Goal: Book appointment/travel/reservation

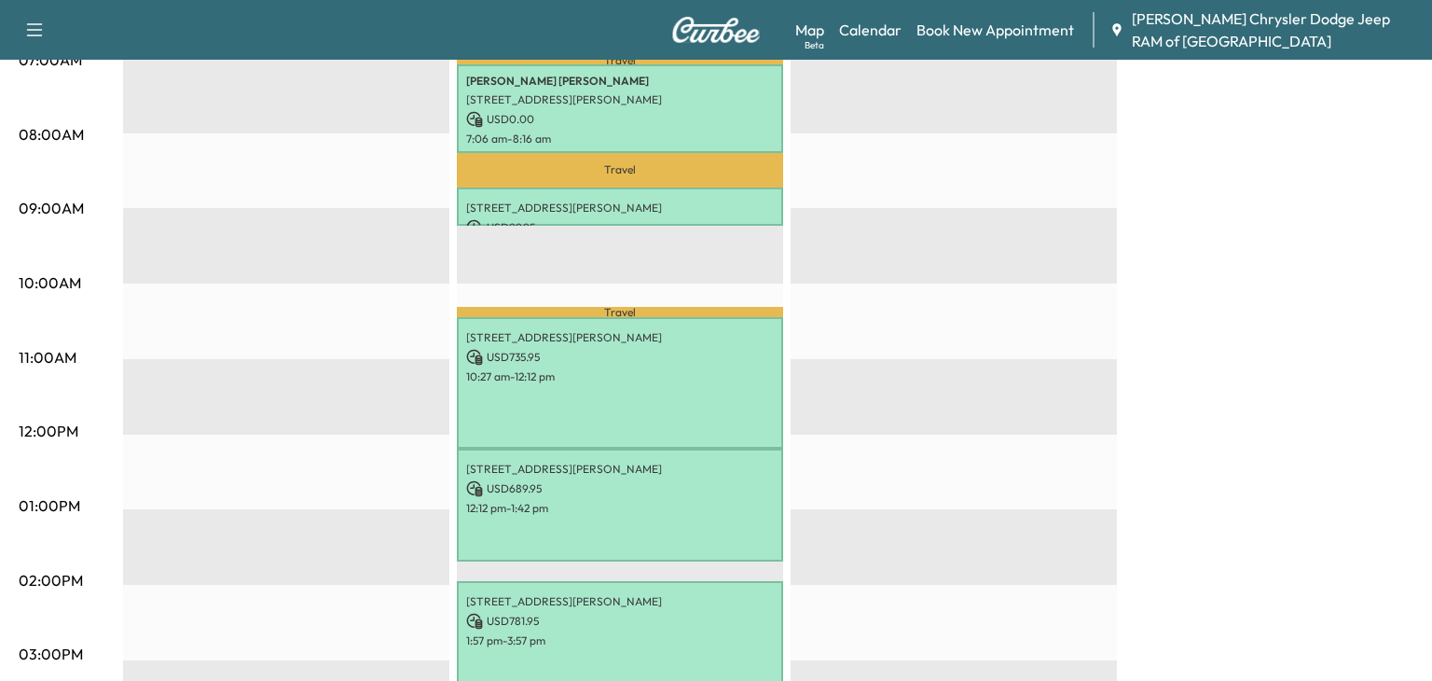
scroll to position [486, 0]
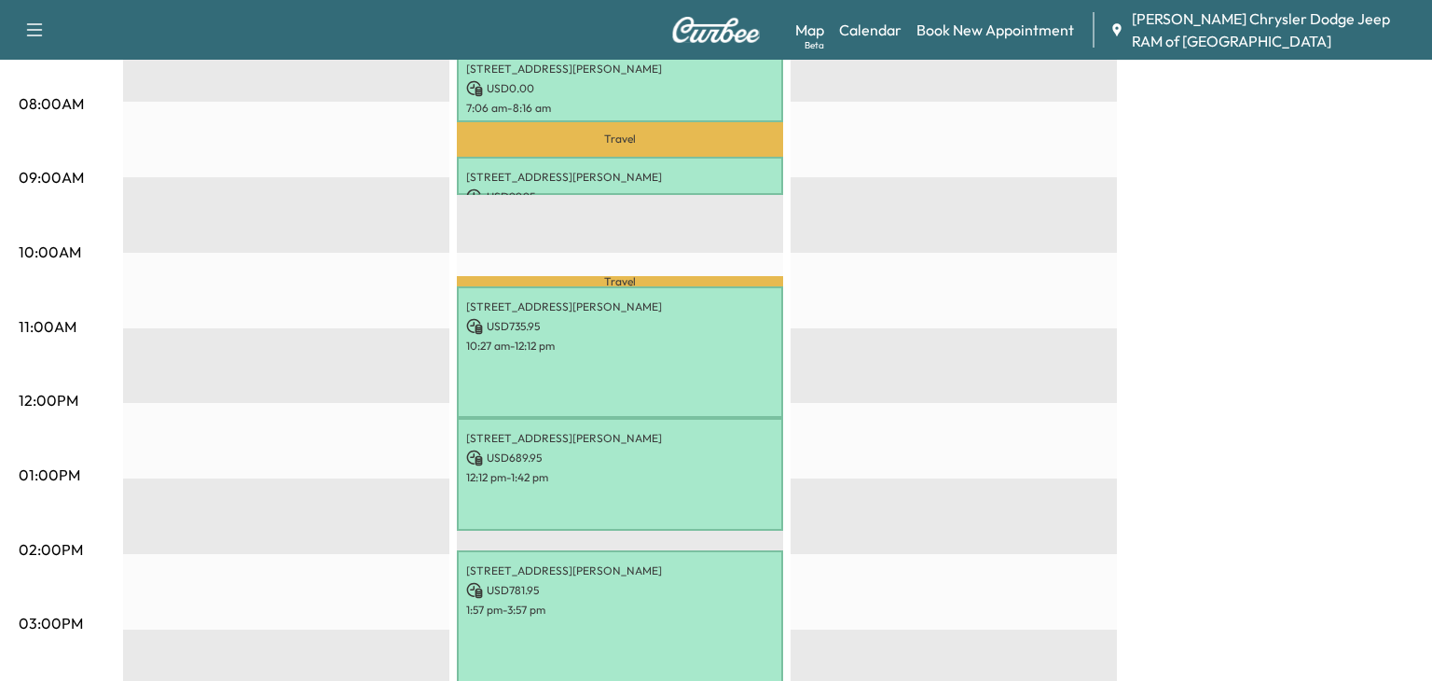
click at [692, 192] on p "USD 99.95" at bounding box center [620, 196] width 308 height 17
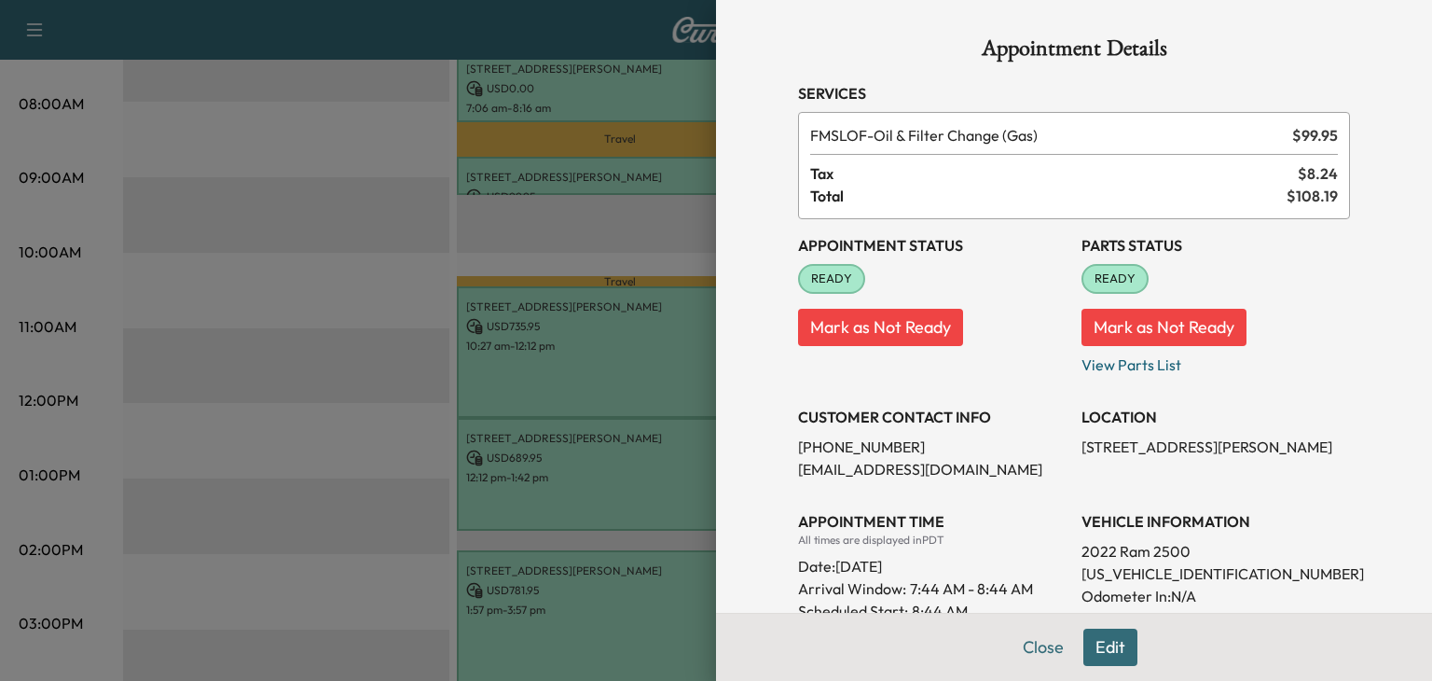
click at [1107, 651] on button "Edit" at bounding box center [1110, 646] width 54 height 37
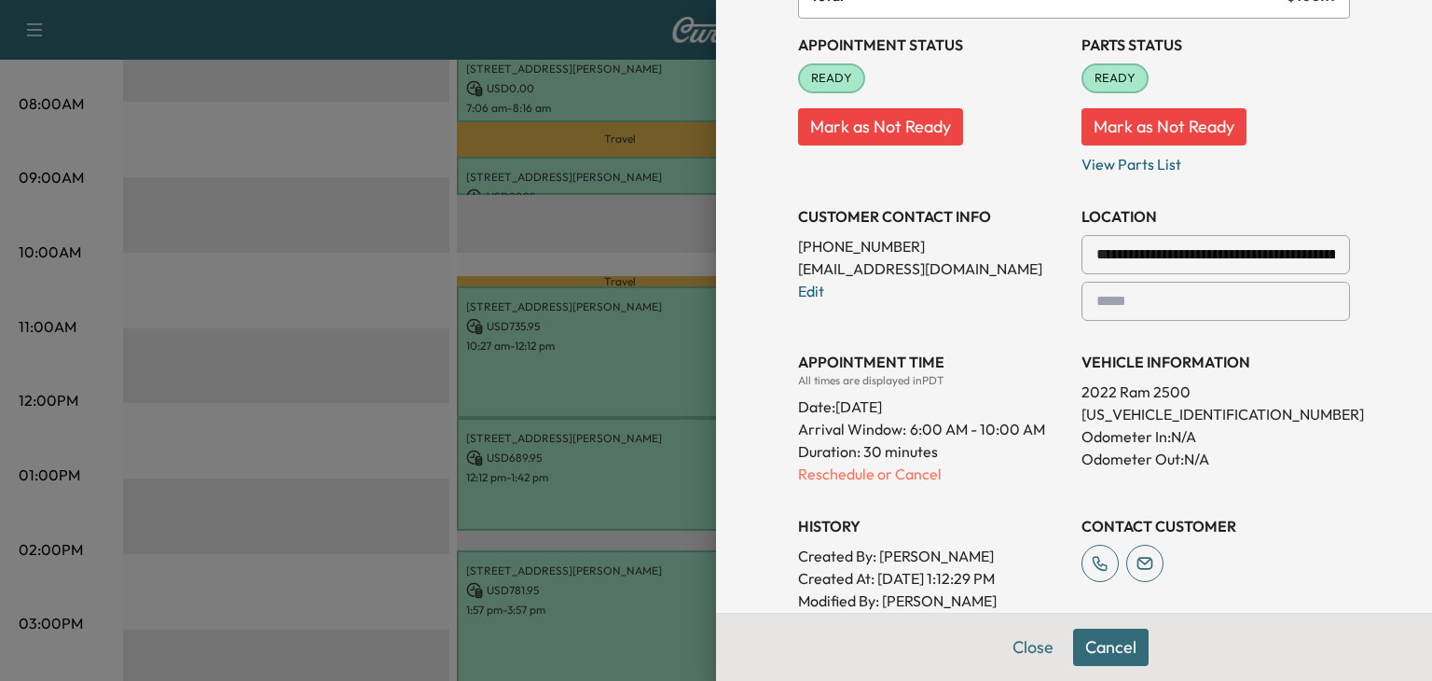
scroll to position [241, 0]
click at [846, 470] on p "Reschedule or Cancel" at bounding box center [932, 473] width 269 height 22
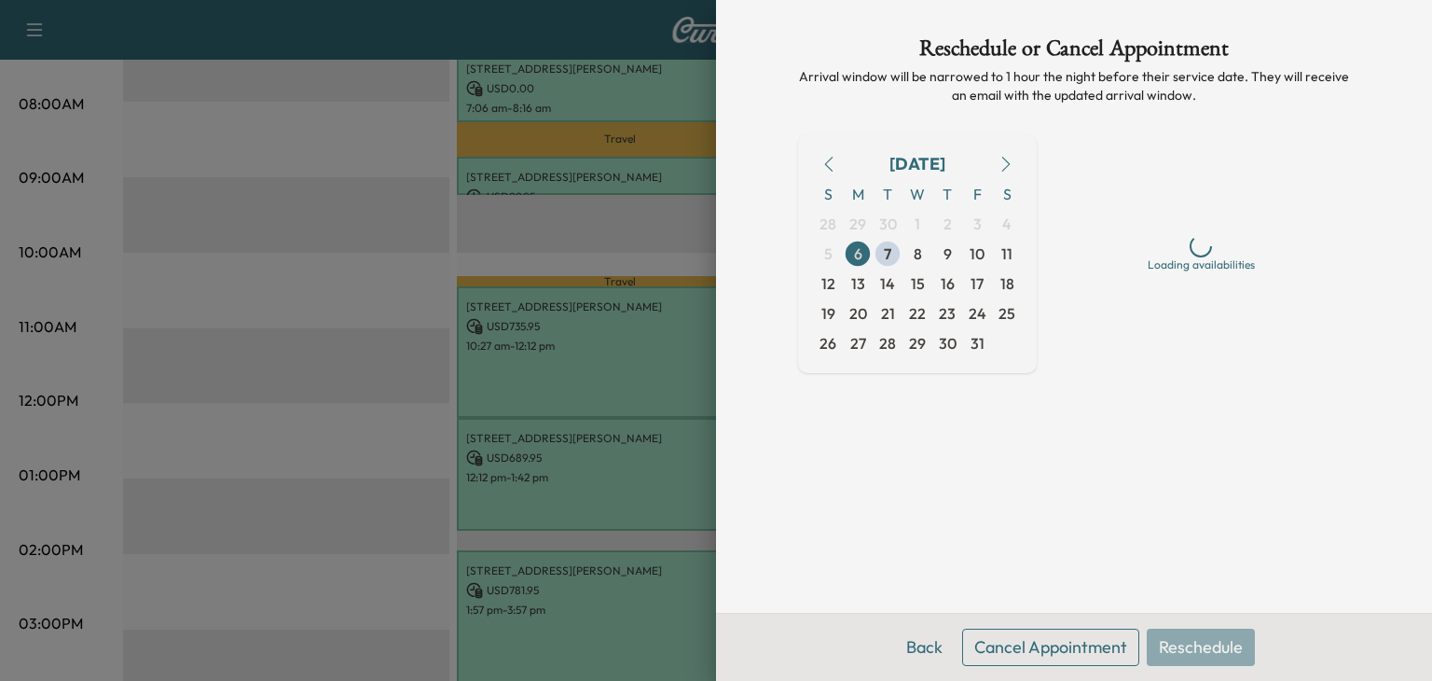
scroll to position [0, 0]
click at [887, 256] on span "7" at bounding box center [887, 253] width 7 height 22
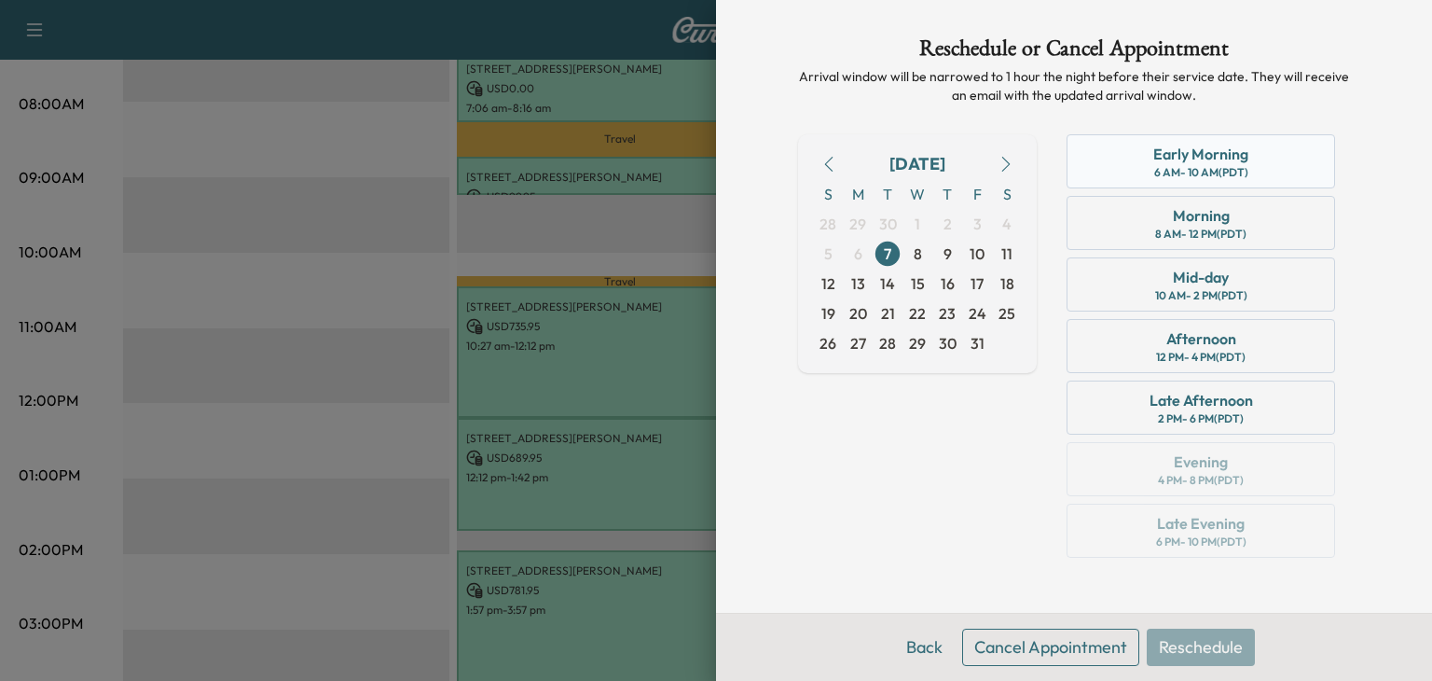
click at [1138, 148] on div "Early Morning 6 AM - 10 AM (PDT)" at bounding box center [1201, 161] width 269 height 54
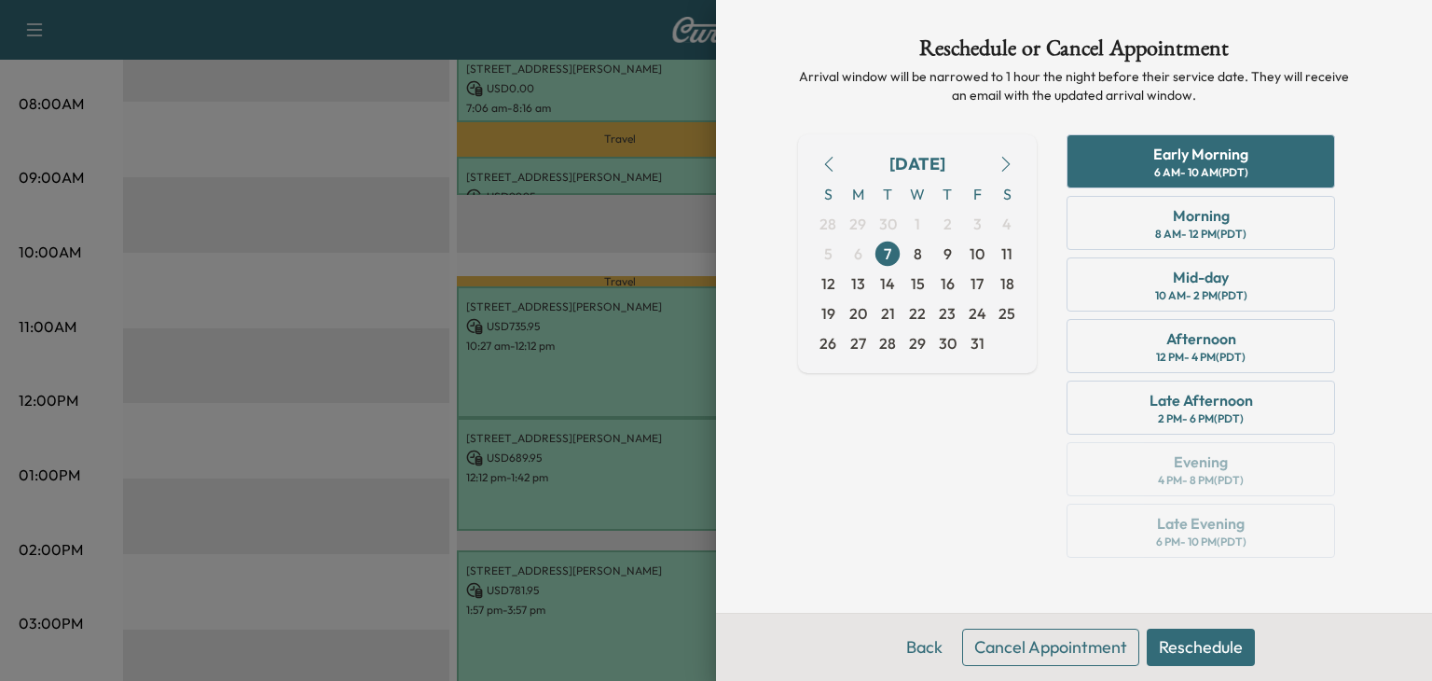
click at [1244, 655] on button "Reschedule" at bounding box center [1201, 646] width 108 height 37
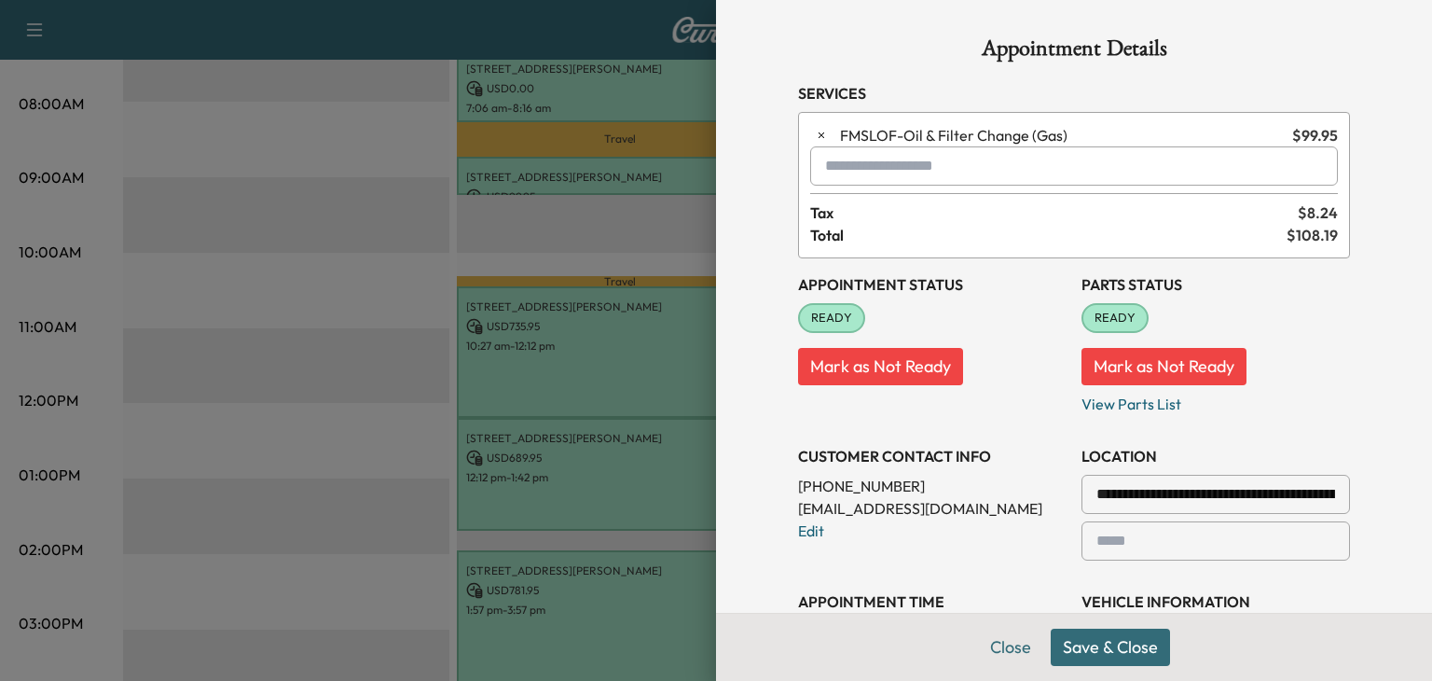
click at [570, 353] on div at bounding box center [716, 340] width 1432 height 681
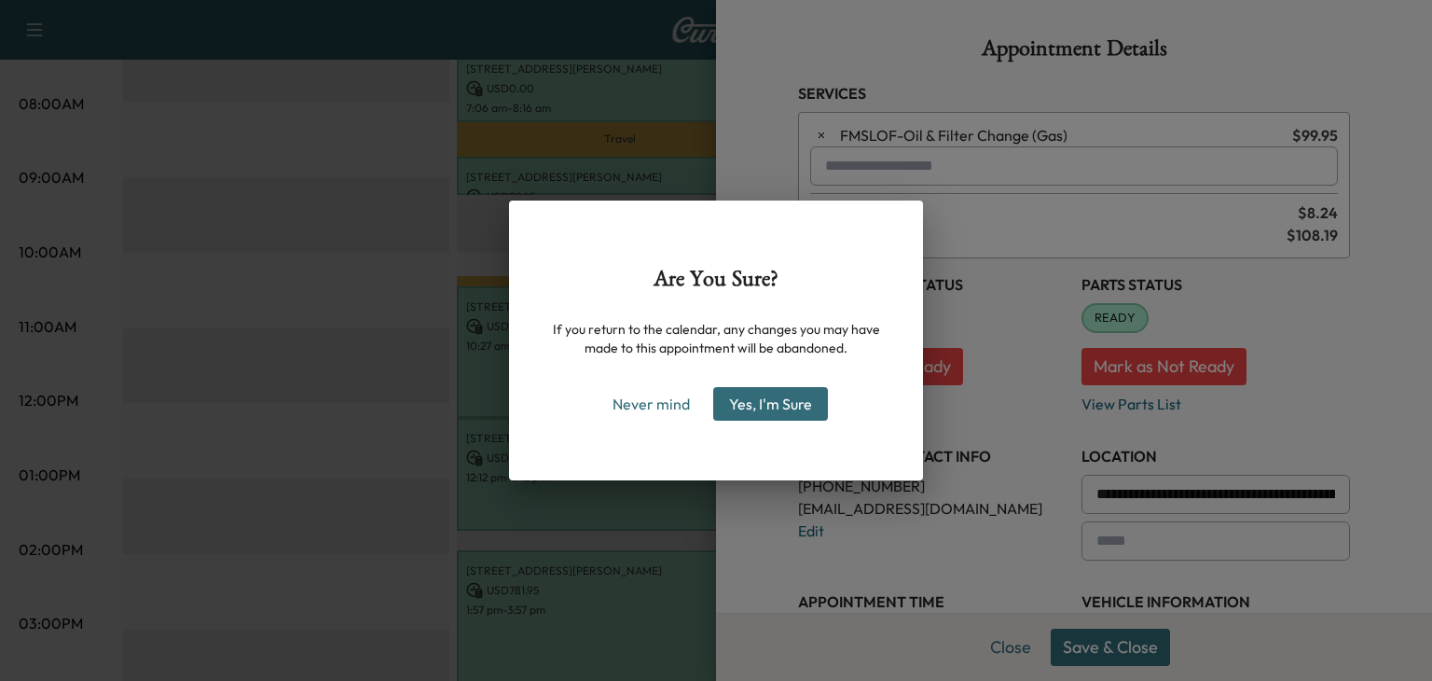
click at [768, 406] on button "Yes, I'm Sure" at bounding box center [770, 404] width 115 height 34
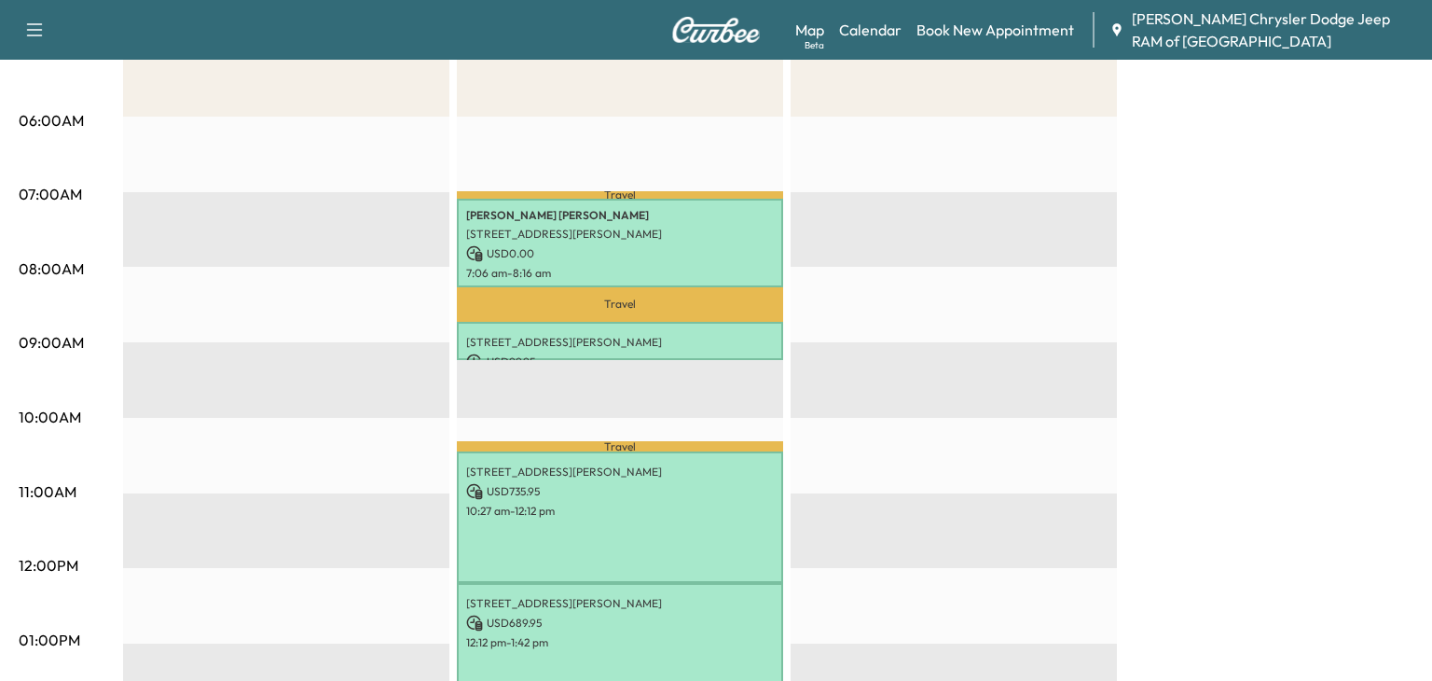
scroll to position [313, 0]
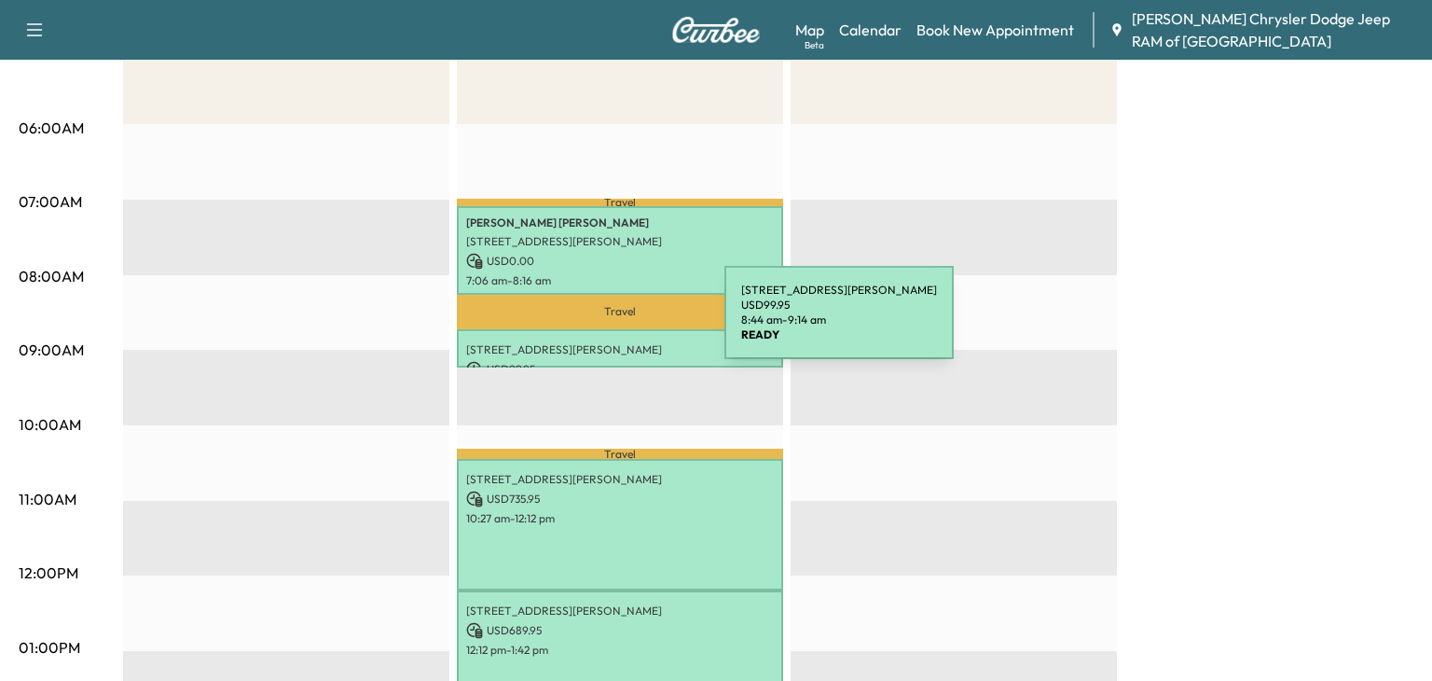
click at [585, 331] on div "[STREET_ADDRESS][PERSON_NAME] USD 99.95 8:44 am - 9:14 am" at bounding box center [620, 347] width 326 height 37
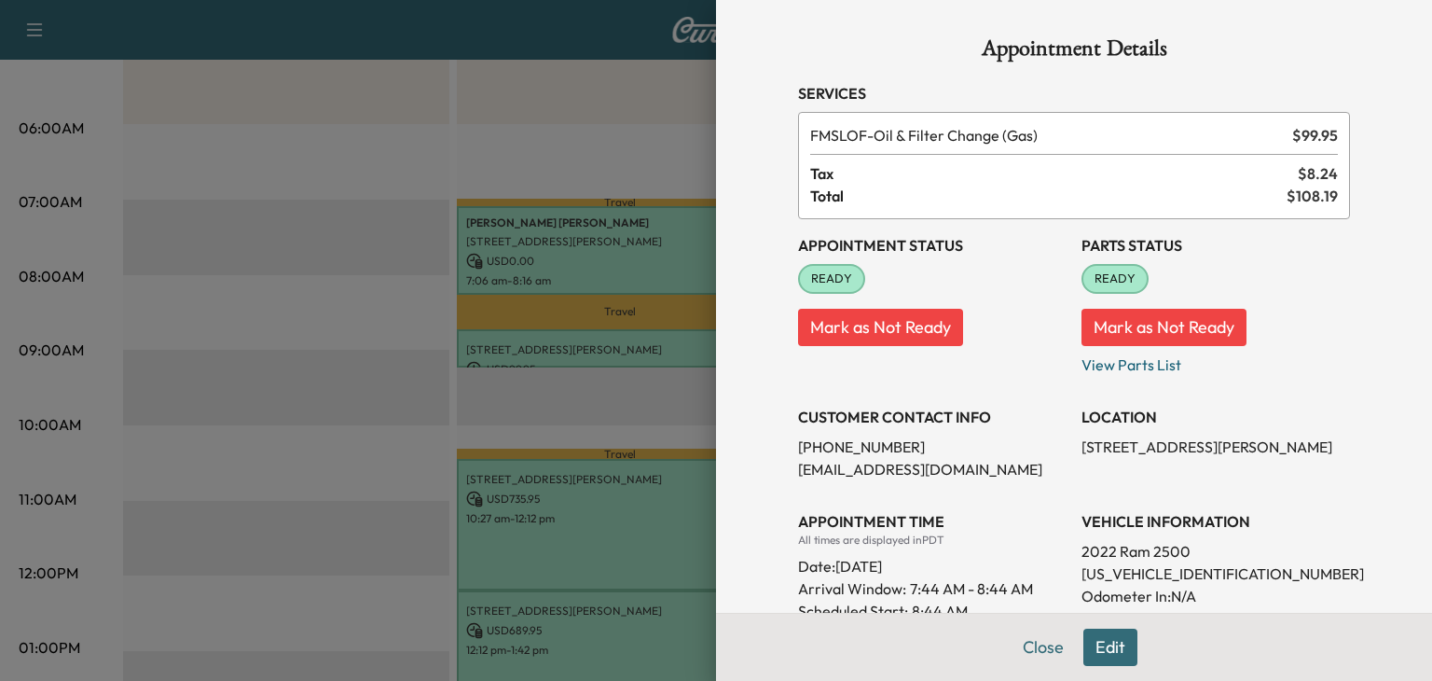
click at [649, 404] on div at bounding box center [716, 340] width 1432 height 681
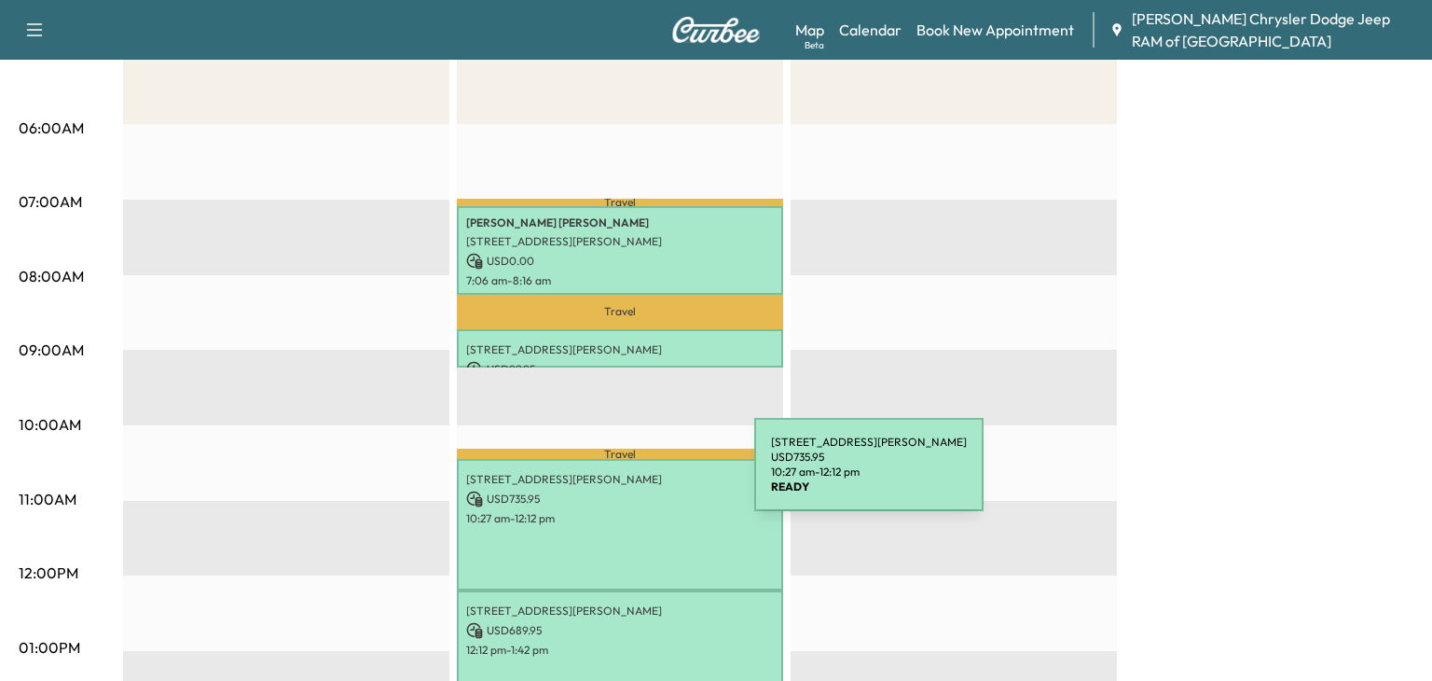
click at [611, 484] on p "[STREET_ADDRESS][PERSON_NAME]" at bounding box center [620, 479] width 308 height 15
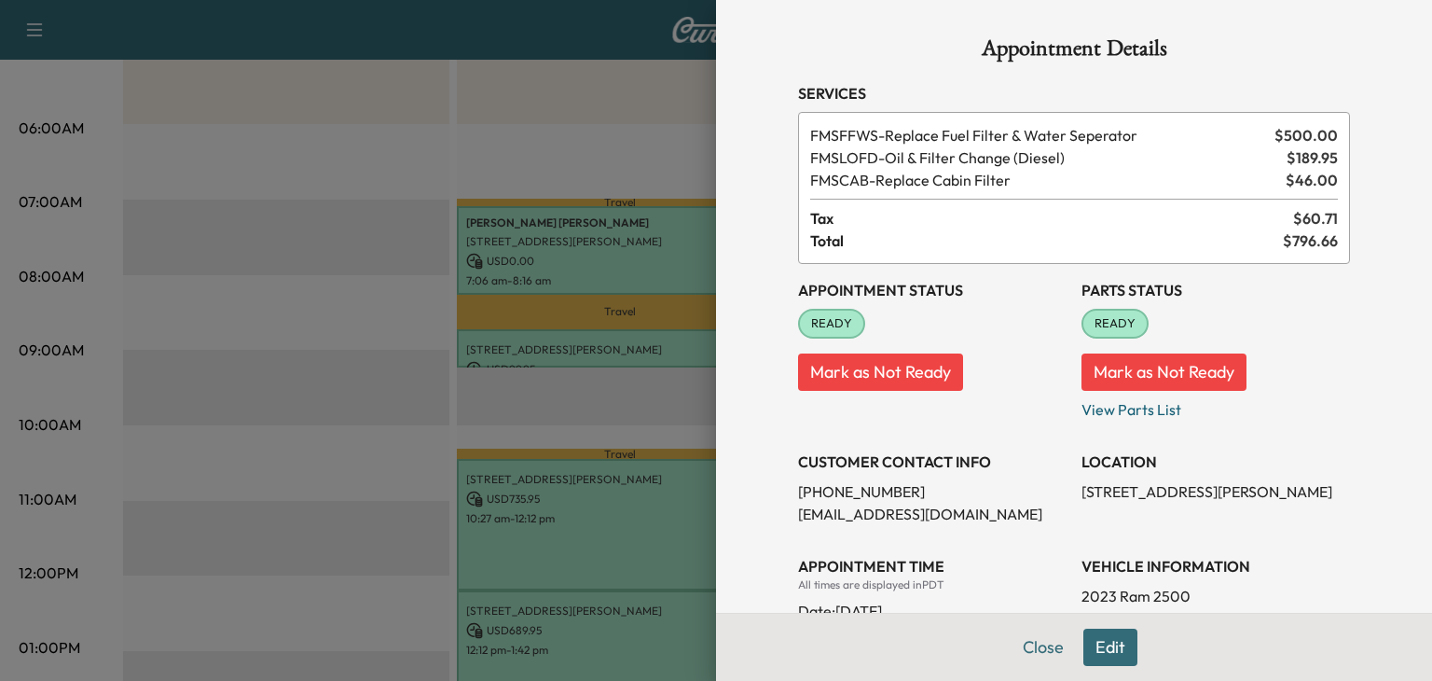
scroll to position [445, 0]
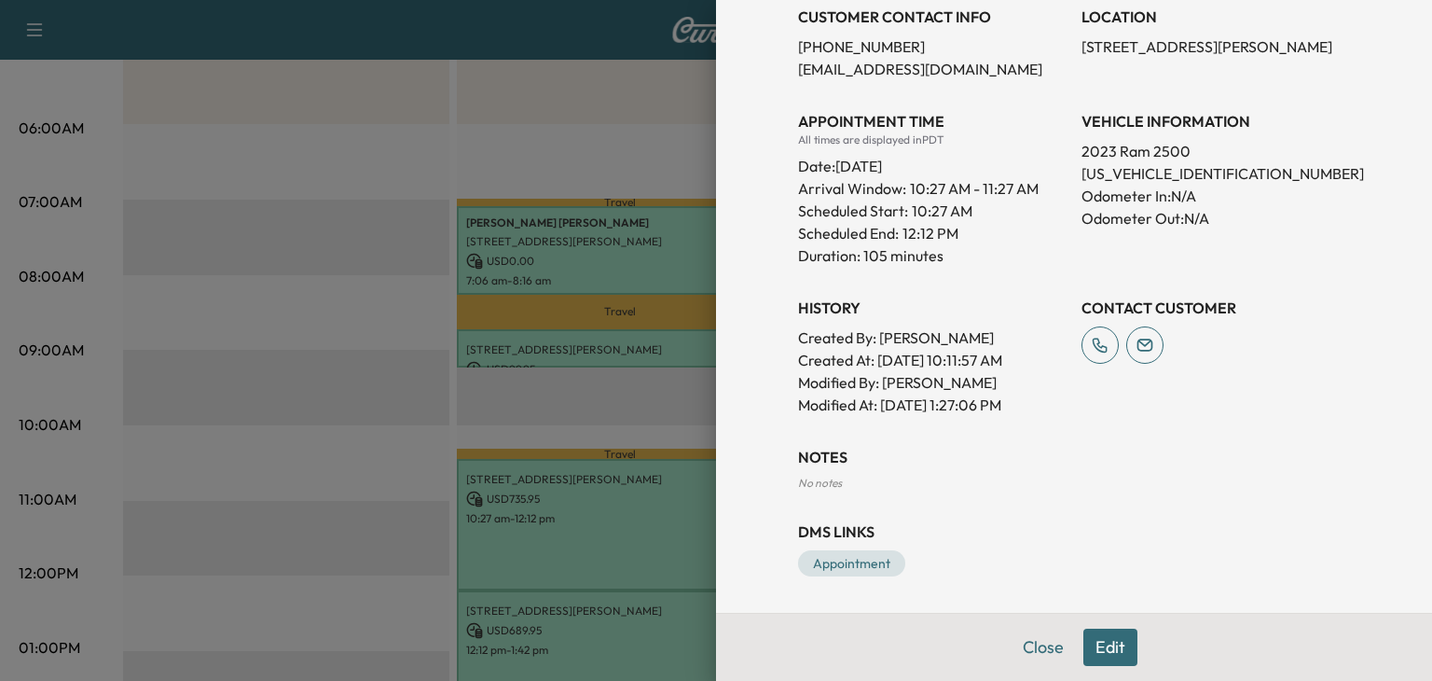
click at [1101, 645] on button "Edit" at bounding box center [1110, 646] width 54 height 37
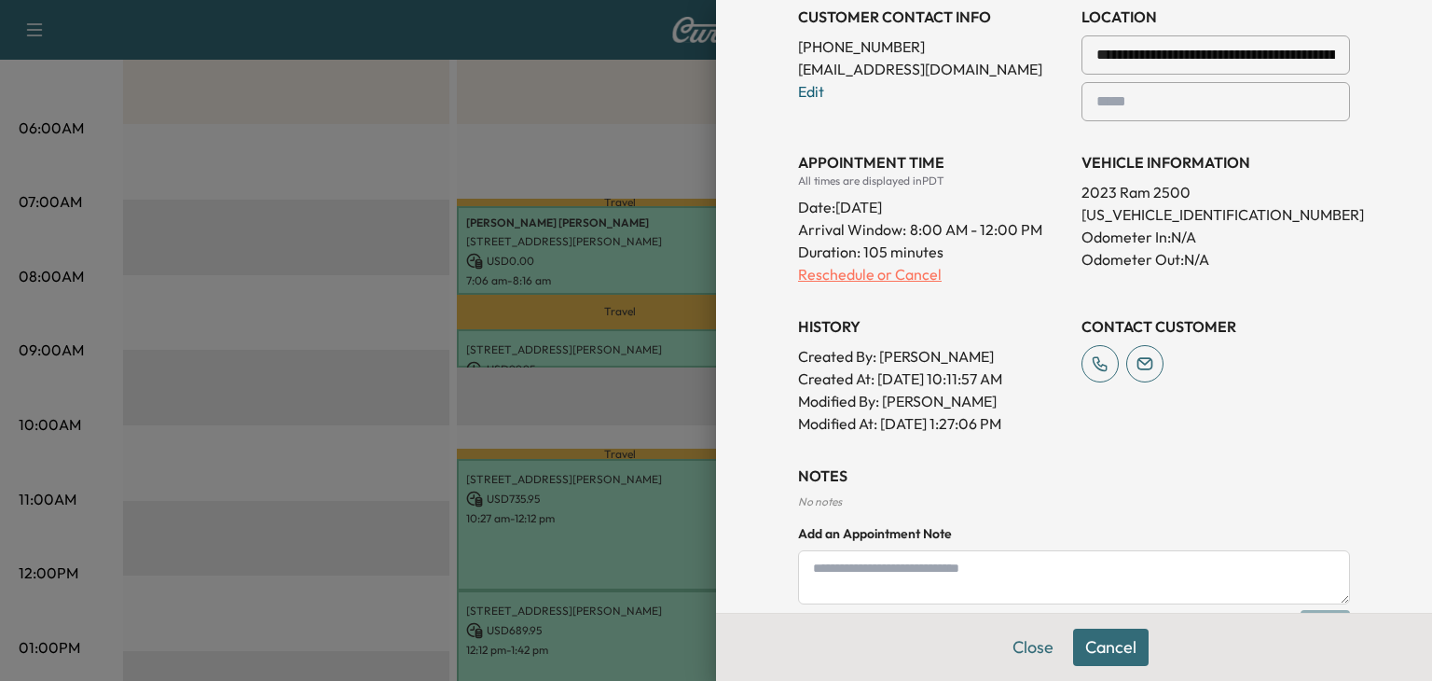
click at [870, 273] on p "Reschedule or Cancel" at bounding box center [932, 274] width 269 height 22
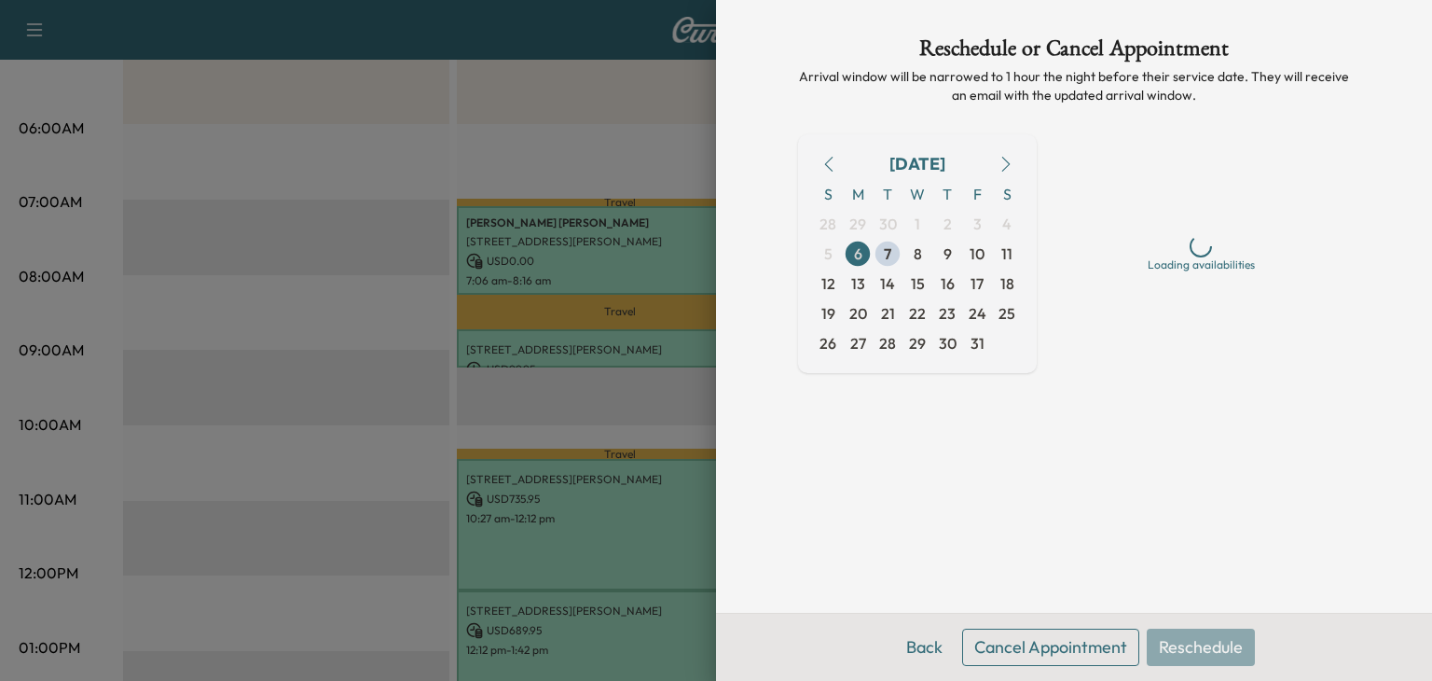
scroll to position [0, 0]
click at [885, 252] on span "7" at bounding box center [887, 253] width 7 height 22
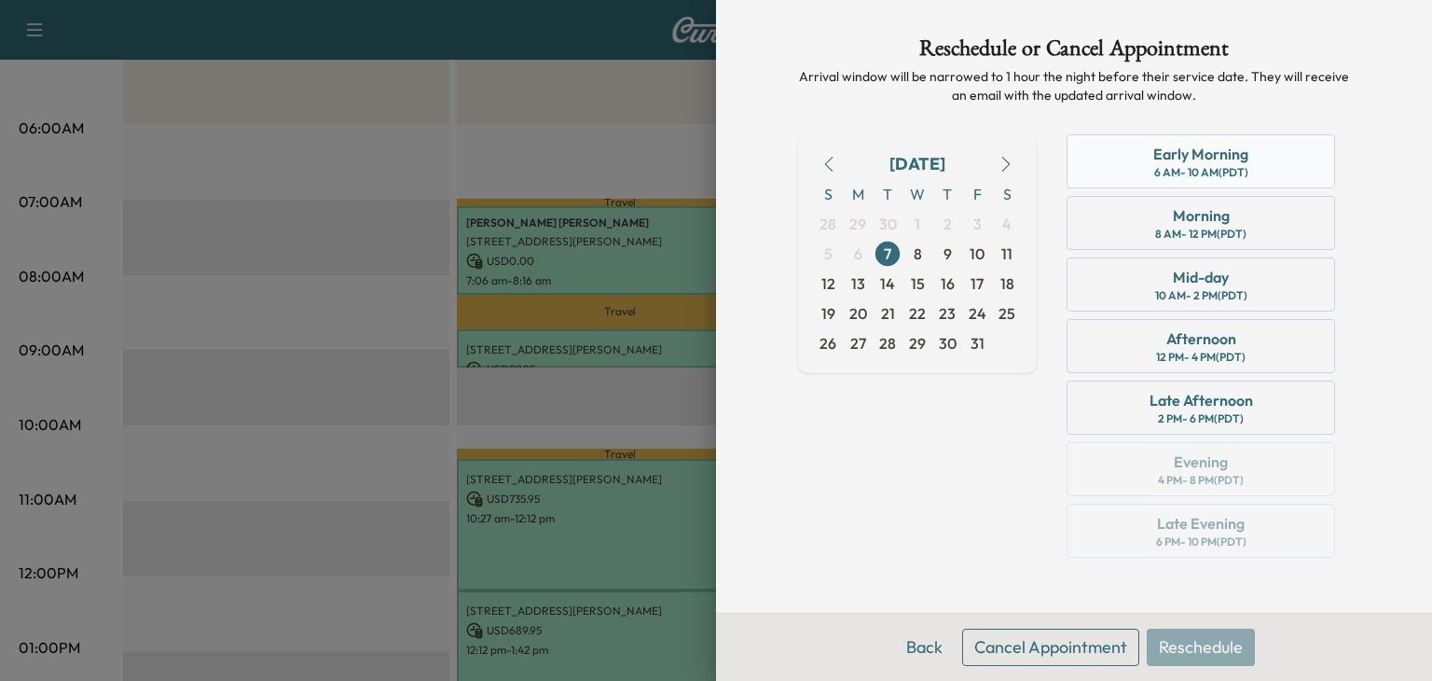
click at [1131, 169] on div "Early Morning 6 AM - 10 AM (PDT)" at bounding box center [1201, 161] width 269 height 54
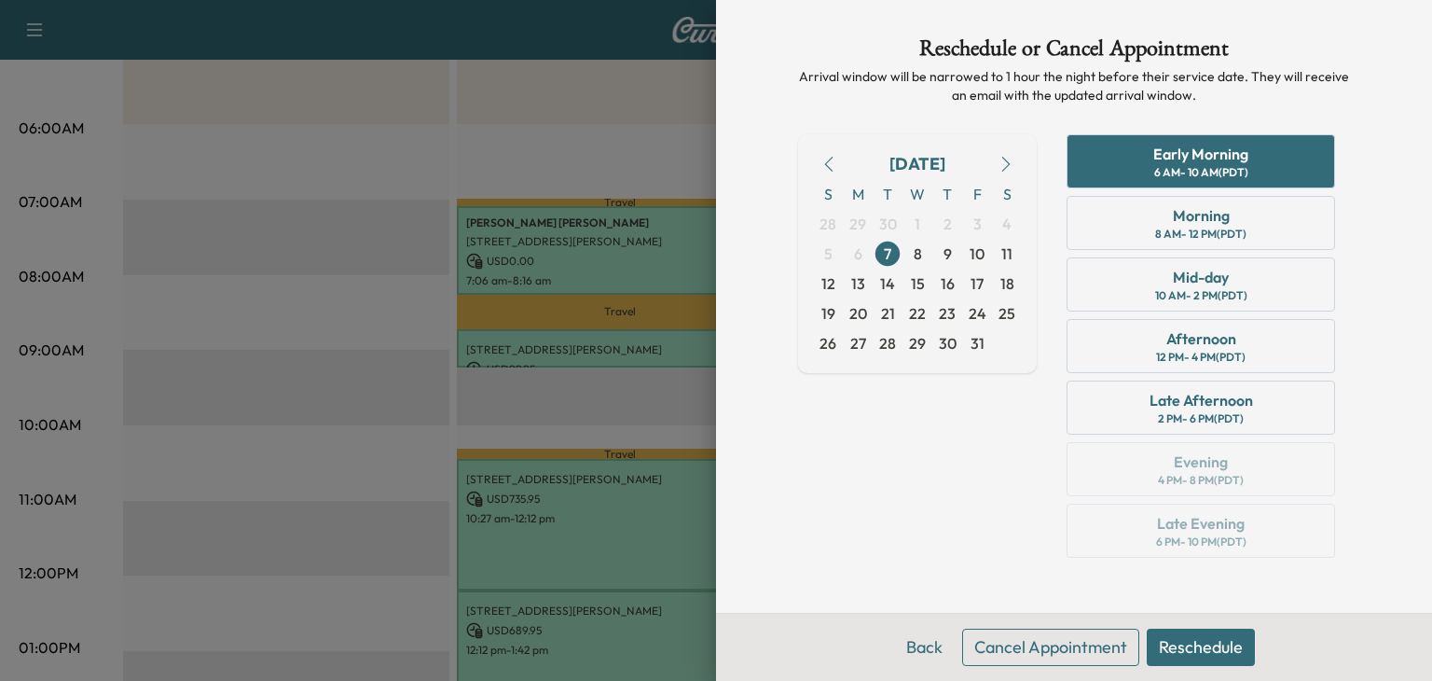
click at [1212, 641] on button "Reschedule" at bounding box center [1201, 646] width 108 height 37
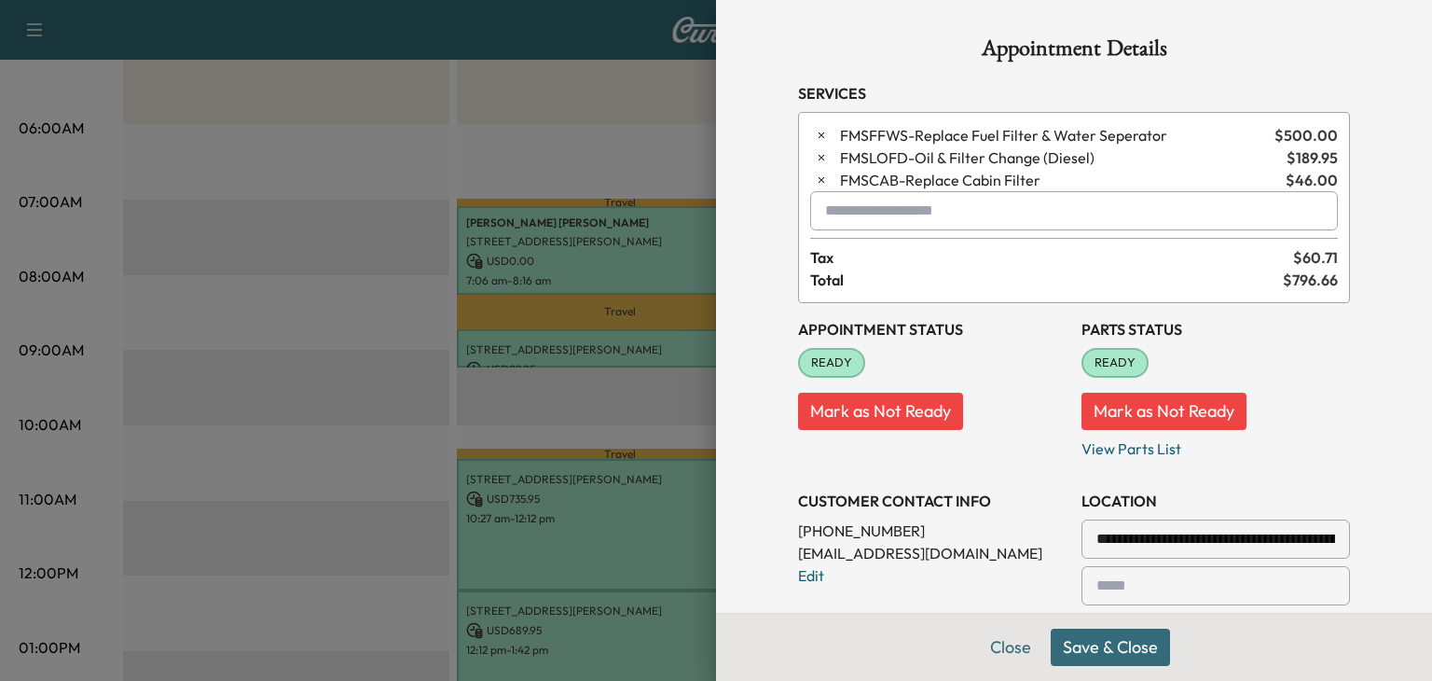
click at [1108, 651] on button "Save & Close" at bounding box center [1110, 646] width 119 height 37
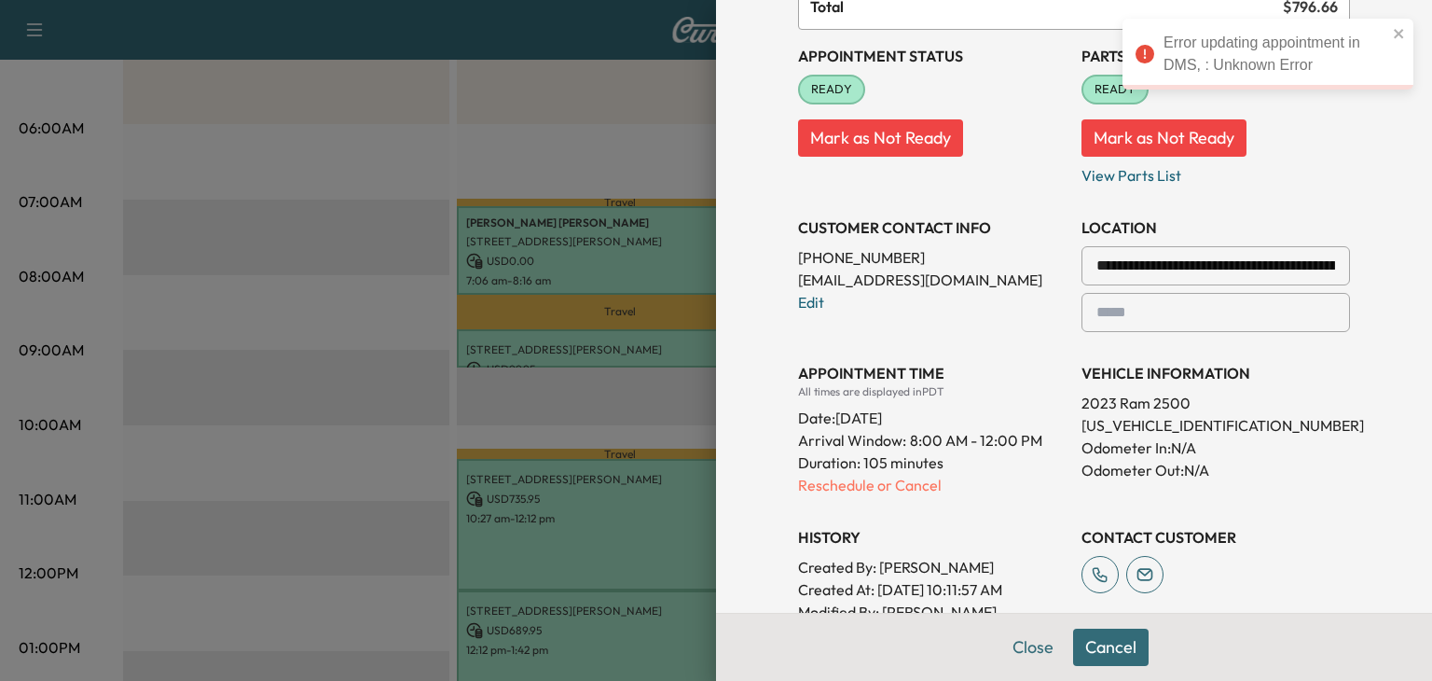
scroll to position [277, 0]
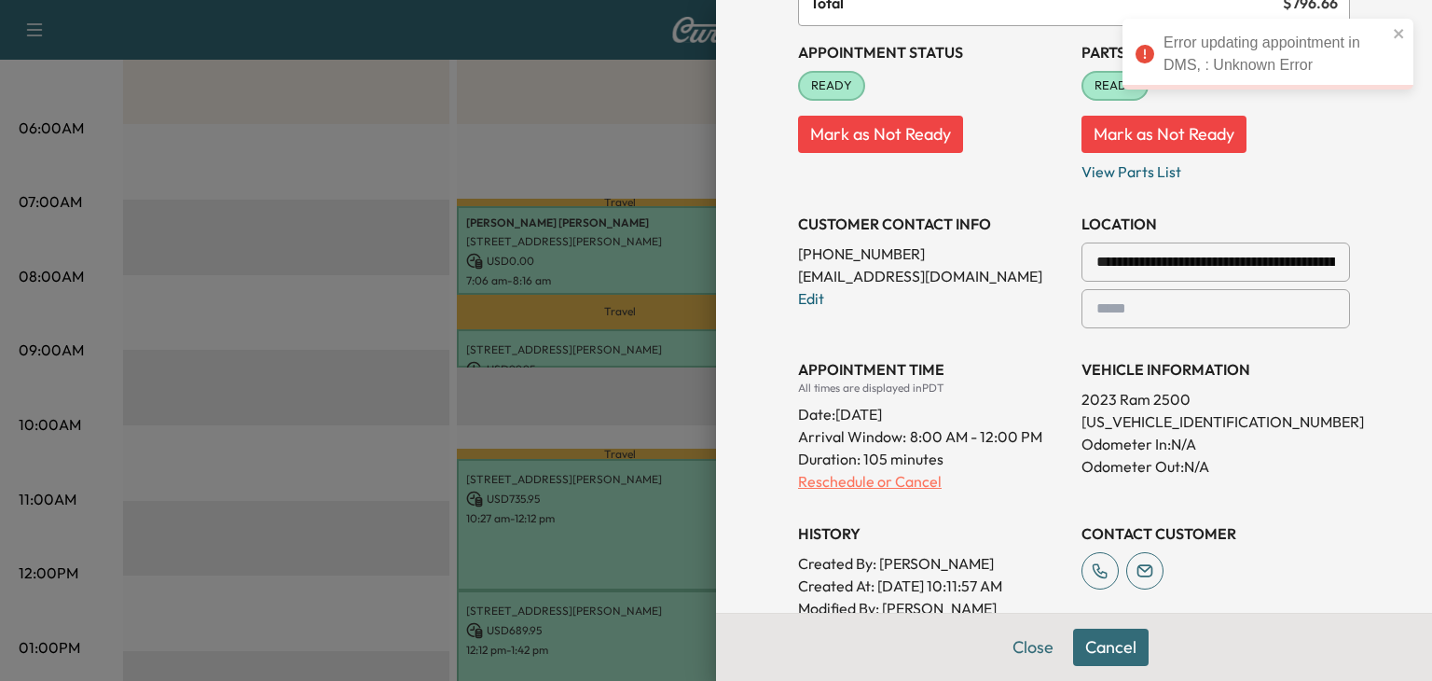
click at [811, 476] on p "Reschedule or Cancel" at bounding box center [932, 481] width 269 height 22
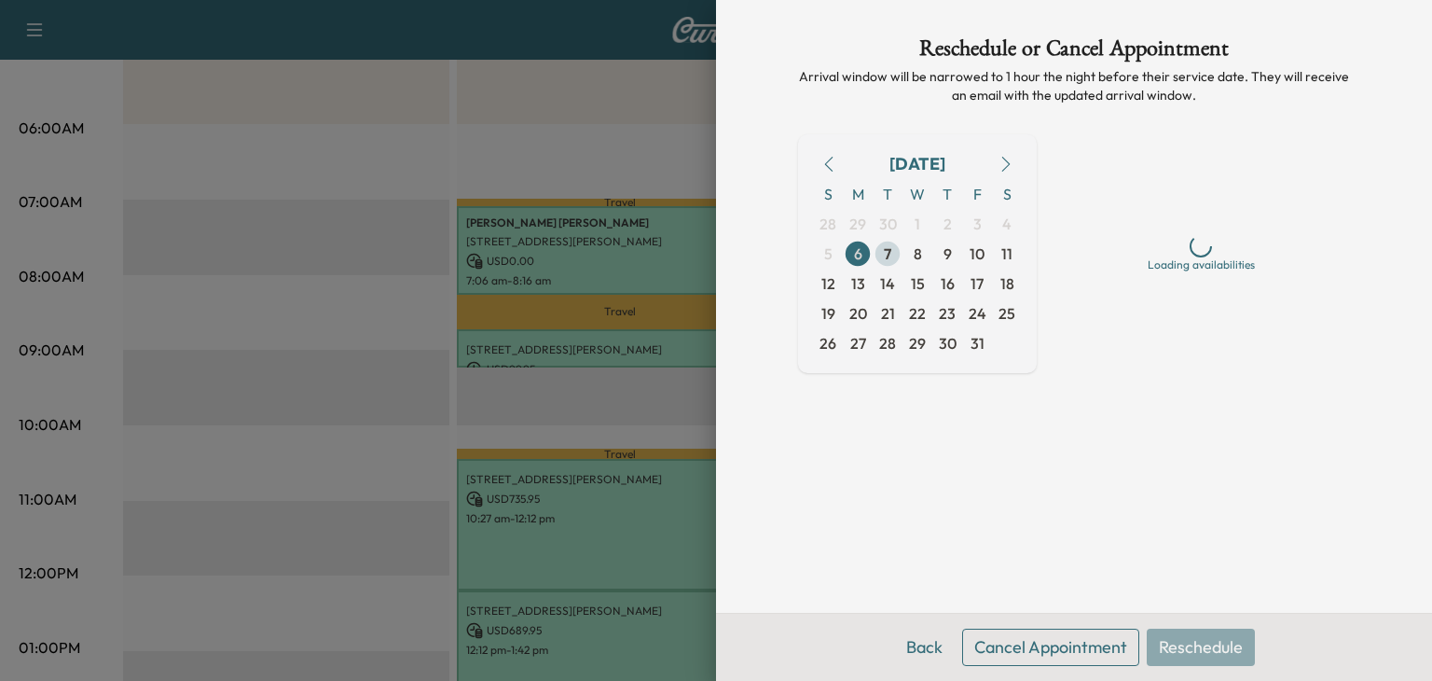
click at [886, 252] on span "7" at bounding box center [887, 253] width 7 height 22
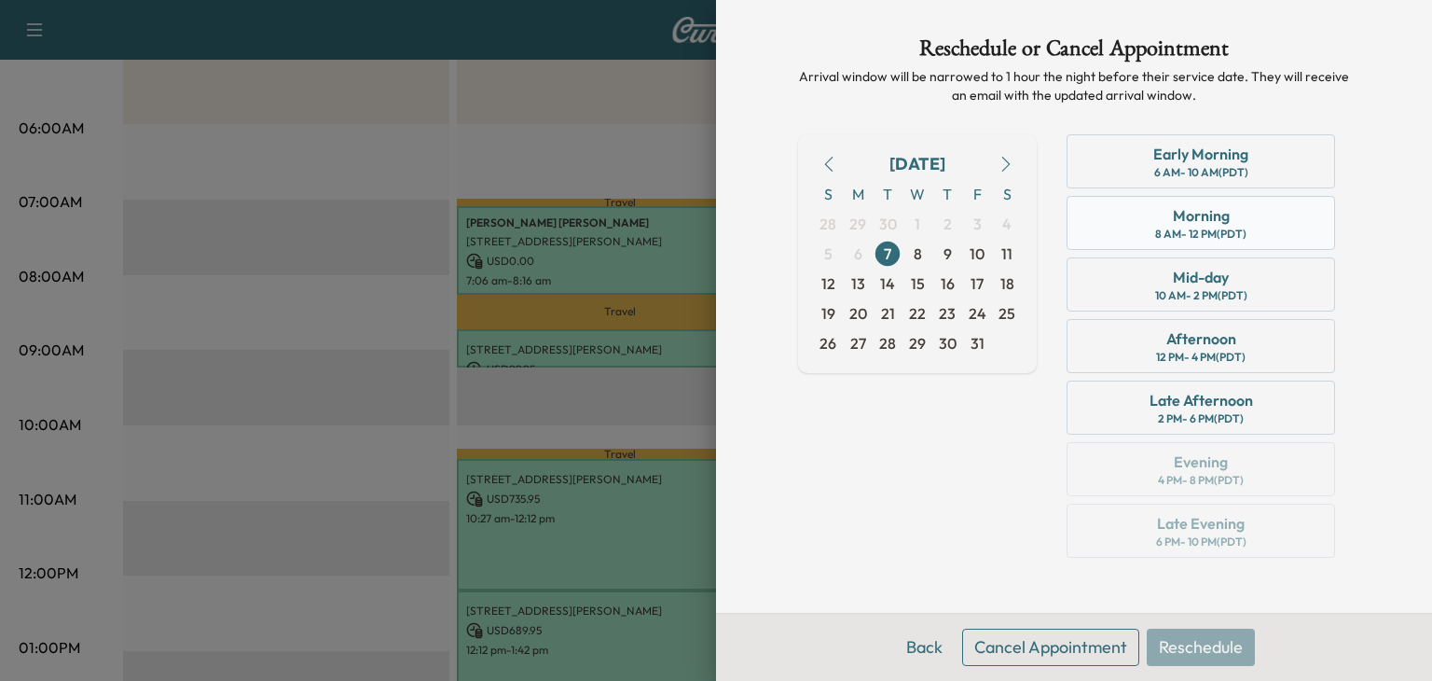
click at [1217, 219] on div "Morning" at bounding box center [1201, 215] width 57 height 22
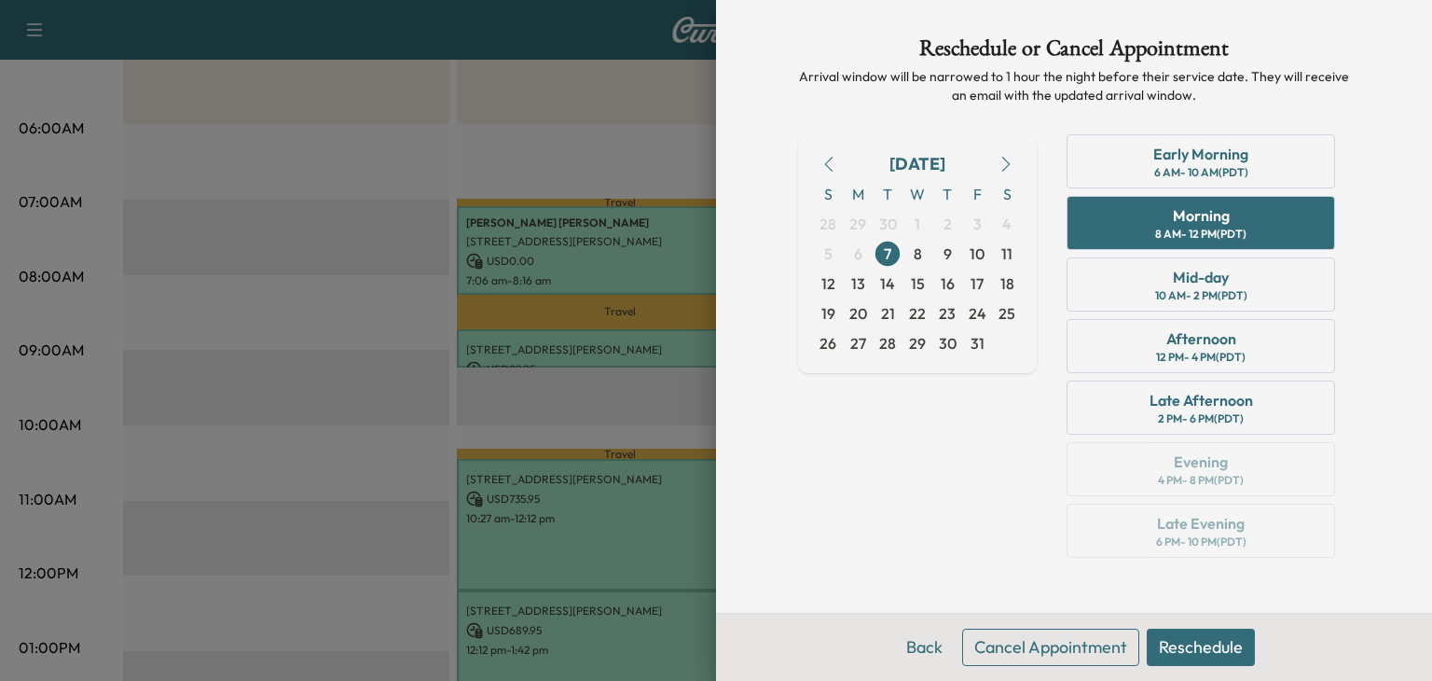
click at [1236, 648] on button "Reschedule" at bounding box center [1201, 646] width 108 height 37
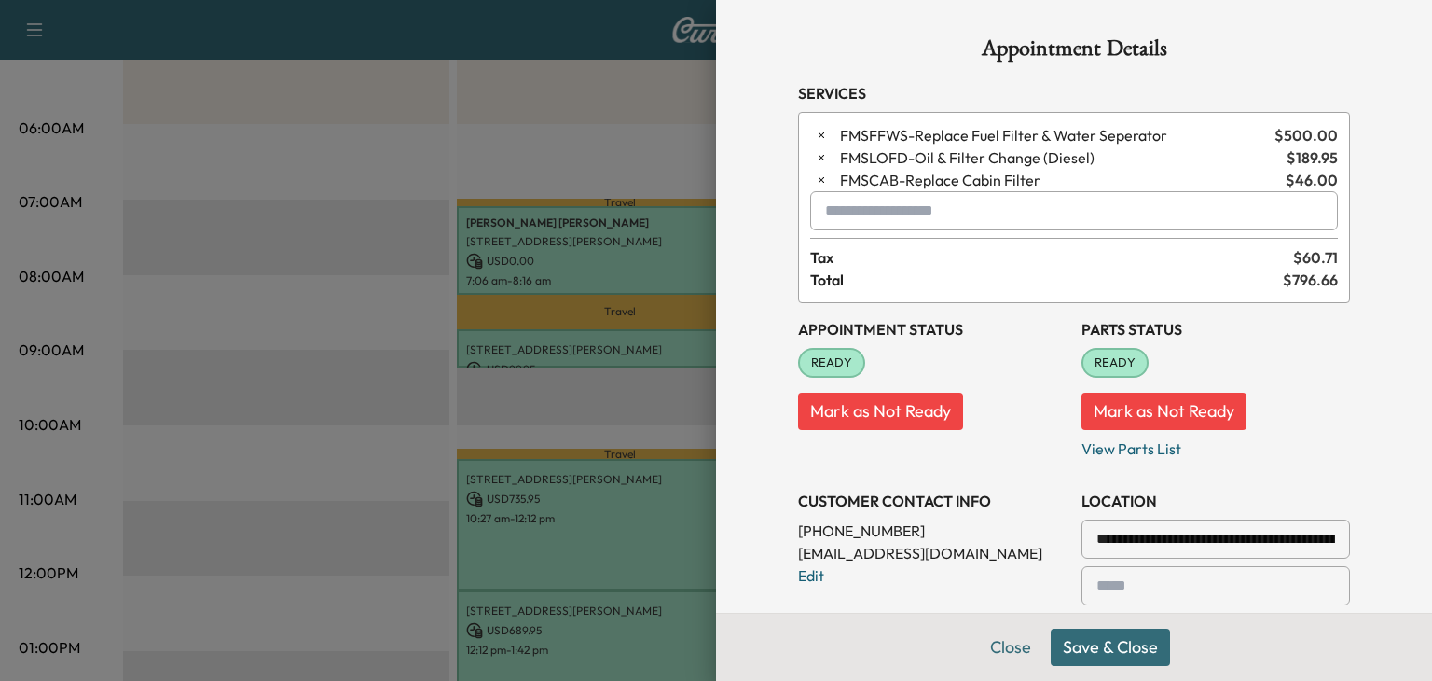
click at [525, 459] on div at bounding box center [716, 340] width 1432 height 681
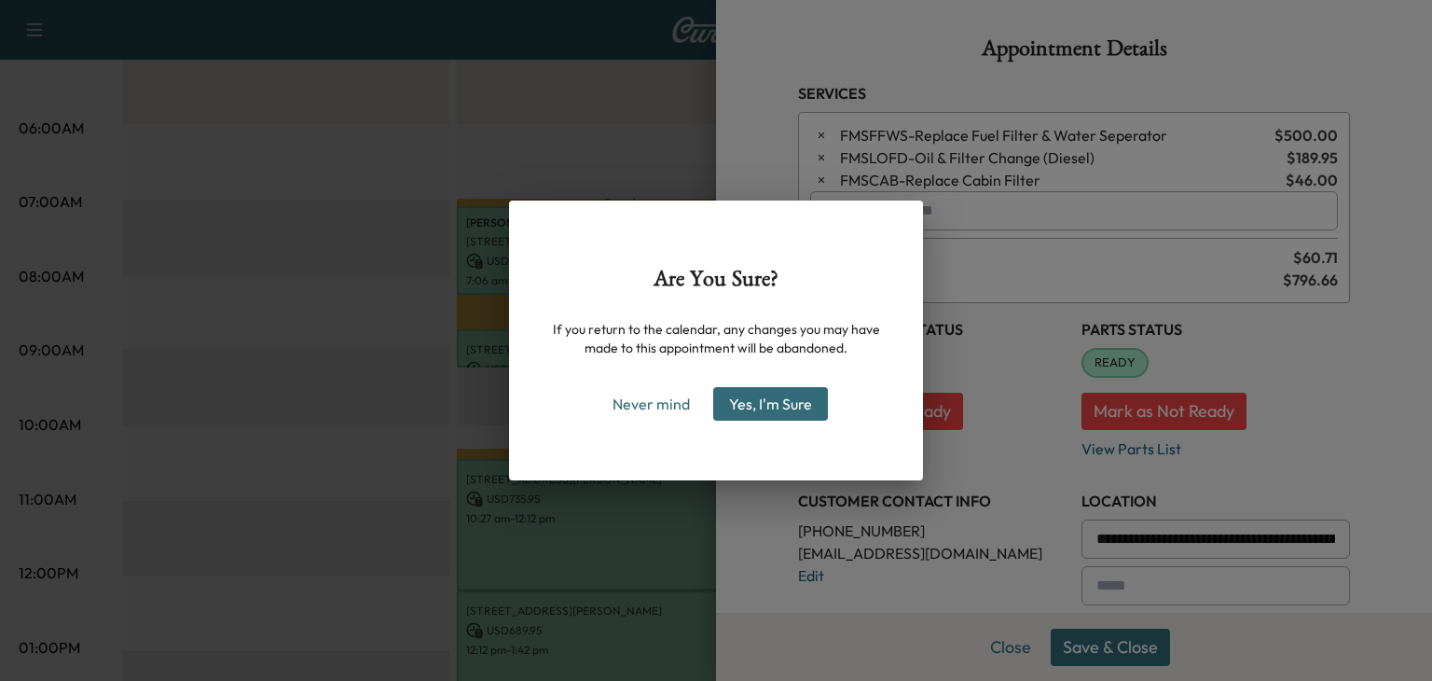
click at [752, 400] on button "Yes, I'm Sure" at bounding box center [770, 404] width 115 height 34
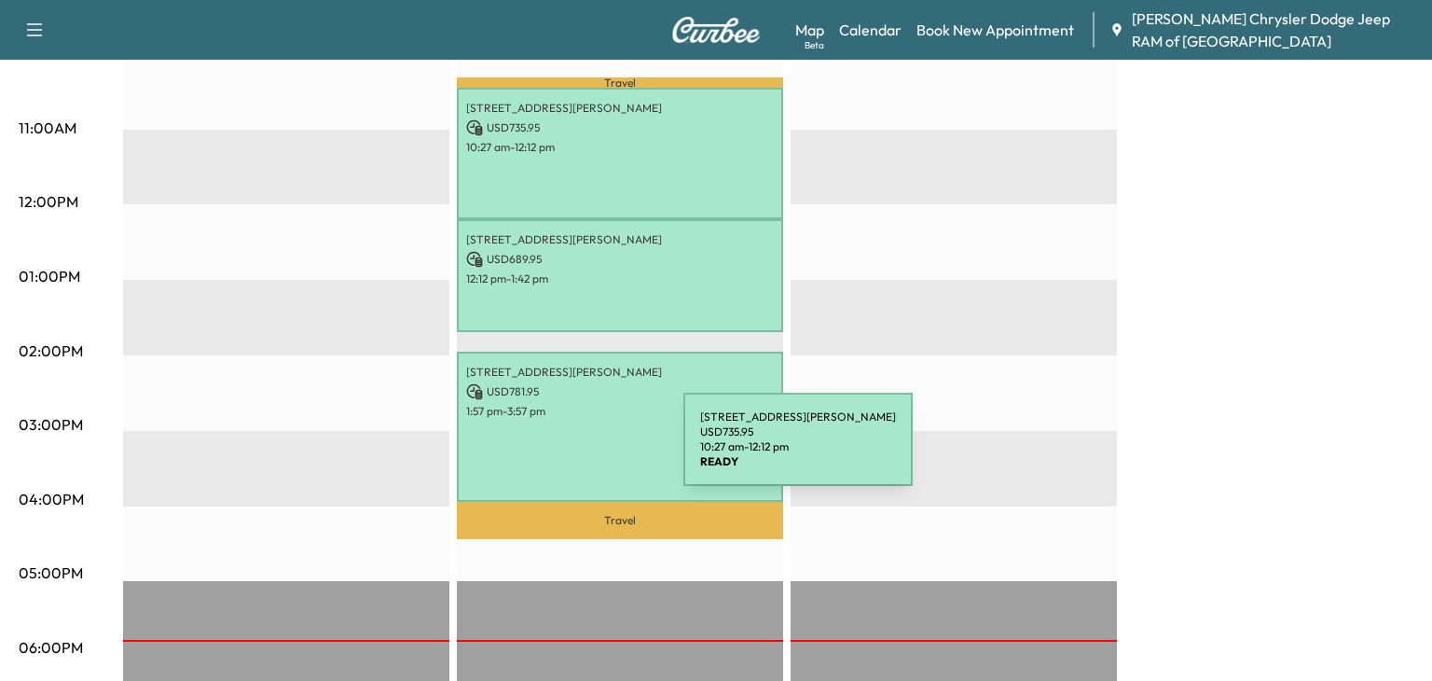
scroll to position [709, 0]
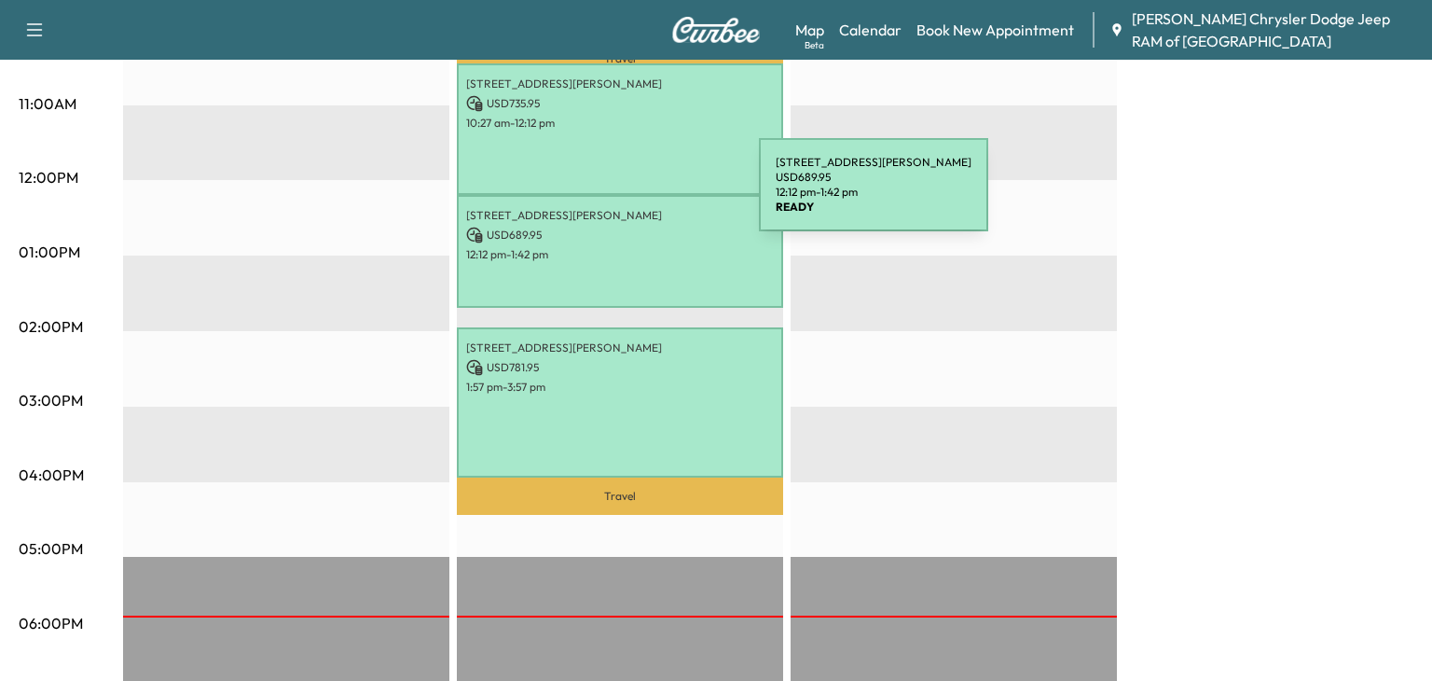
click at [619, 203] on div "[STREET_ADDRESS][PERSON_NAME] USD 689.95 12:12 pm - 1:42 pm" at bounding box center [620, 251] width 326 height 113
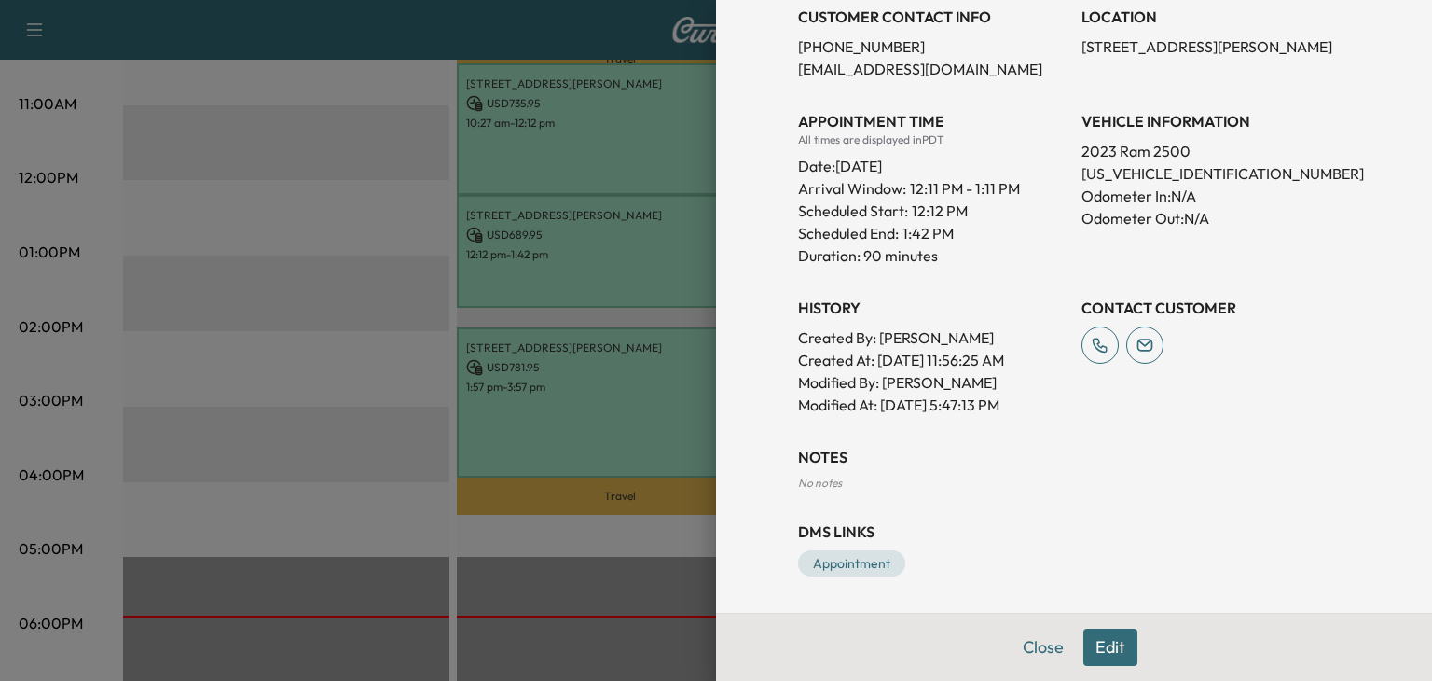
scroll to position [0, 0]
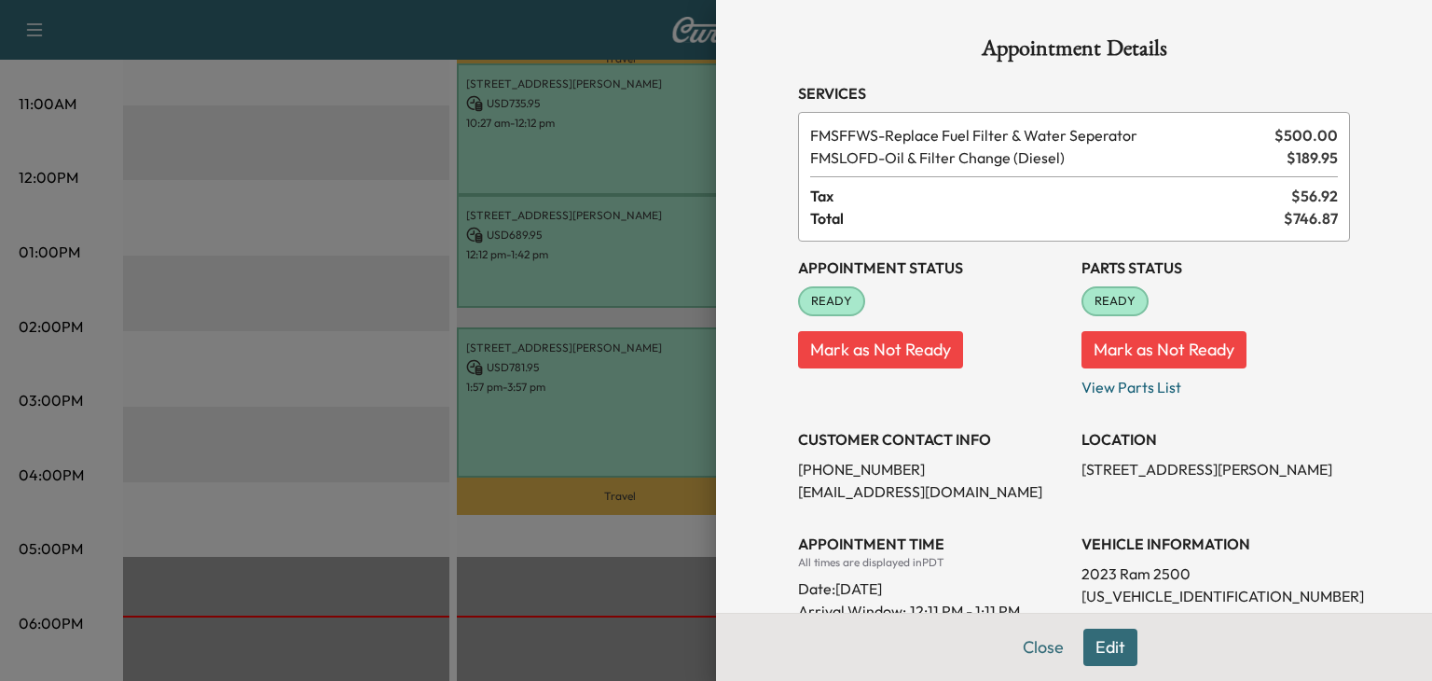
click at [1127, 655] on button "Edit" at bounding box center [1110, 646] width 54 height 37
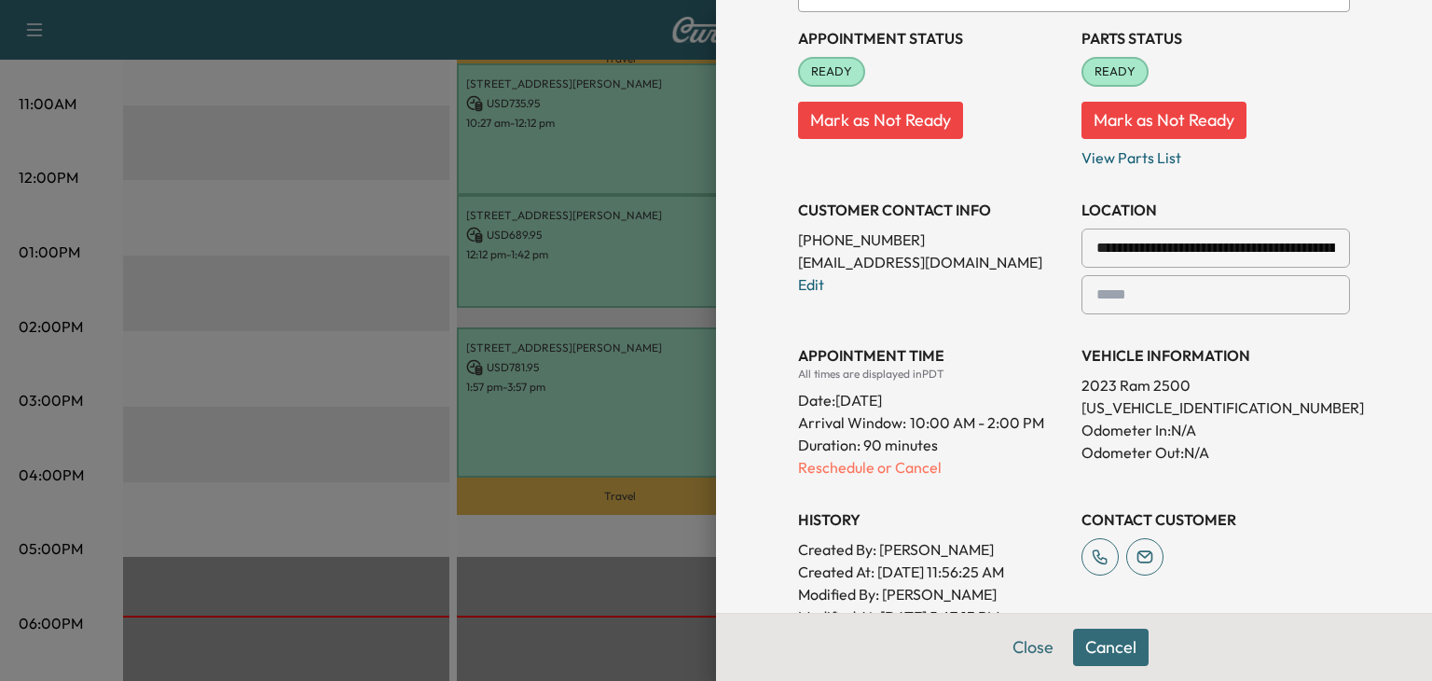
scroll to position [271, 0]
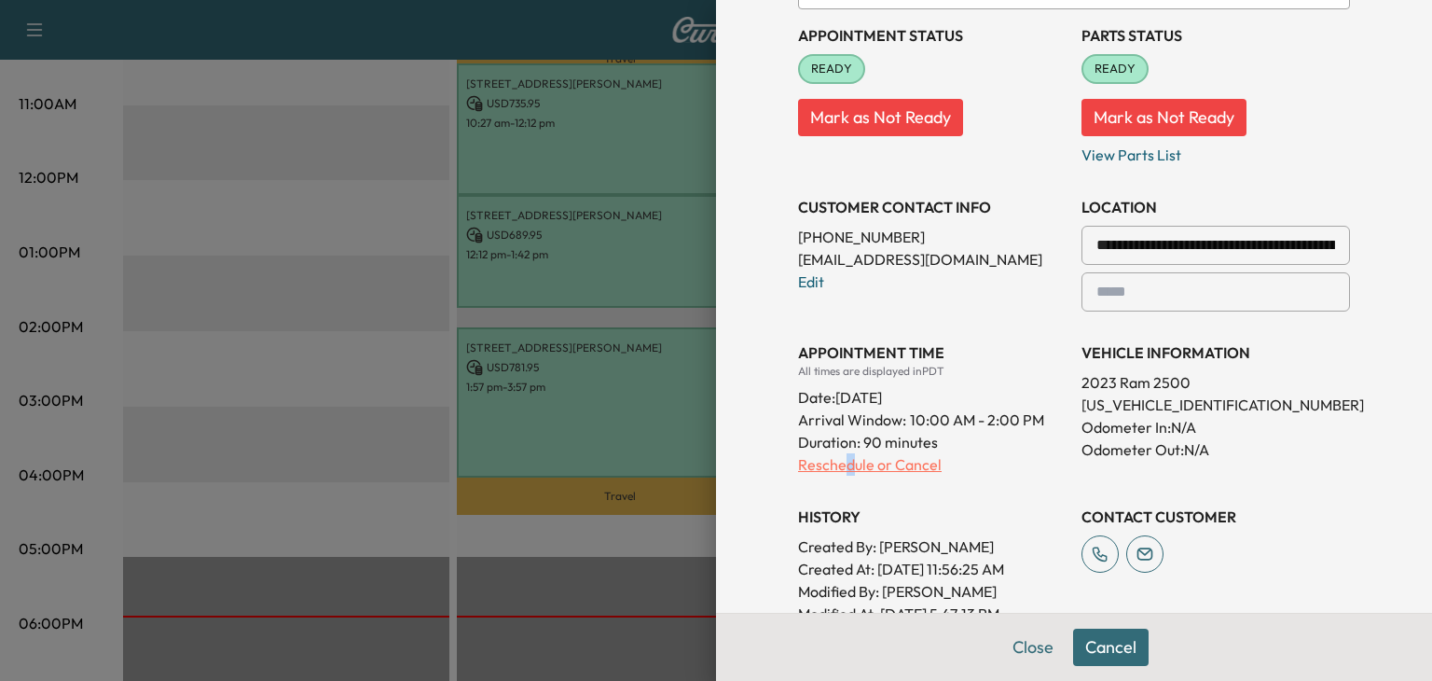
drag, startPoint x: 846, startPoint y: 451, endPoint x: 850, endPoint y: 460, distance: 9.6
click at [850, 460] on p "Reschedule or Cancel" at bounding box center [932, 464] width 269 height 22
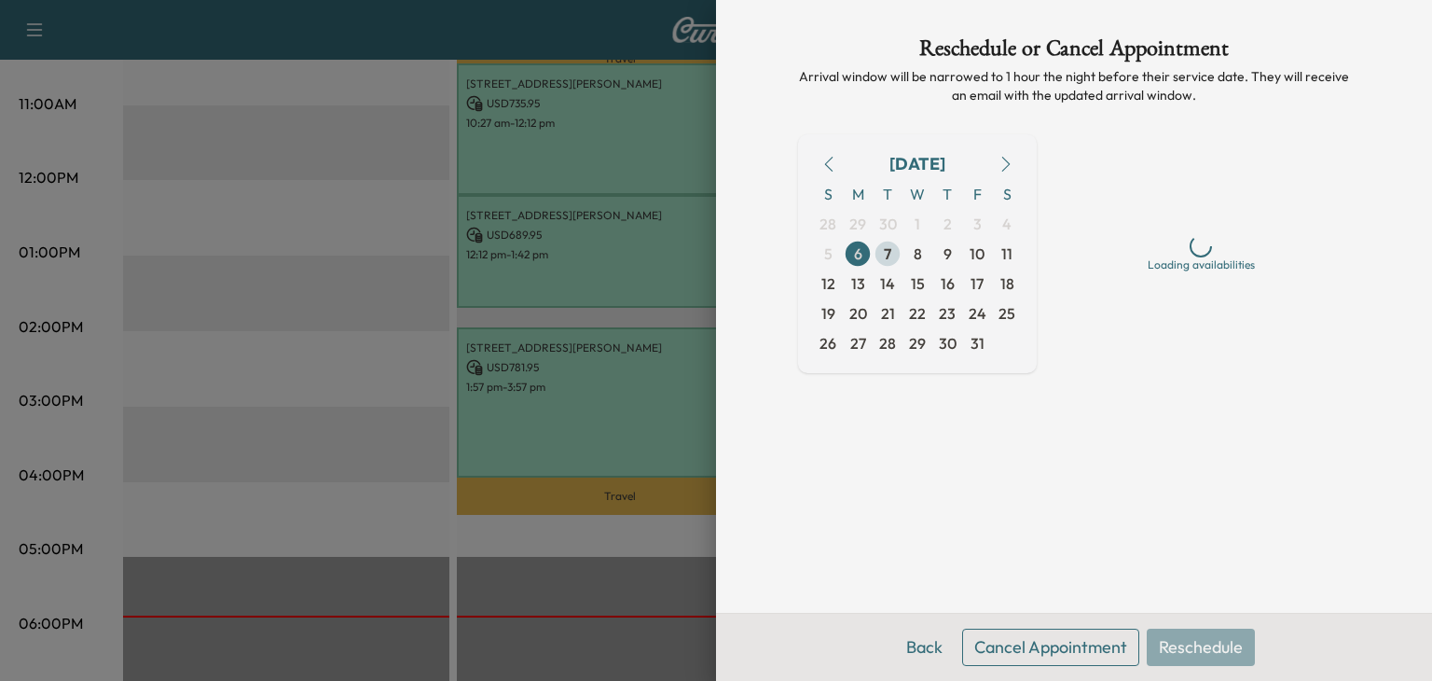
click at [884, 260] on span "7" at bounding box center [887, 253] width 7 height 22
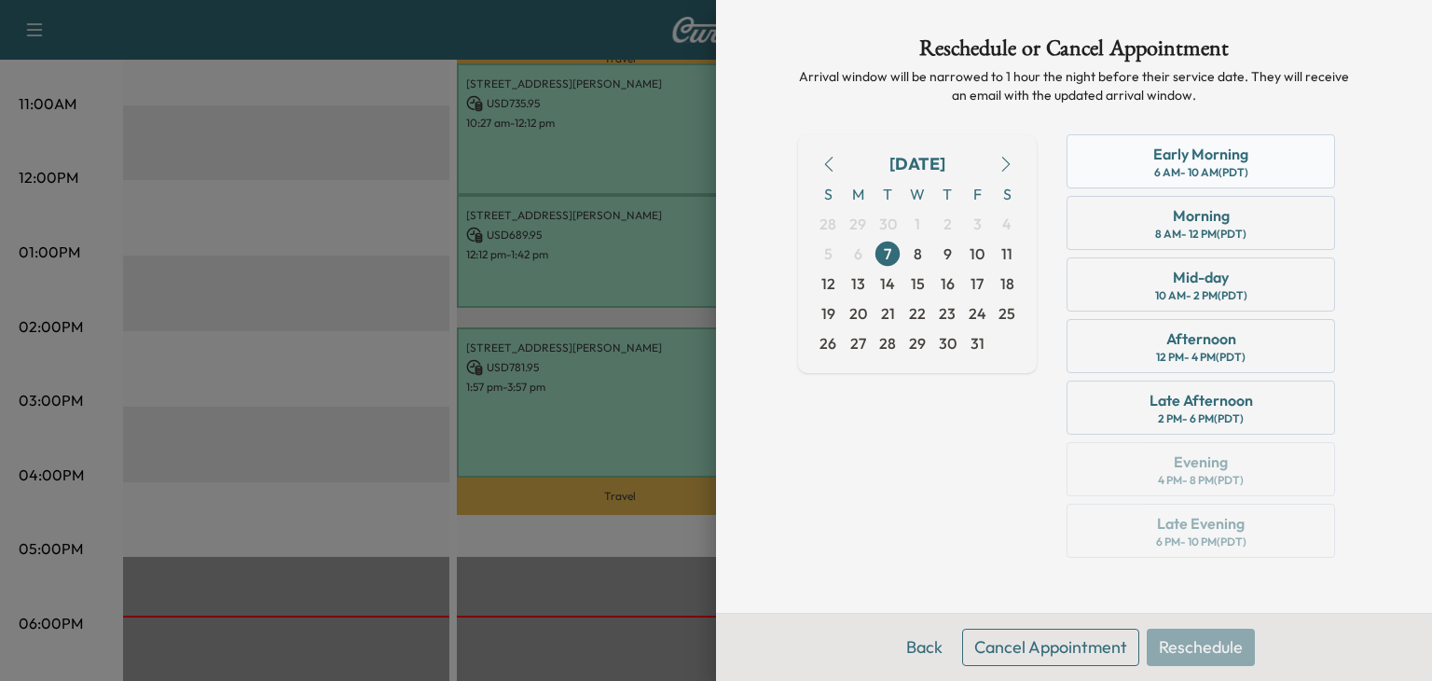
click at [1195, 148] on div "Early Morning" at bounding box center [1200, 154] width 95 height 22
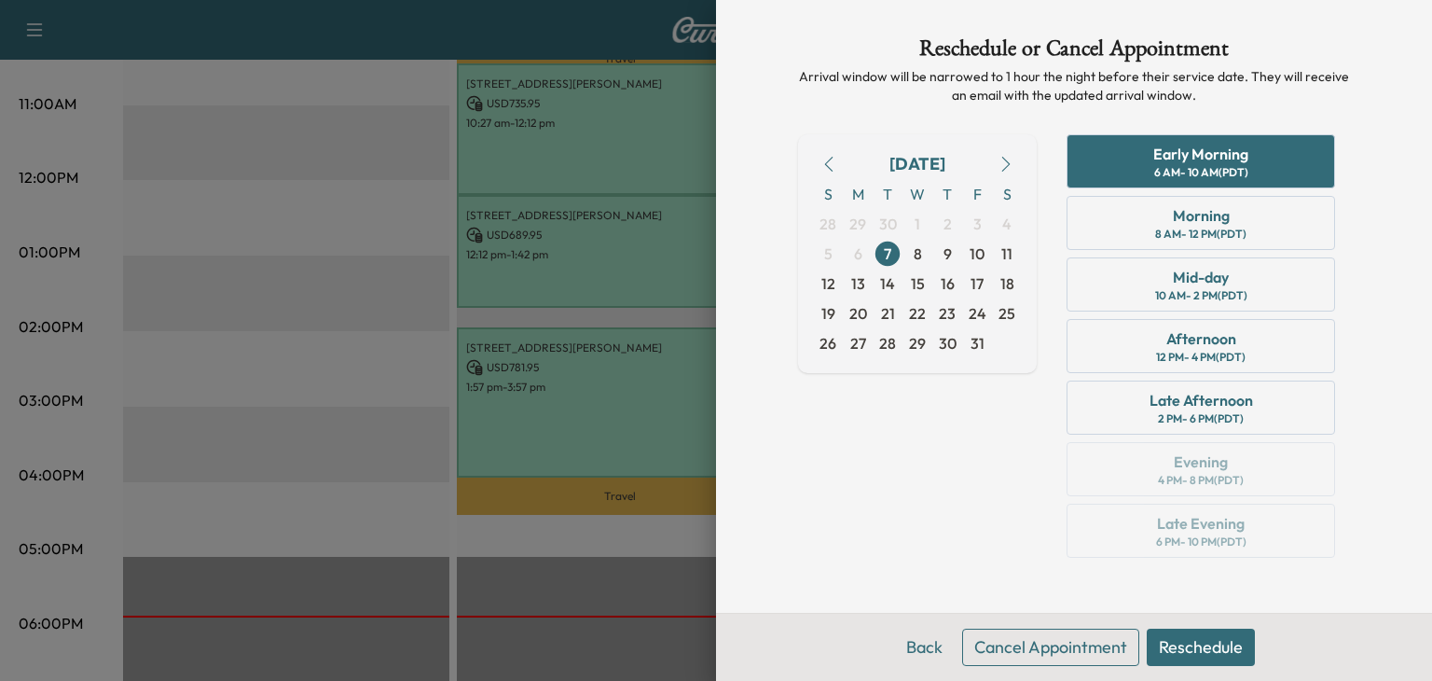
click at [1190, 649] on button "Reschedule" at bounding box center [1201, 646] width 108 height 37
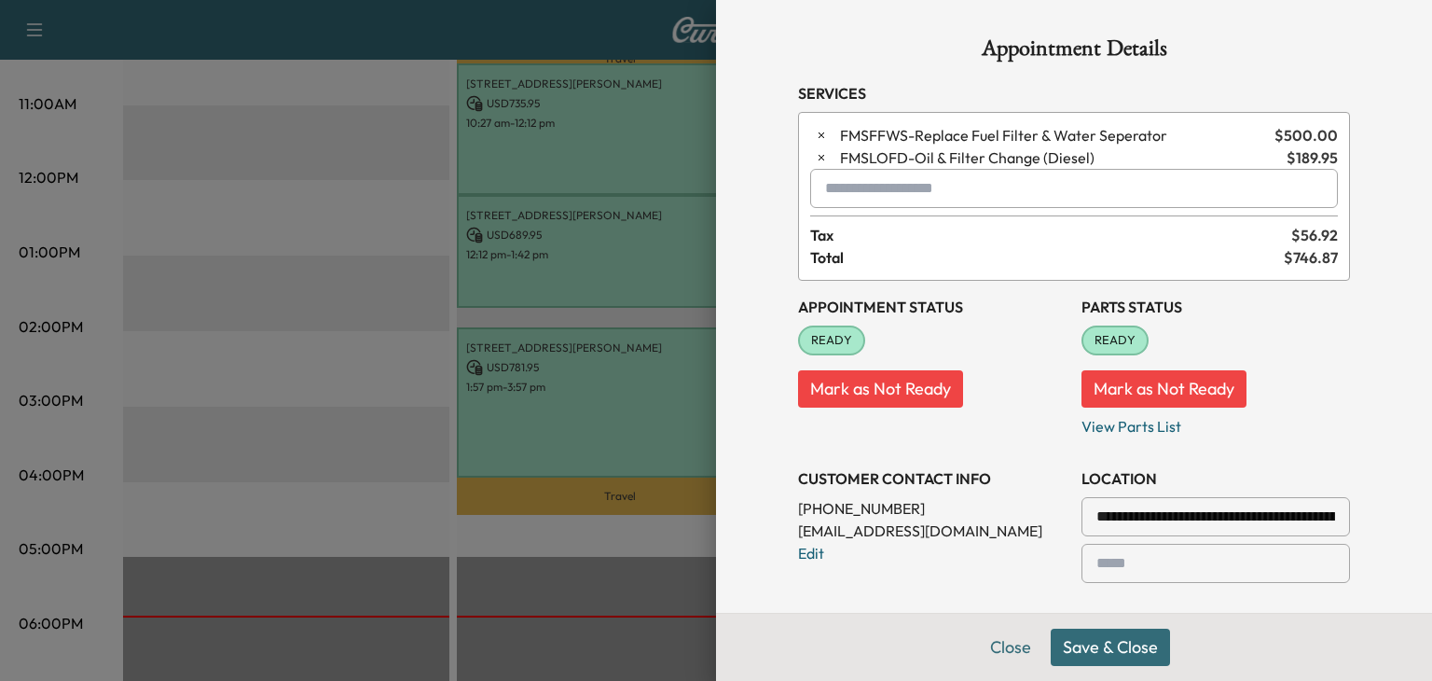
click at [1099, 631] on button "Save & Close" at bounding box center [1110, 646] width 119 height 37
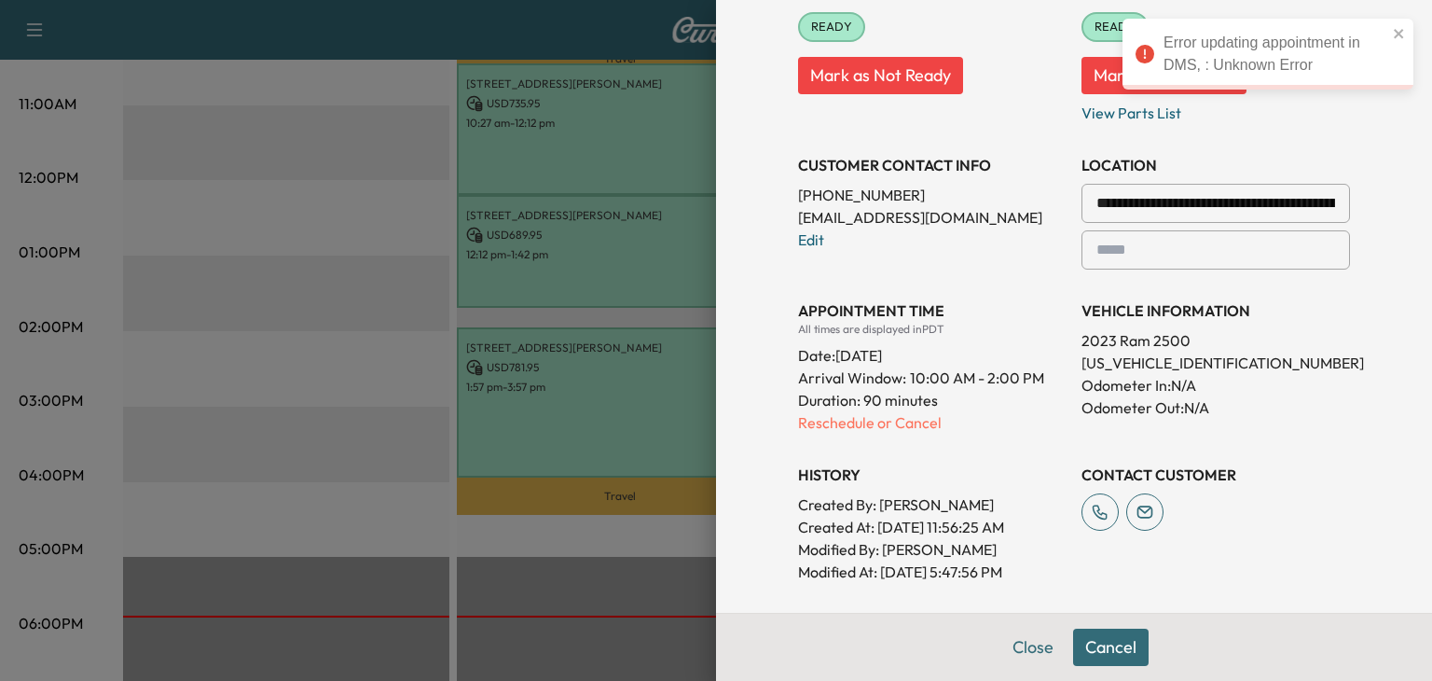
scroll to position [321, 0]
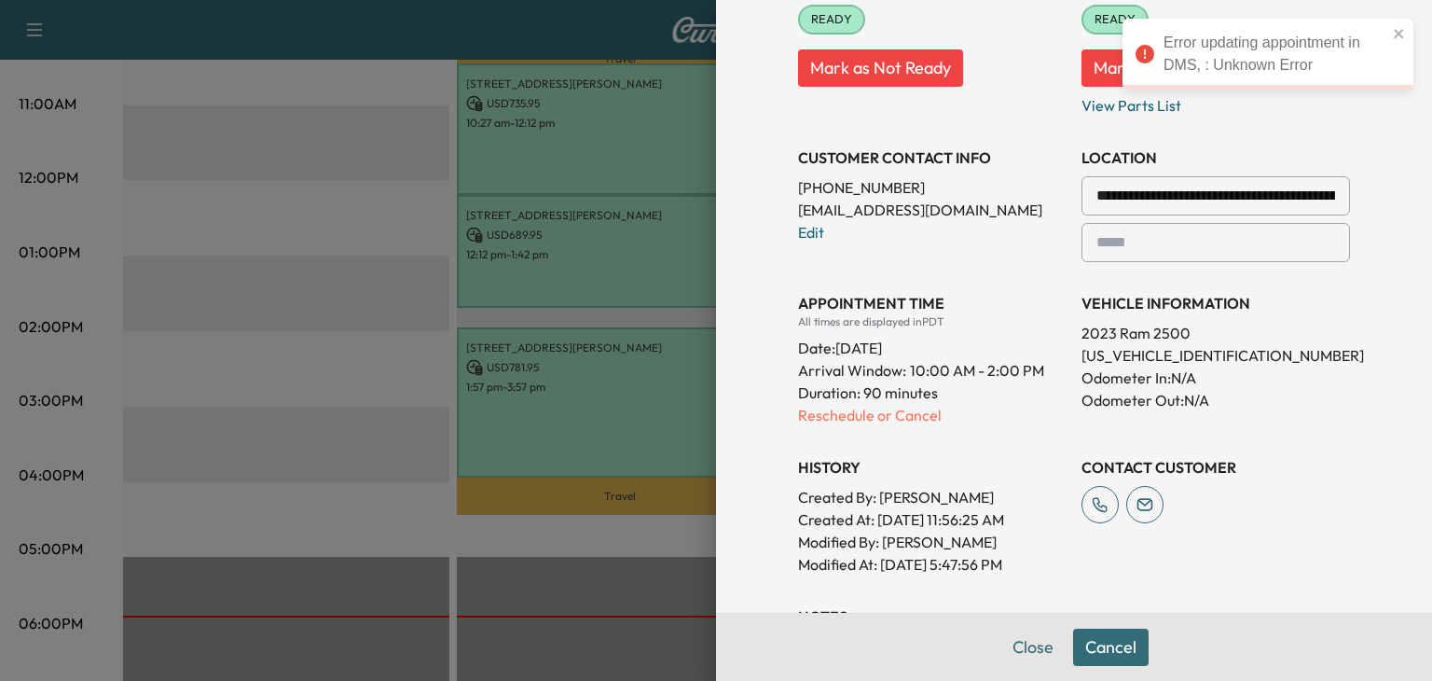
click at [861, 426] on div "**********" at bounding box center [1074, 267] width 552 height 615
click at [848, 412] on p "Reschedule or Cancel" at bounding box center [932, 415] width 269 height 22
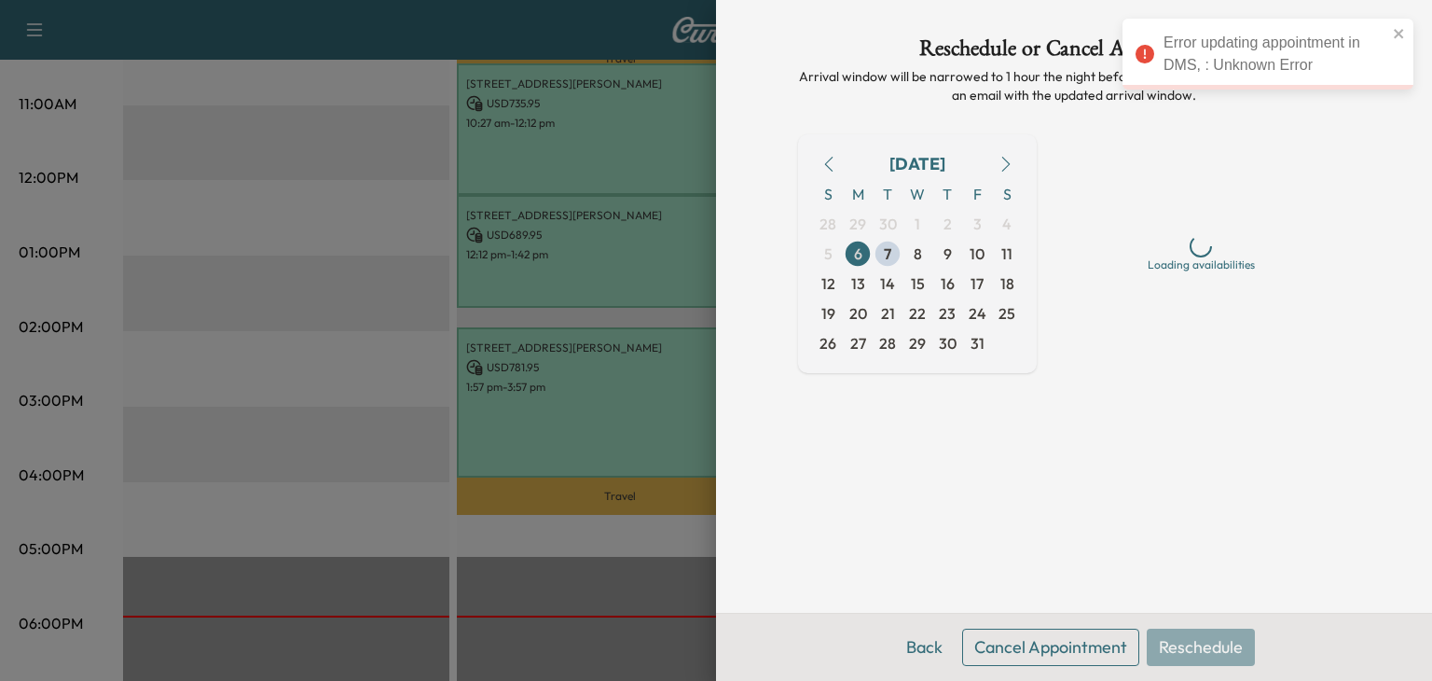
scroll to position [0, 0]
click at [885, 254] on span "7" at bounding box center [887, 253] width 7 height 22
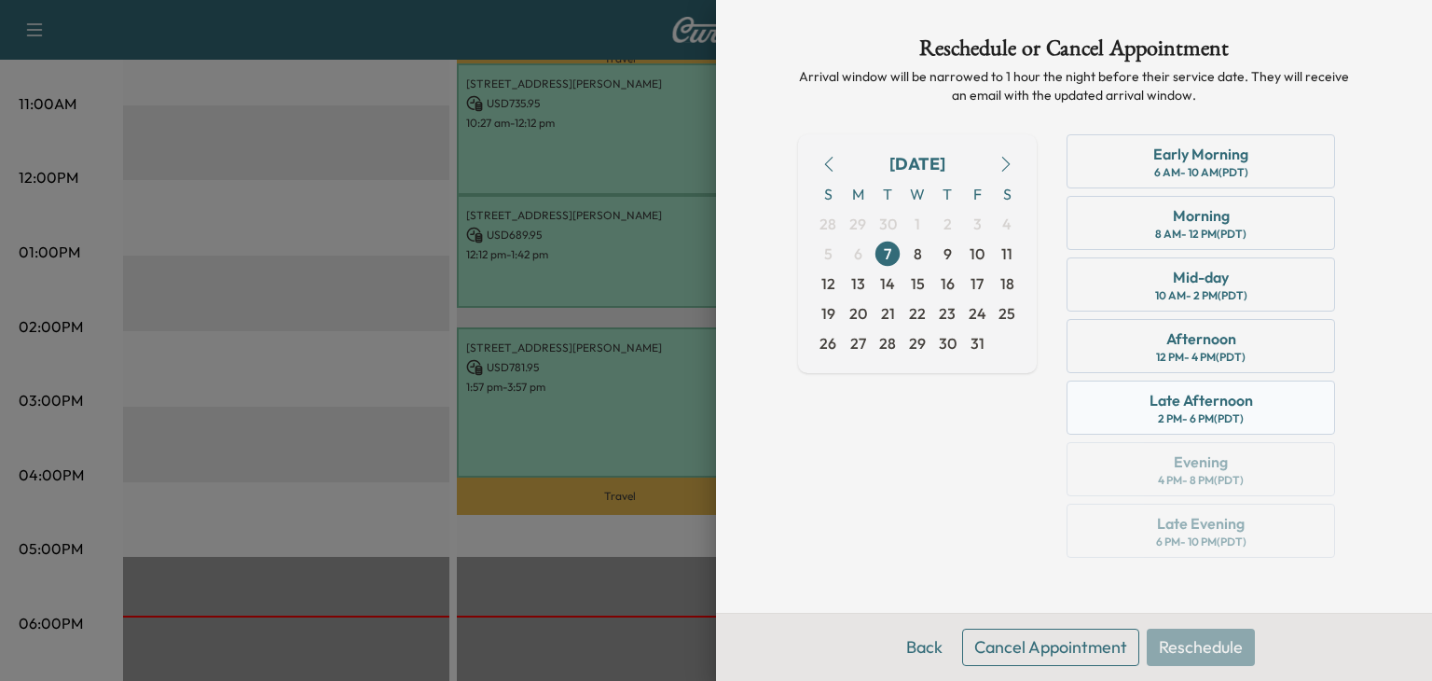
click at [1195, 389] on div "Late Afternoon" at bounding box center [1201, 400] width 103 height 22
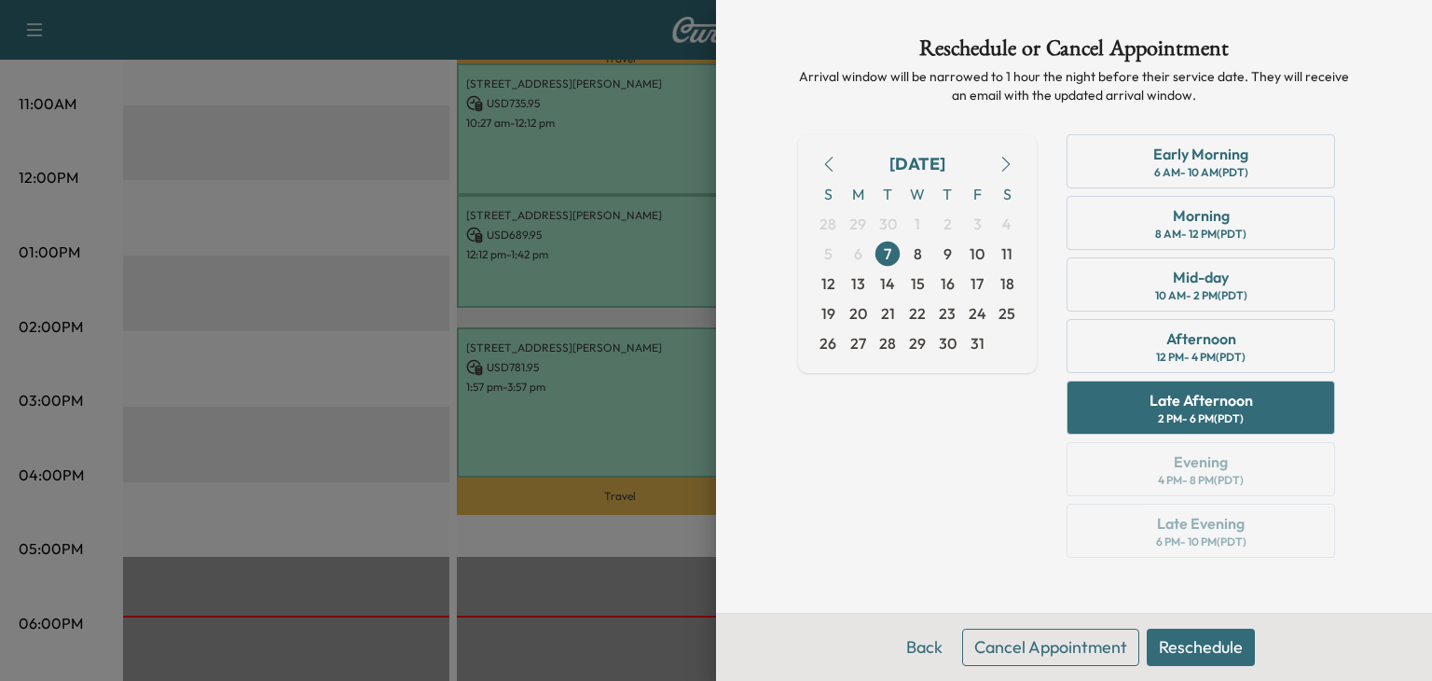
click at [1166, 641] on button "Reschedule" at bounding box center [1201, 646] width 108 height 37
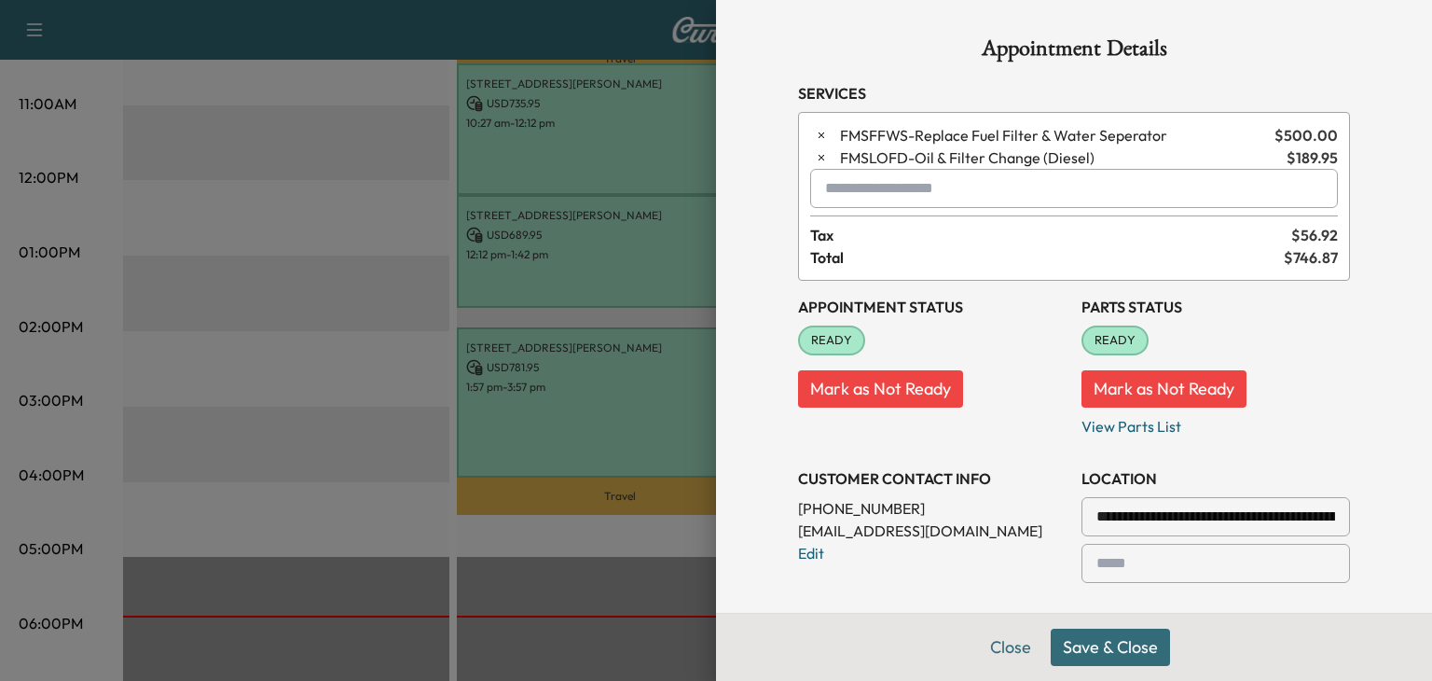
click at [1166, 641] on button "Save & Close" at bounding box center [1110, 646] width 119 height 37
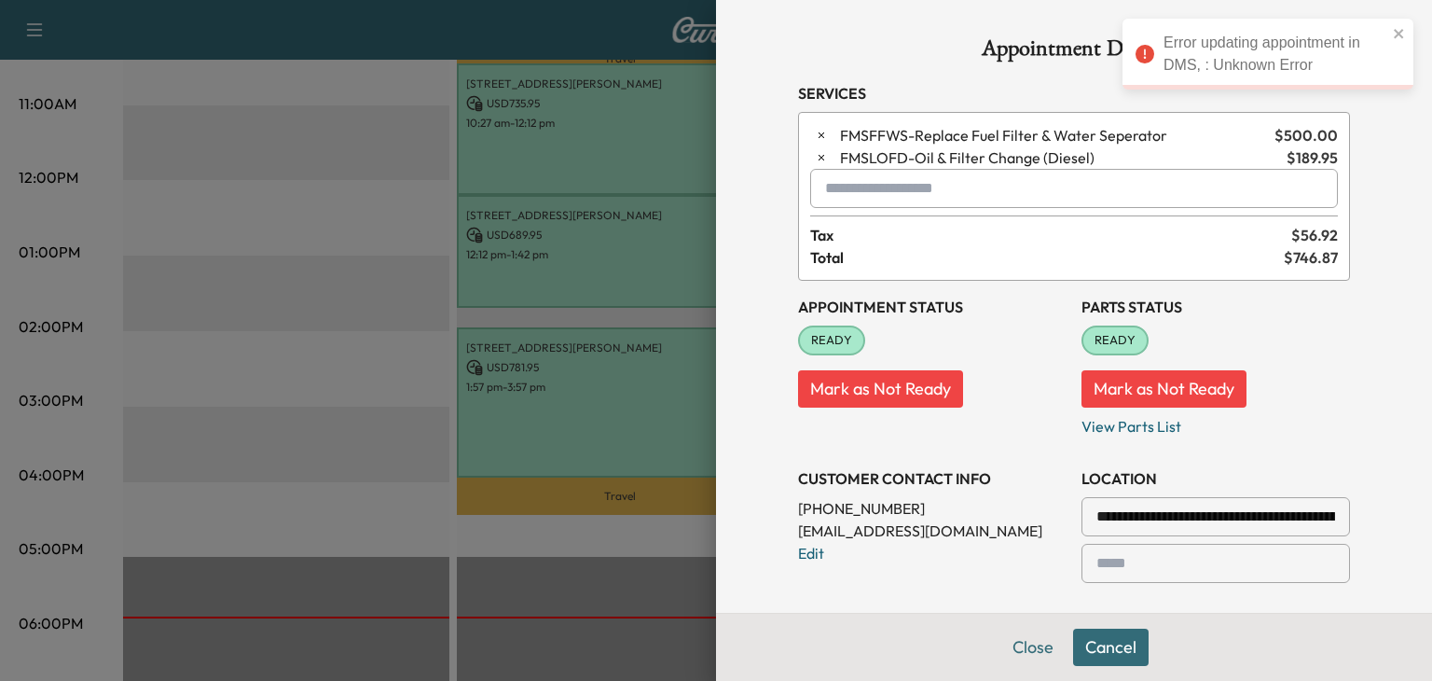
click at [309, 349] on div at bounding box center [716, 340] width 1432 height 681
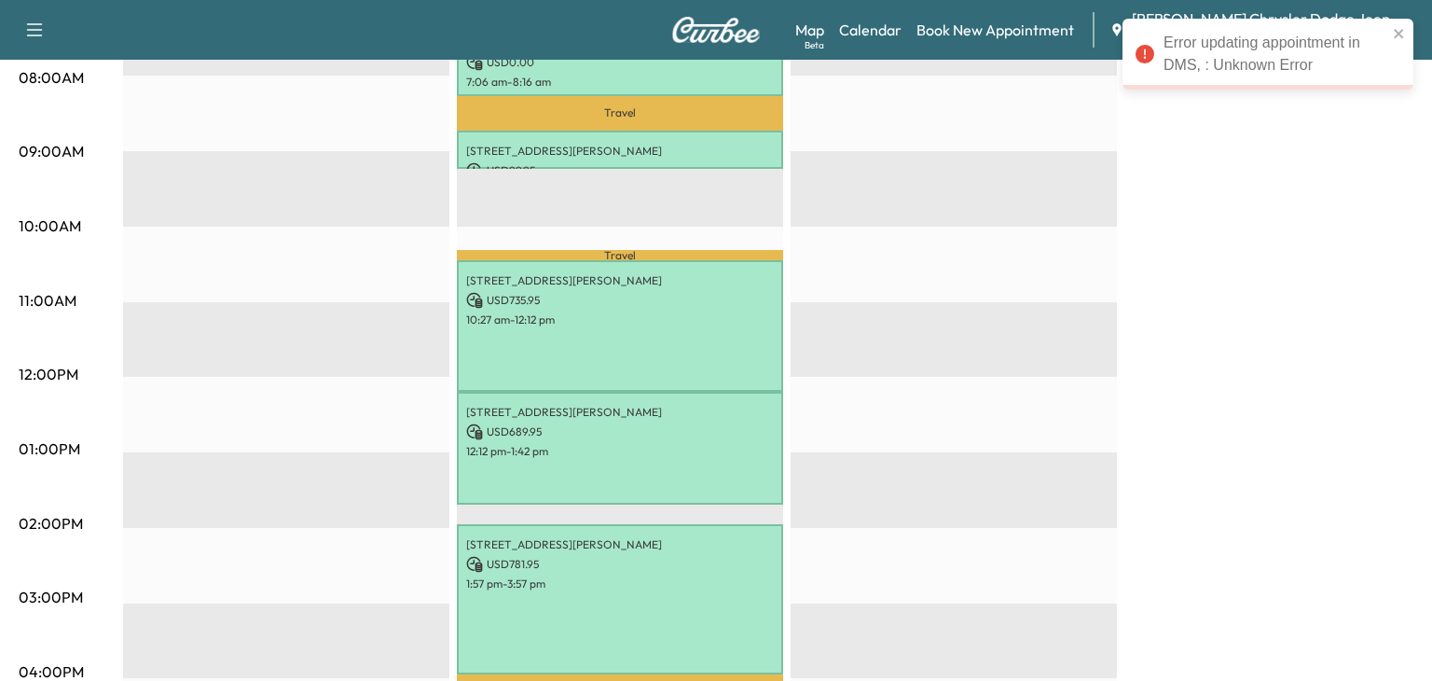
scroll to position [511, 0]
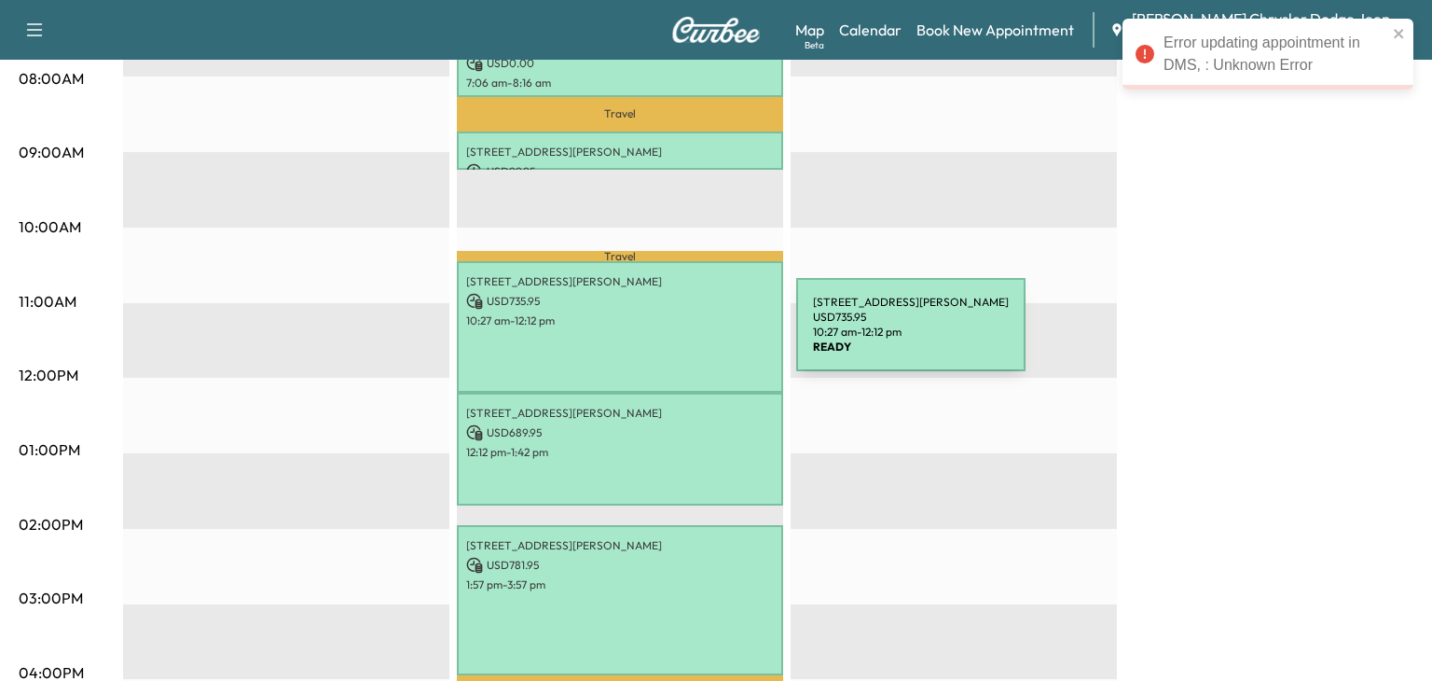
click at [661, 334] on div "[STREET_ADDRESS][PERSON_NAME] USD 735.95 10:27 am - 12:12 pm" at bounding box center [620, 326] width 326 height 131
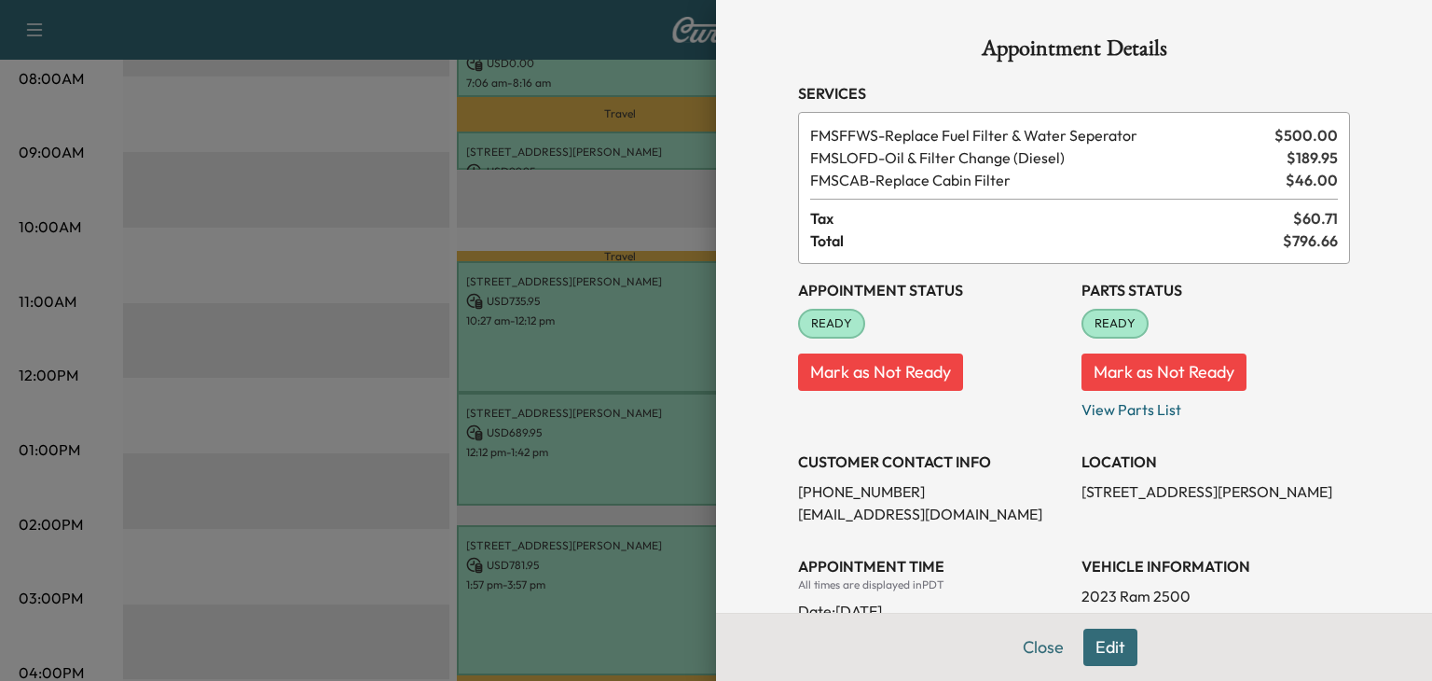
scroll to position [236, 0]
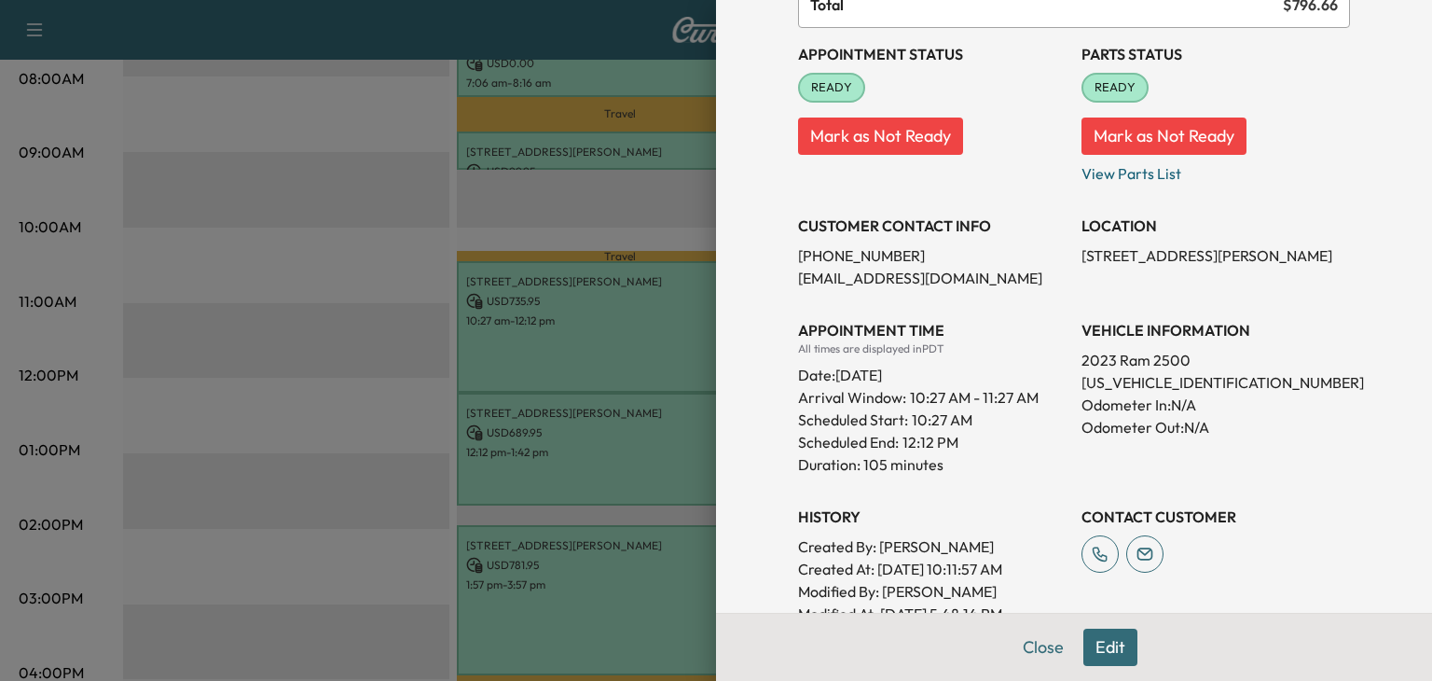
click at [1124, 655] on button "Edit" at bounding box center [1110, 646] width 54 height 37
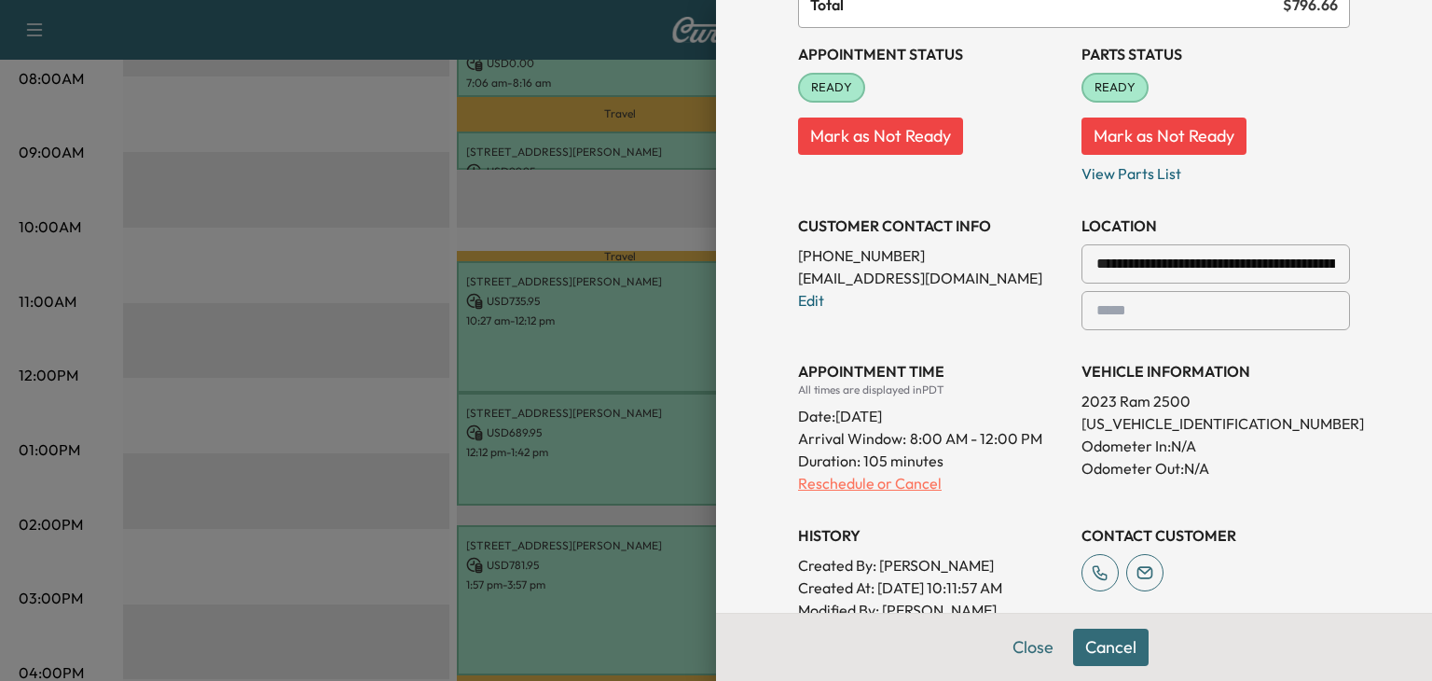
click at [818, 487] on p "Reschedule or Cancel" at bounding box center [932, 483] width 269 height 22
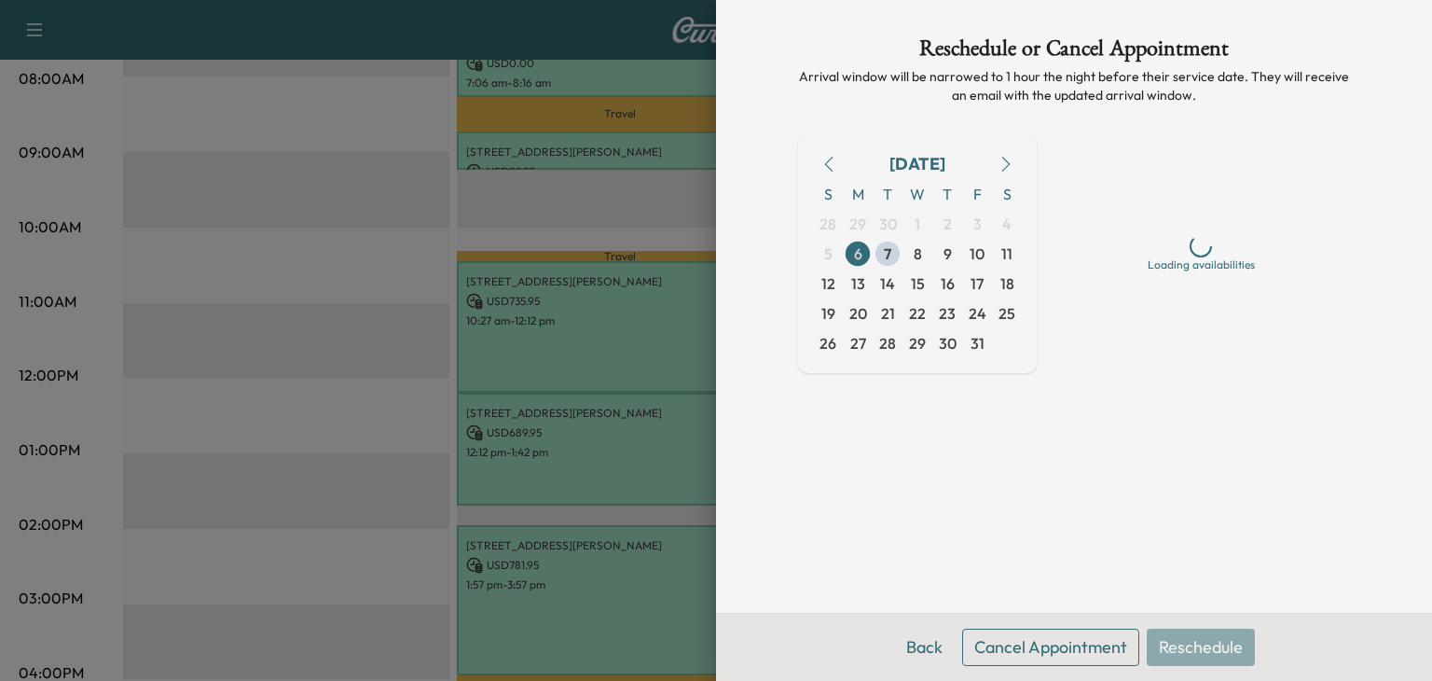
scroll to position [0, 0]
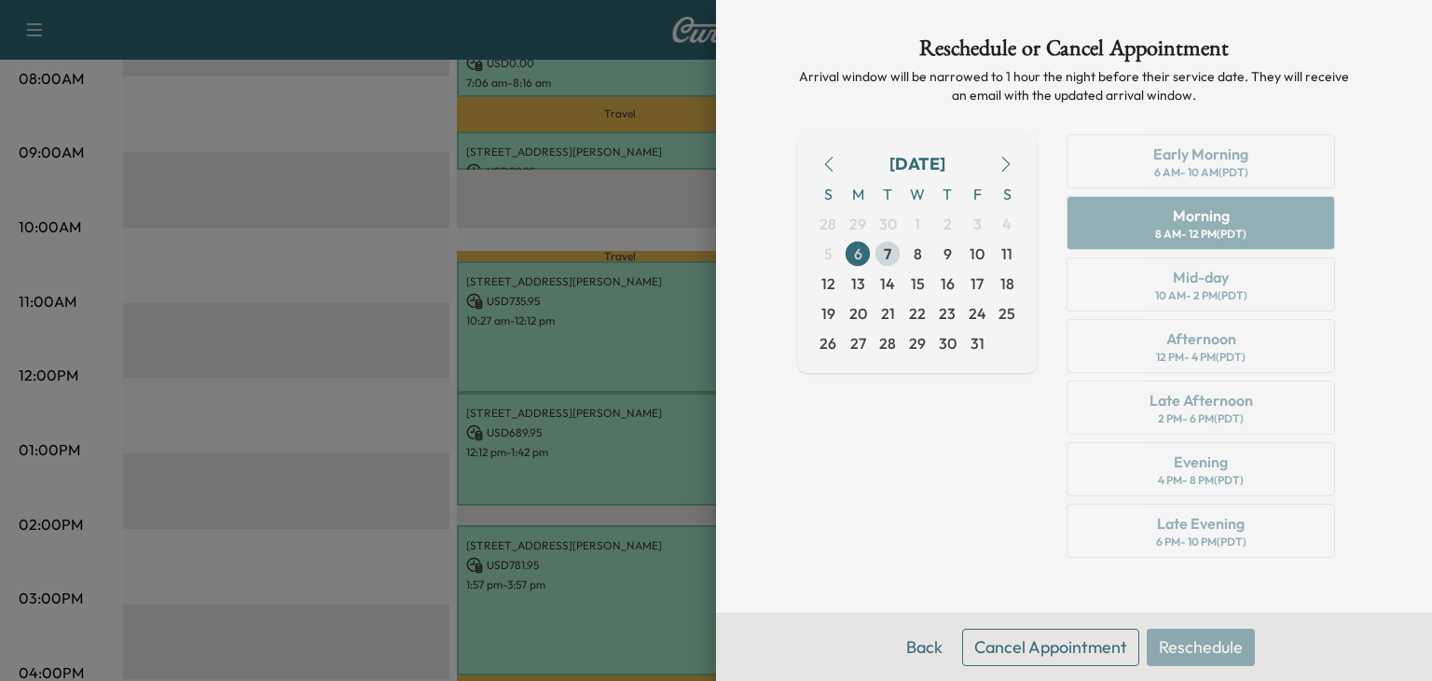
click at [895, 250] on span "7" at bounding box center [888, 254] width 30 height 30
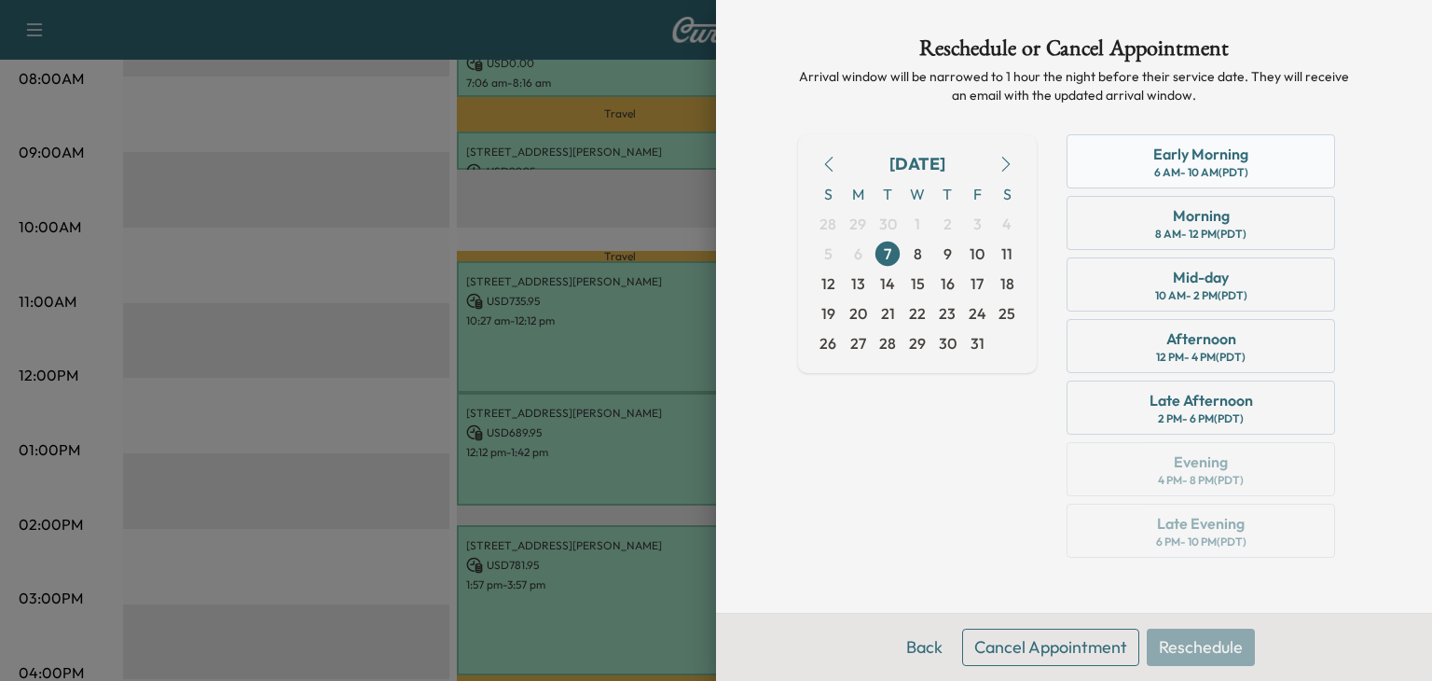
click at [1186, 168] on div "6 AM - 10 AM (PDT)" at bounding box center [1201, 172] width 94 height 15
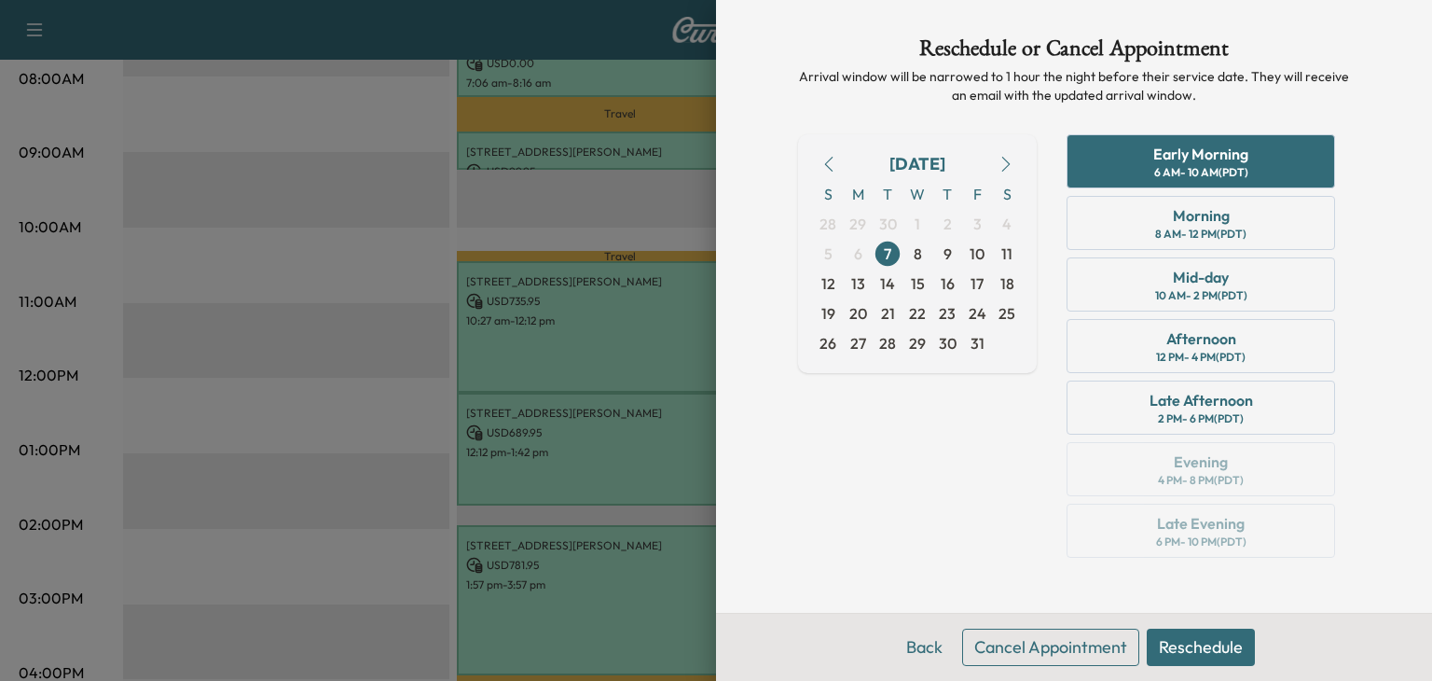
click at [1191, 663] on button "Reschedule" at bounding box center [1201, 646] width 108 height 37
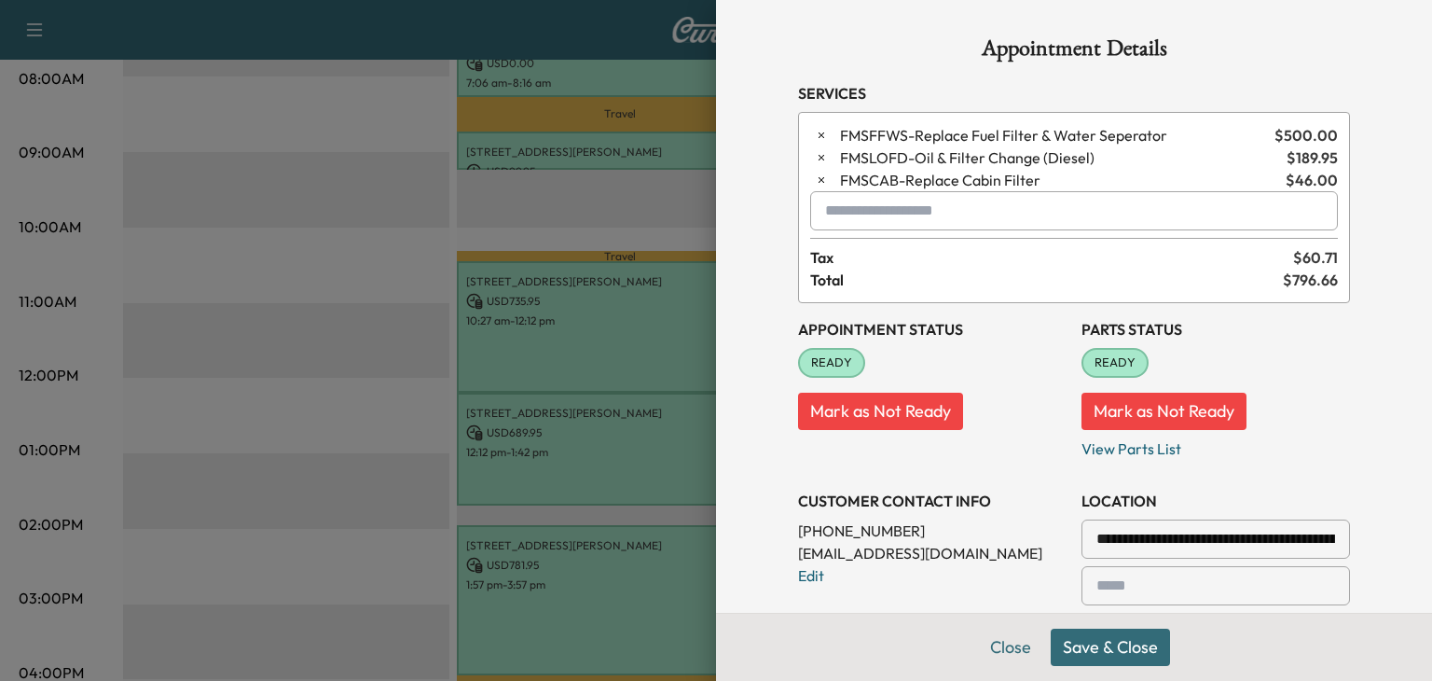
click at [1121, 639] on button "Save & Close" at bounding box center [1110, 646] width 119 height 37
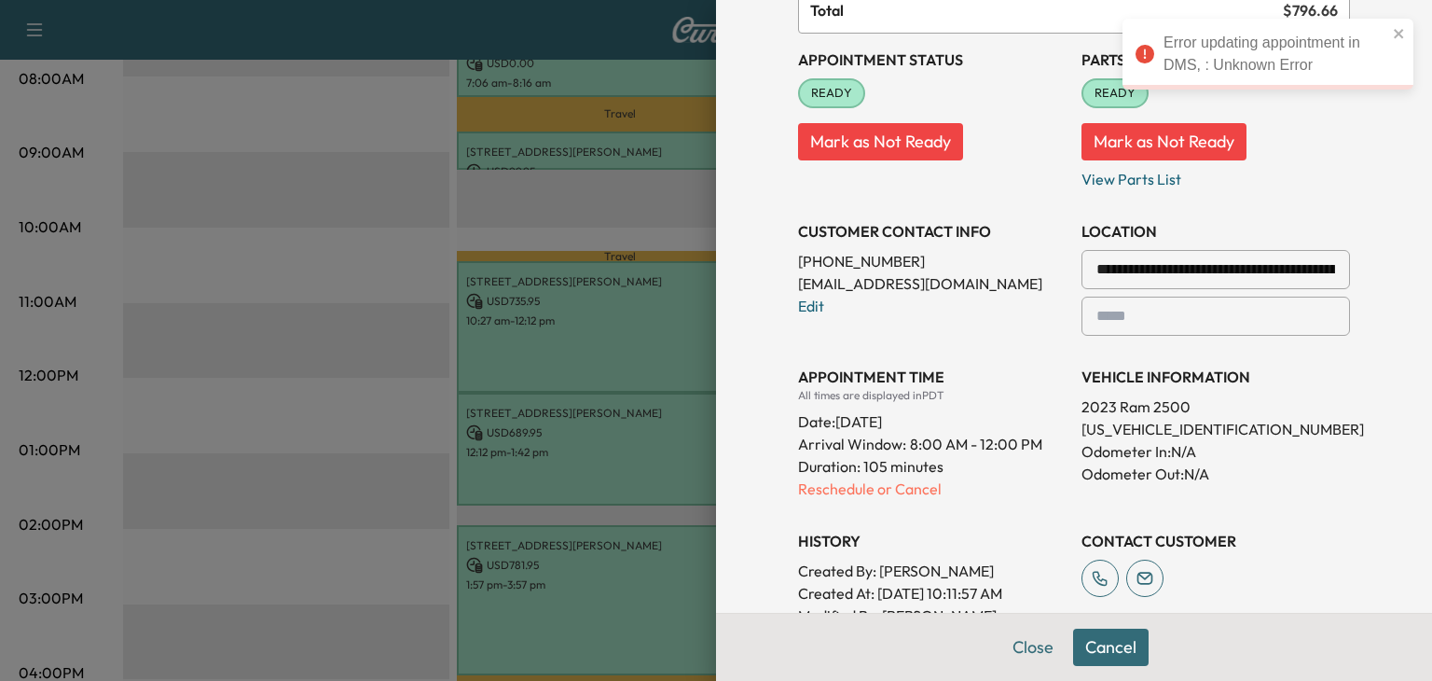
scroll to position [276, 0]
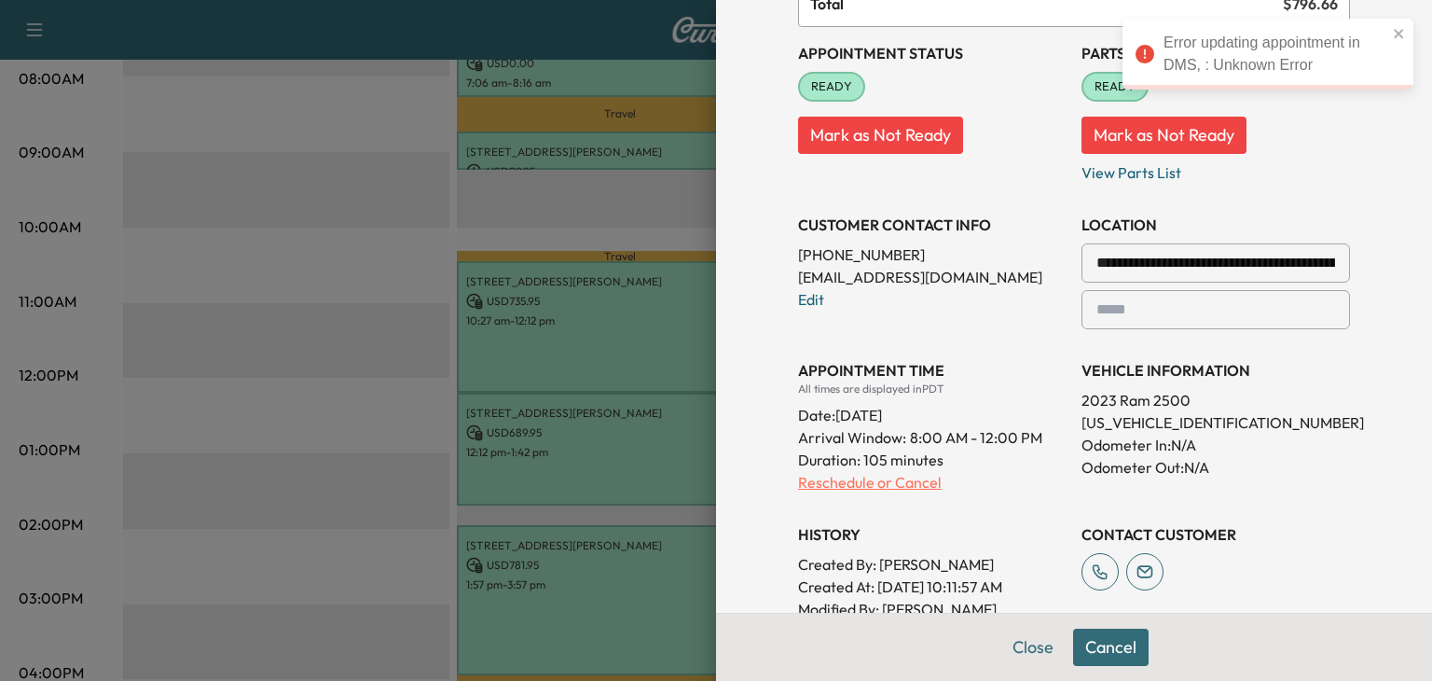
click at [857, 484] on p "Reschedule or Cancel" at bounding box center [932, 482] width 269 height 22
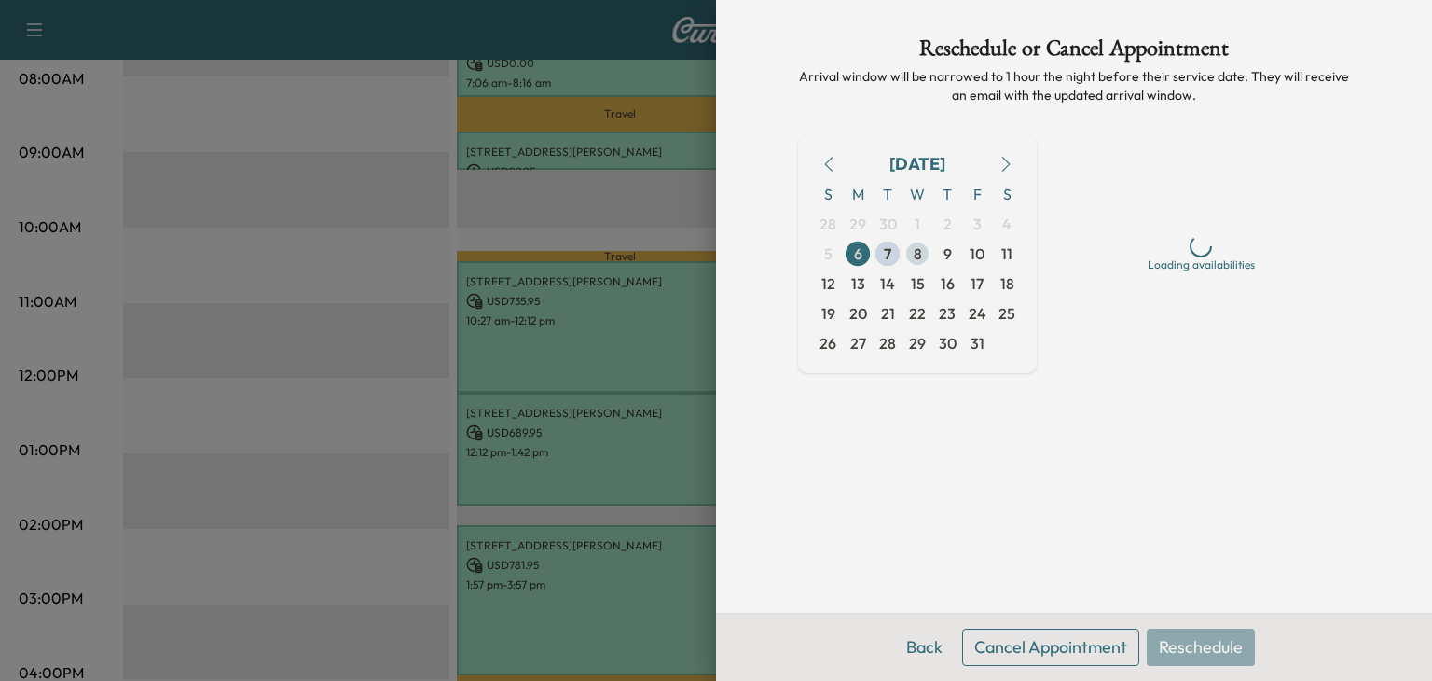
click at [914, 256] on span "8" at bounding box center [918, 253] width 8 height 22
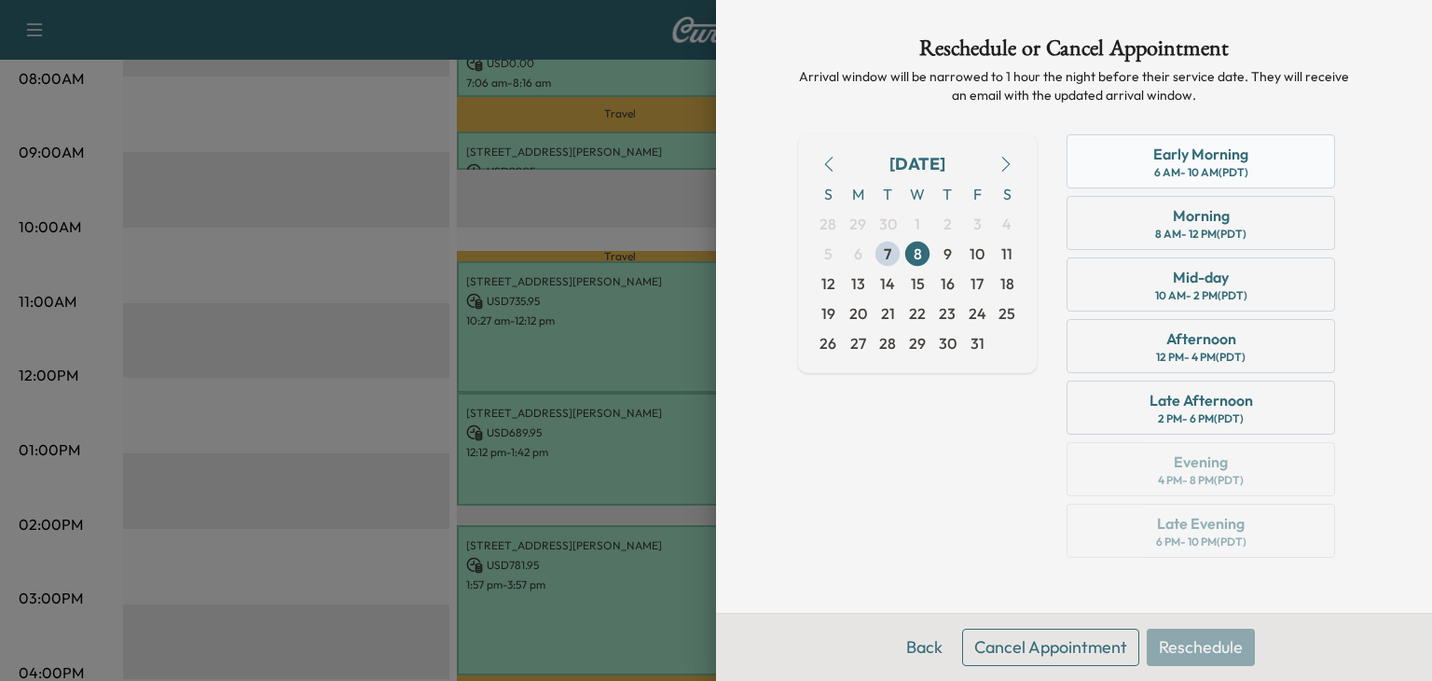
click at [1135, 154] on div "Early Morning 6 AM - 10 AM (PDT)" at bounding box center [1201, 161] width 269 height 54
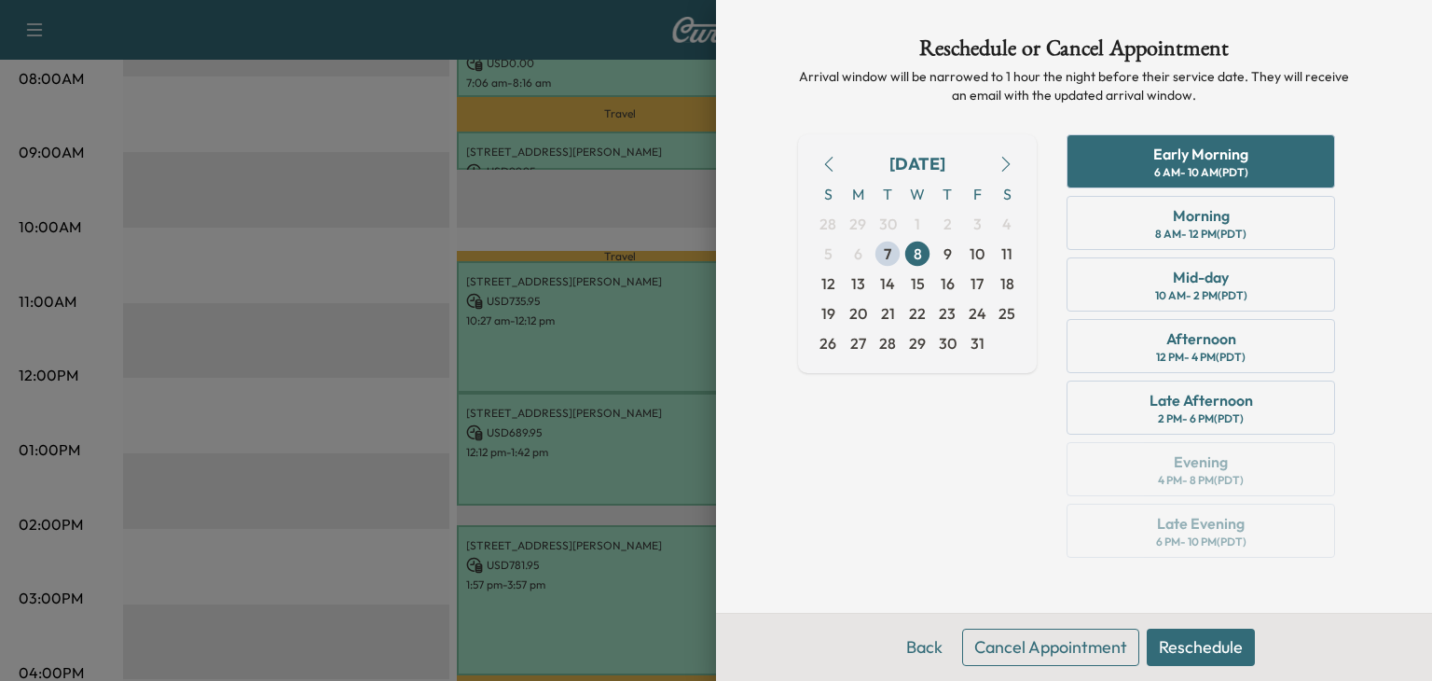
click at [1224, 654] on button "Reschedule" at bounding box center [1201, 646] width 108 height 37
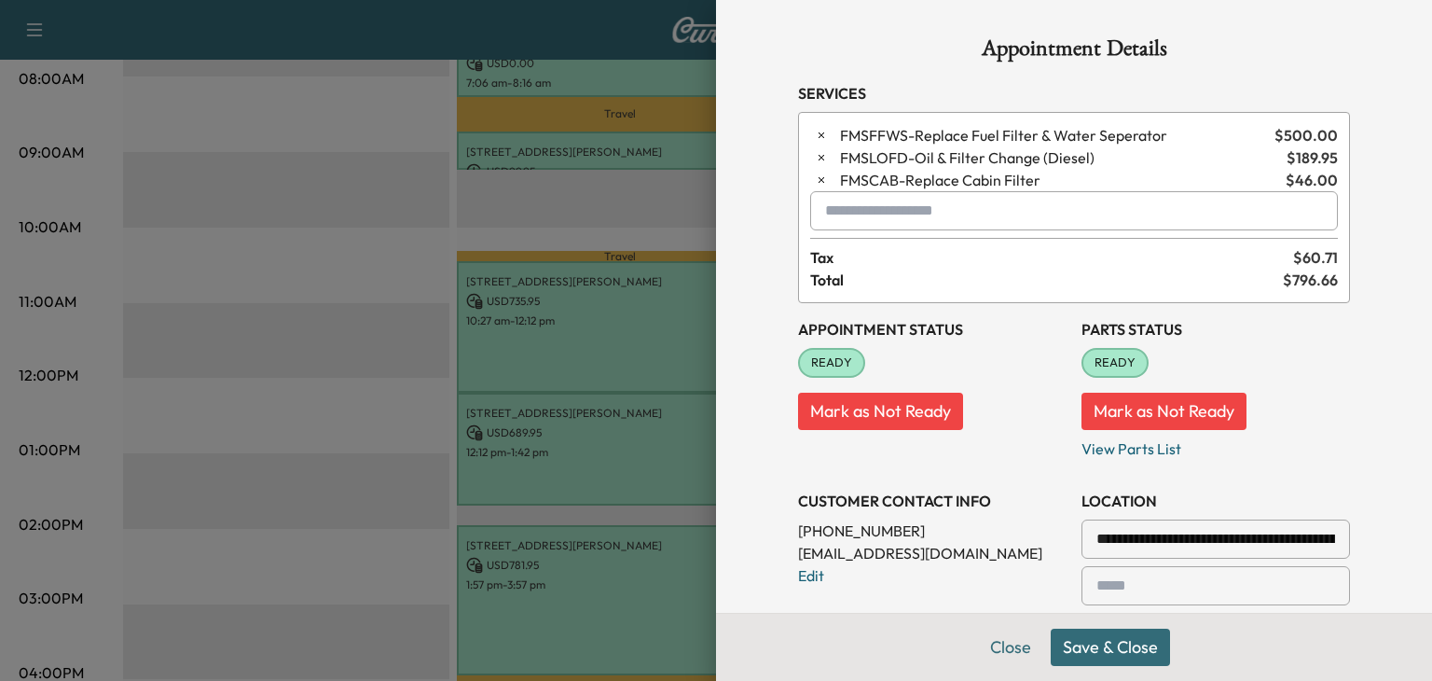
click at [1098, 653] on button "Save & Close" at bounding box center [1110, 646] width 119 height 37
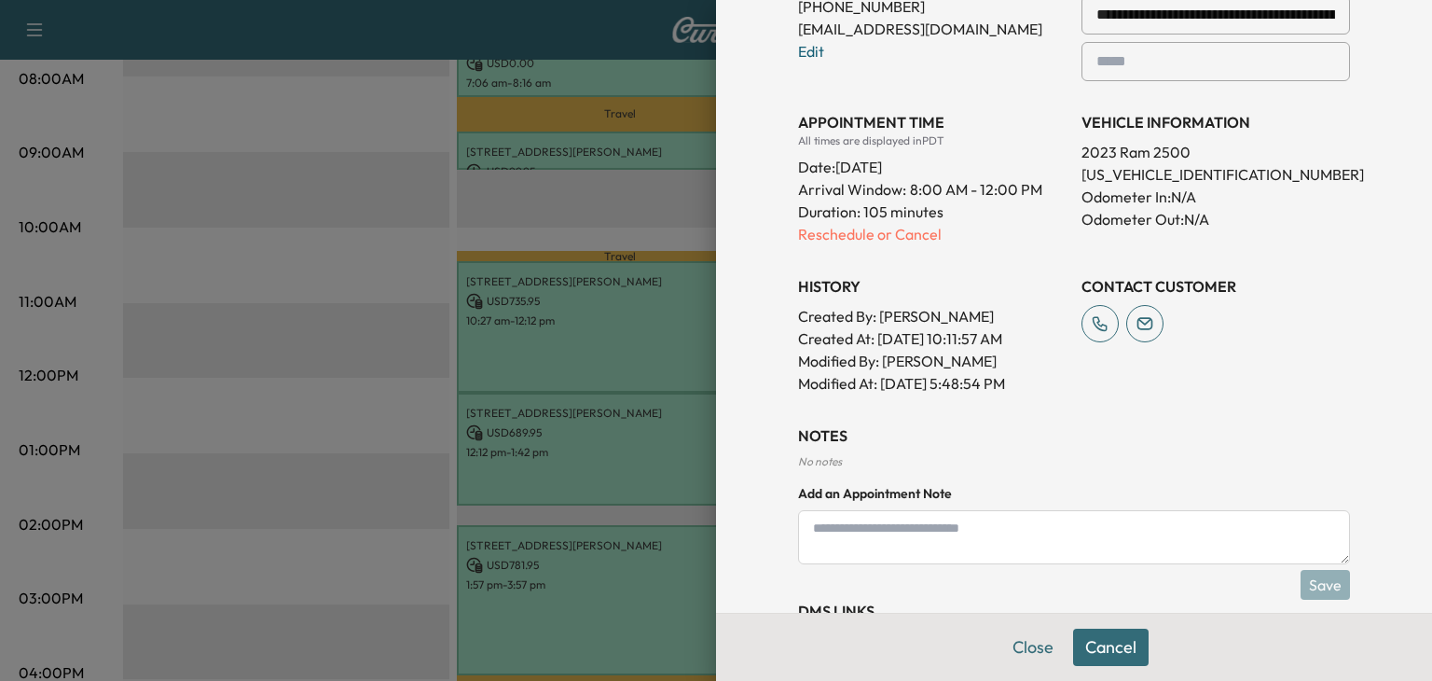
scroll to position [603, 0]
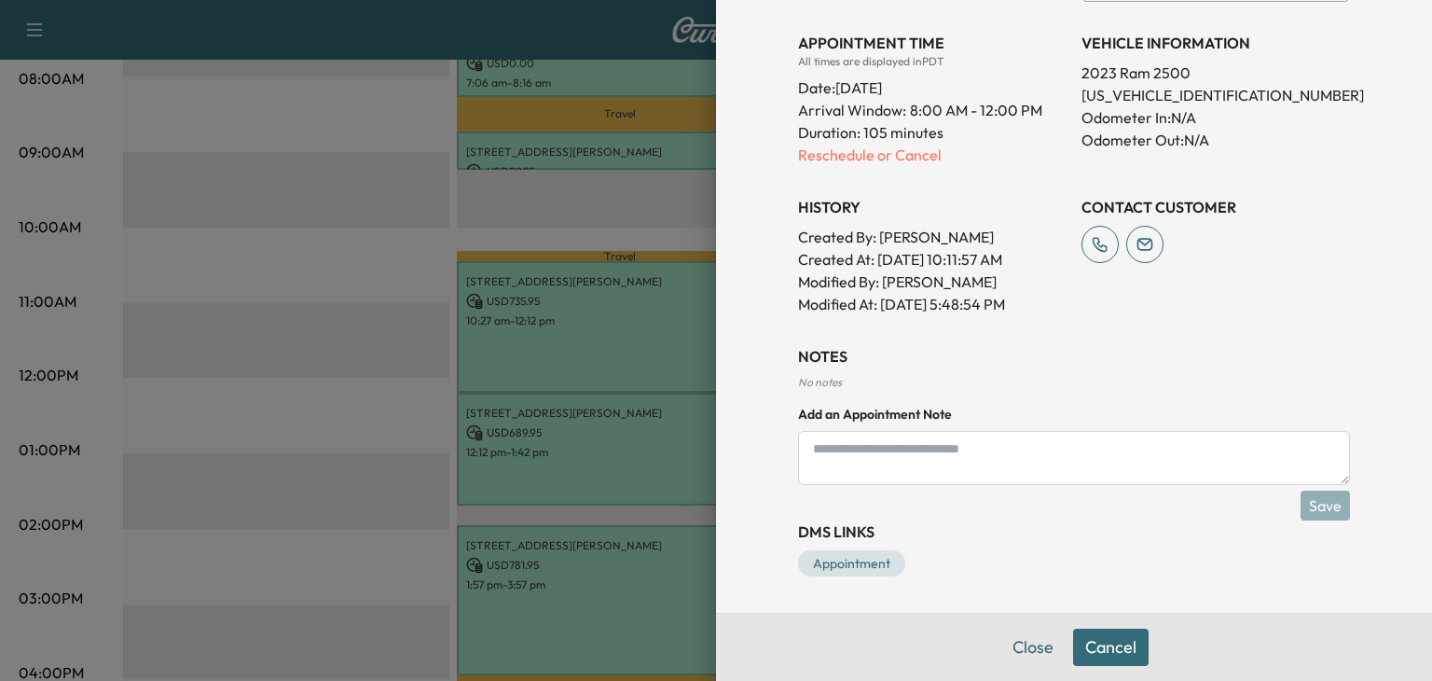
click at [739, 436] on div "**********" at bounding box center [1074, 340] width 716 height 681
click at [539, 411] on div at bounding box center [716, 340] width 1432 height 681
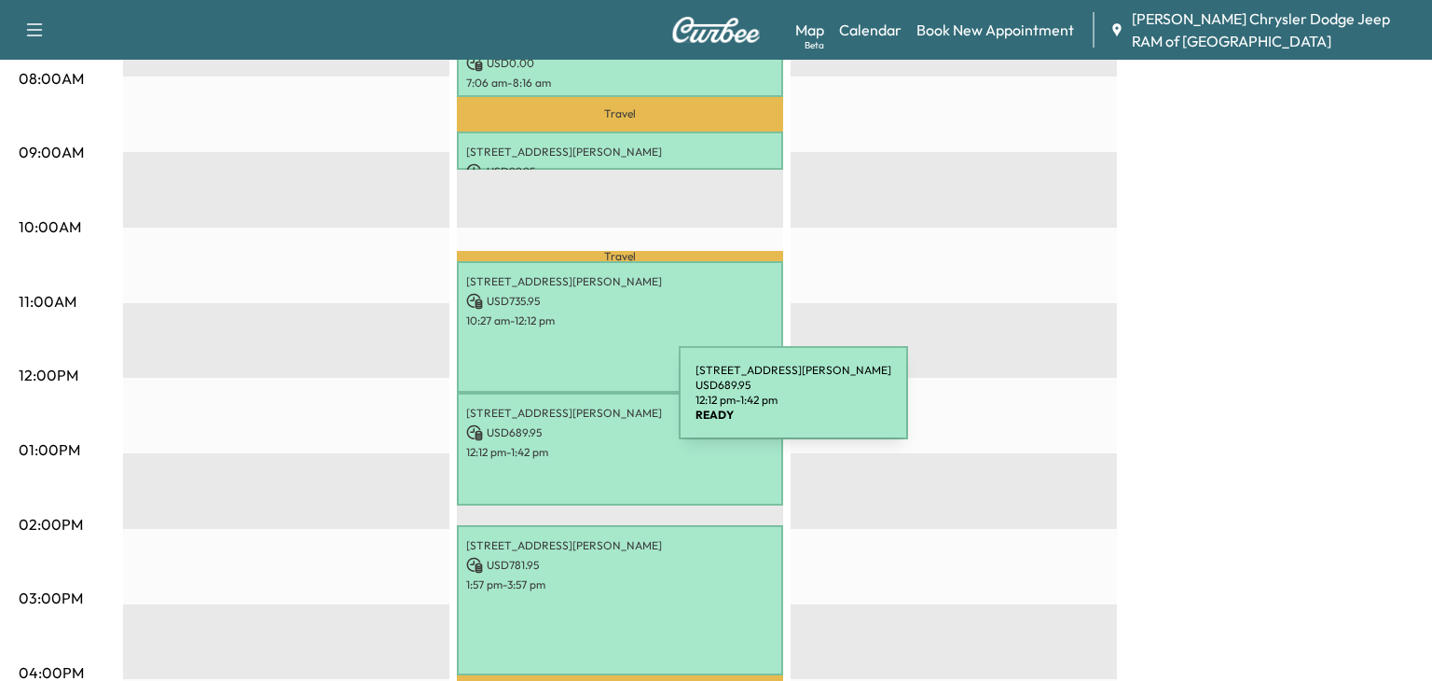
click at [539, 411] on p "[STREET_ADDRESS][PERSON_NAME]" at bounding box center [620, 413] width 308 height 15
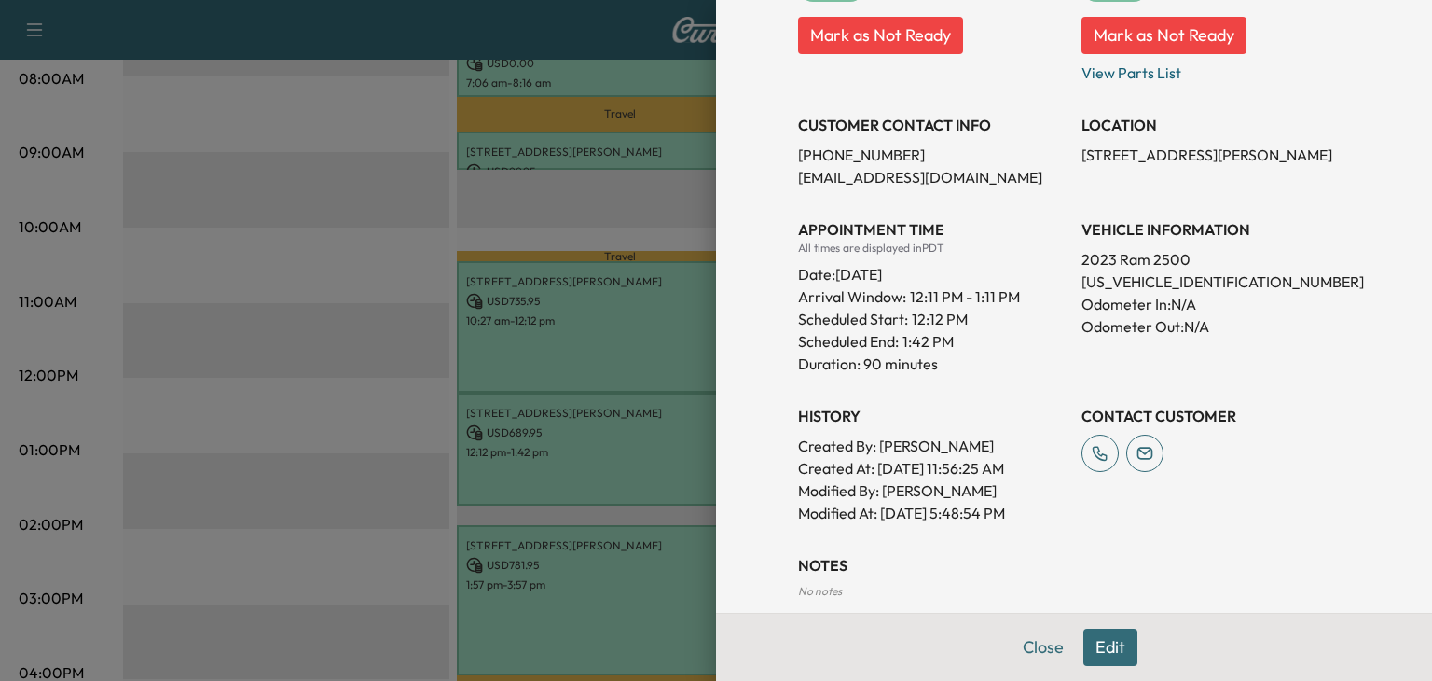
click at [1121, 642] on button "Edit" at bounding box center [1110, 646] width 54 height 37
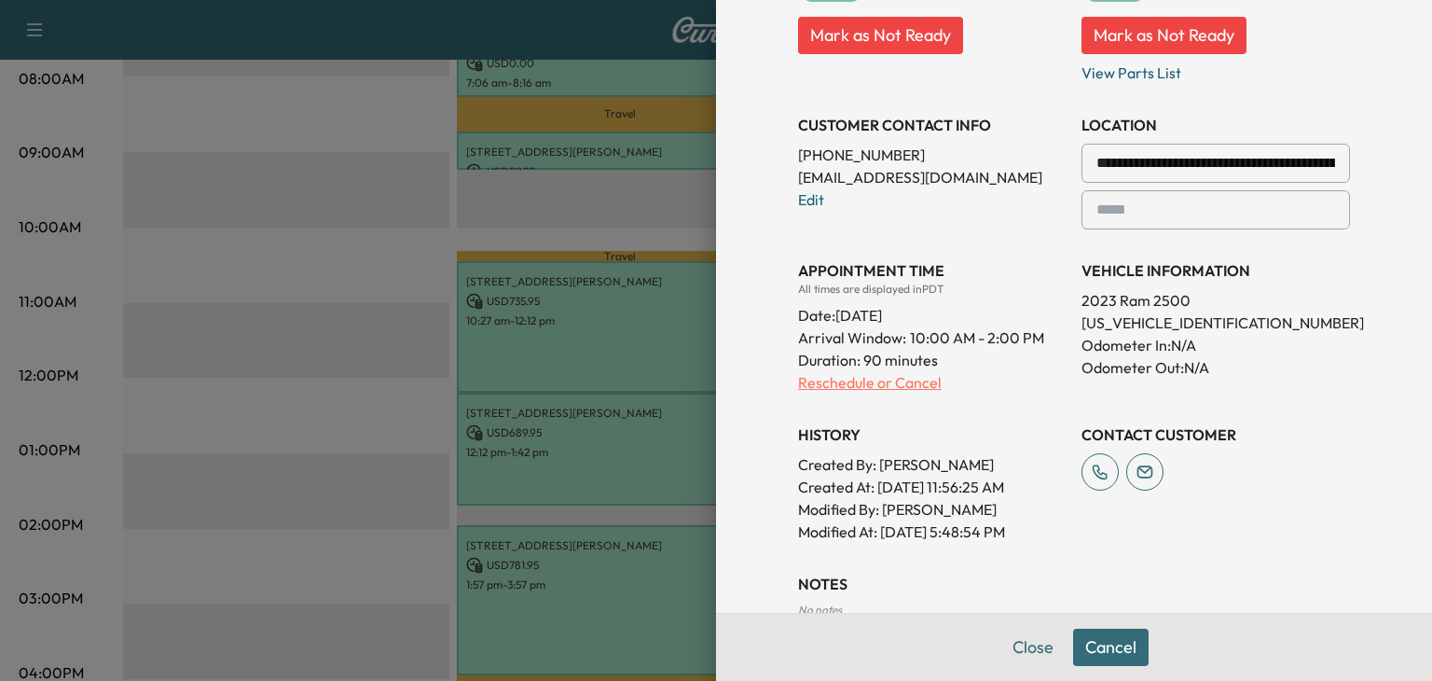
click at [824, 379] on p "Reschedule or Cancel" at bounding box center [932, 382] width 269 height 22
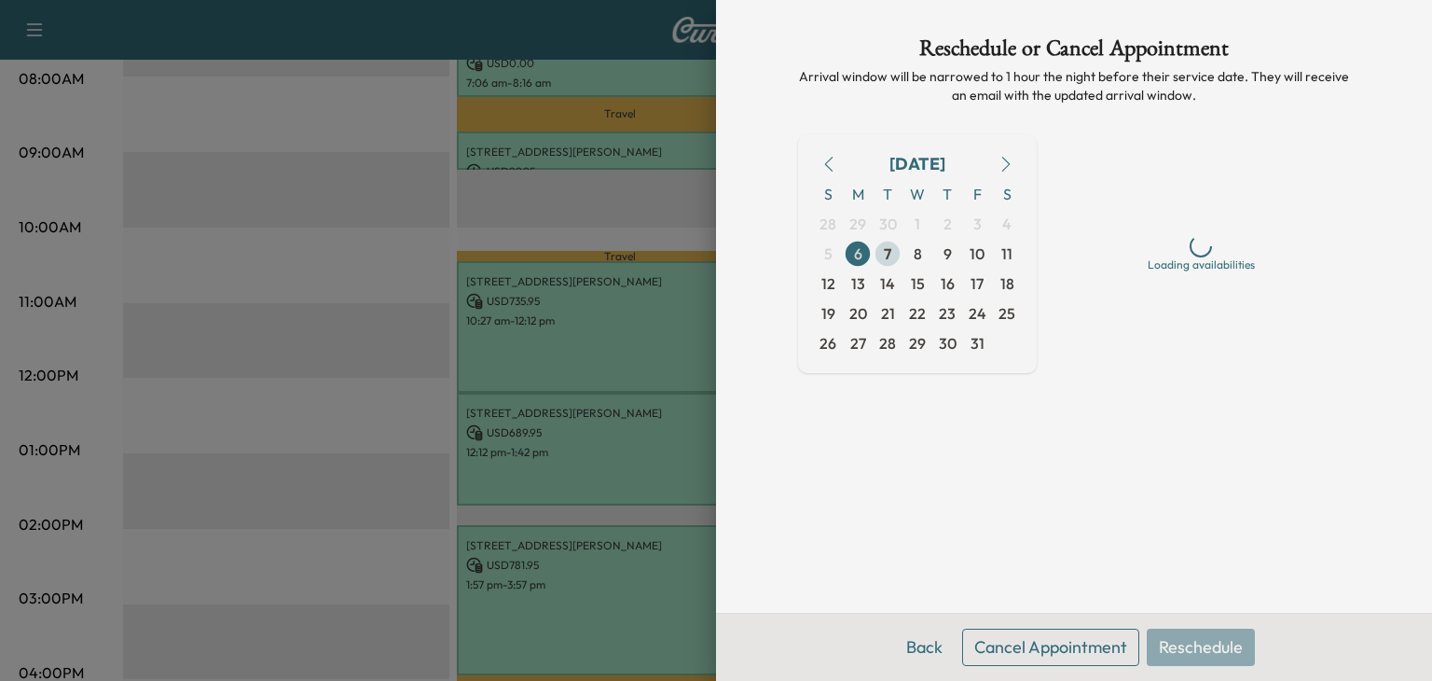
click at [901, 246] on span "7" at bounding box center [888, 254] width 30 height 30
click at [910, 247] on span "8" at bounding box center [918, 254] width 30 height 30
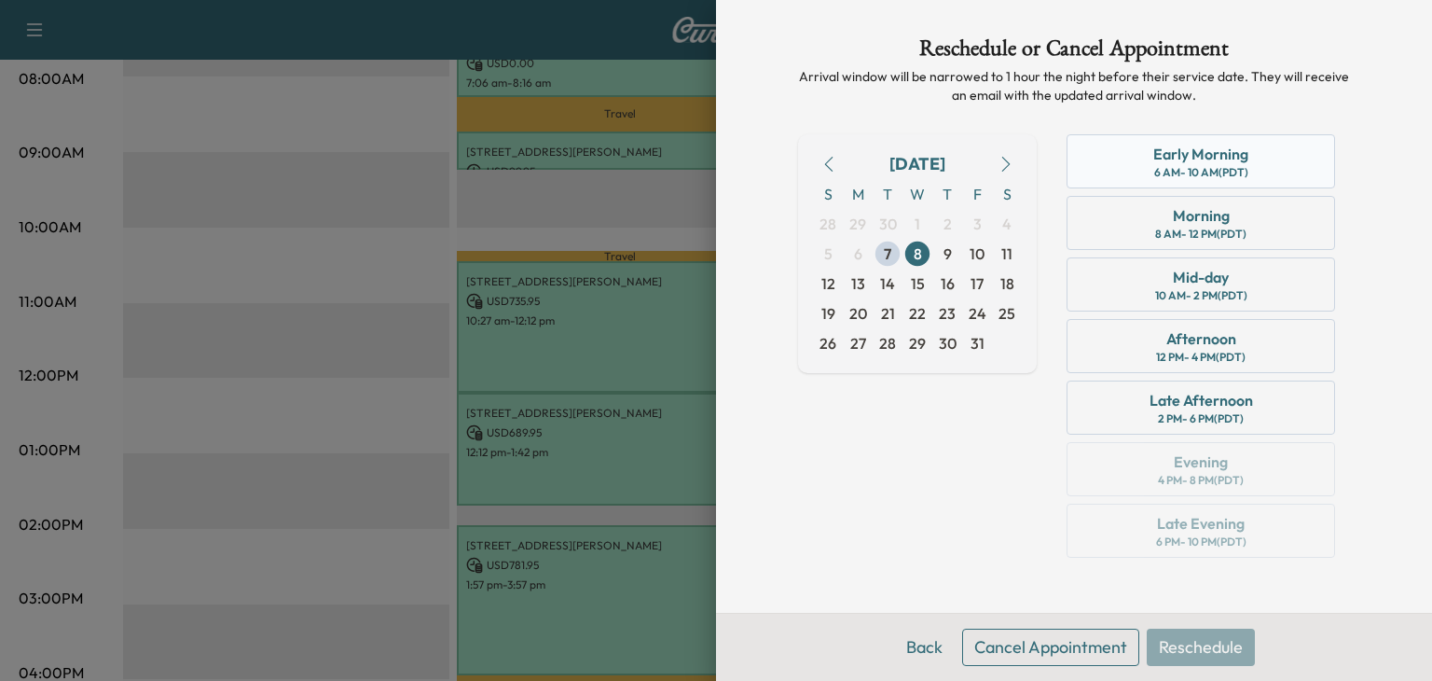
click at [1233, 169] on div "6 AM - 10 AM (PDT)" at bounding box center [1201, 172] width 94 height 15
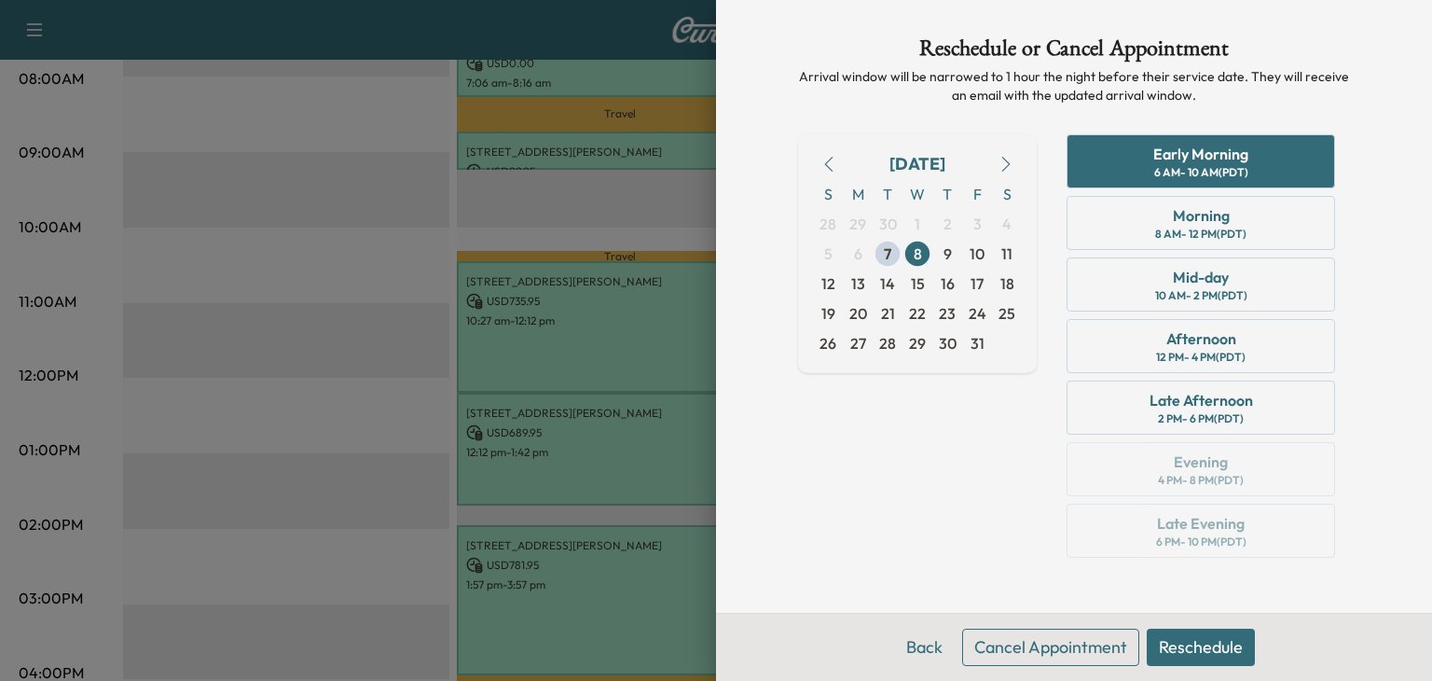
click at [1235, 662] on button "Reschedule" at bounding box center [1201, 646] width 108 height 37
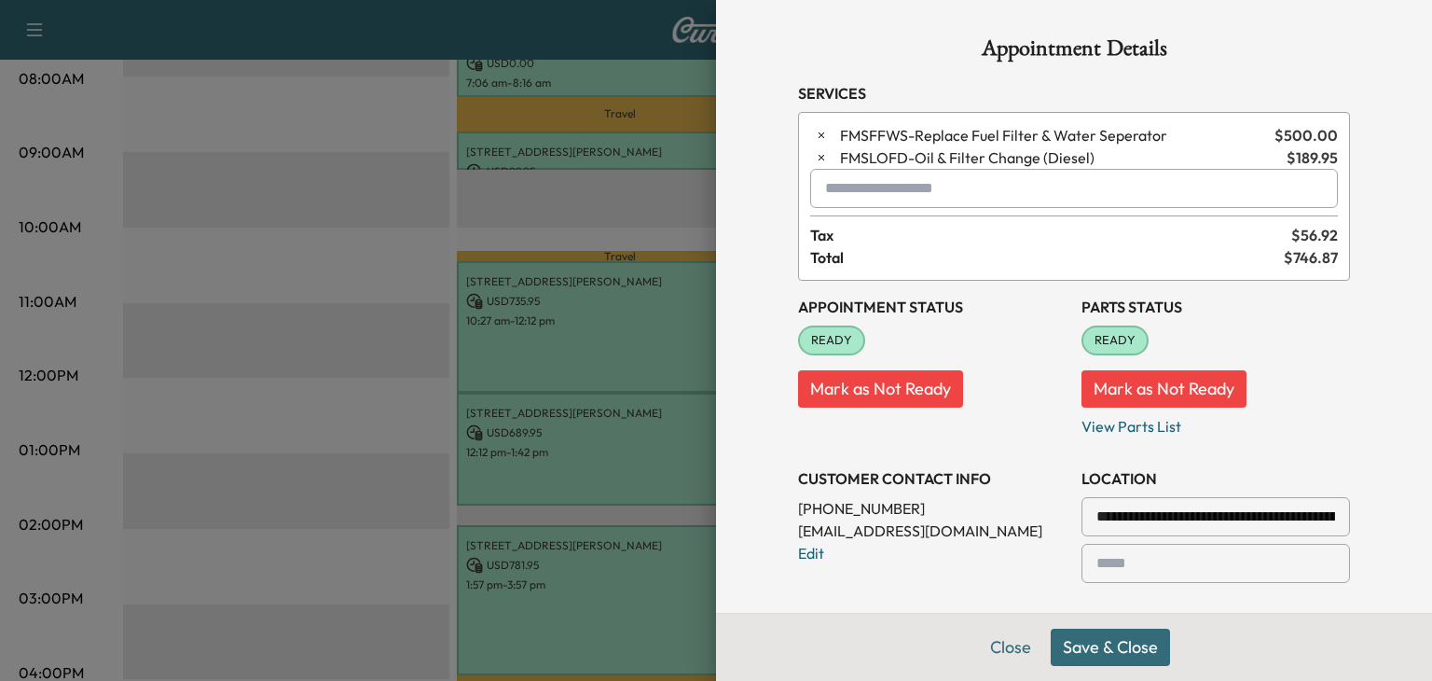
click at [1056, 659] on button "Save & Close" at bounding box center [1110, 646] width 119 height 37
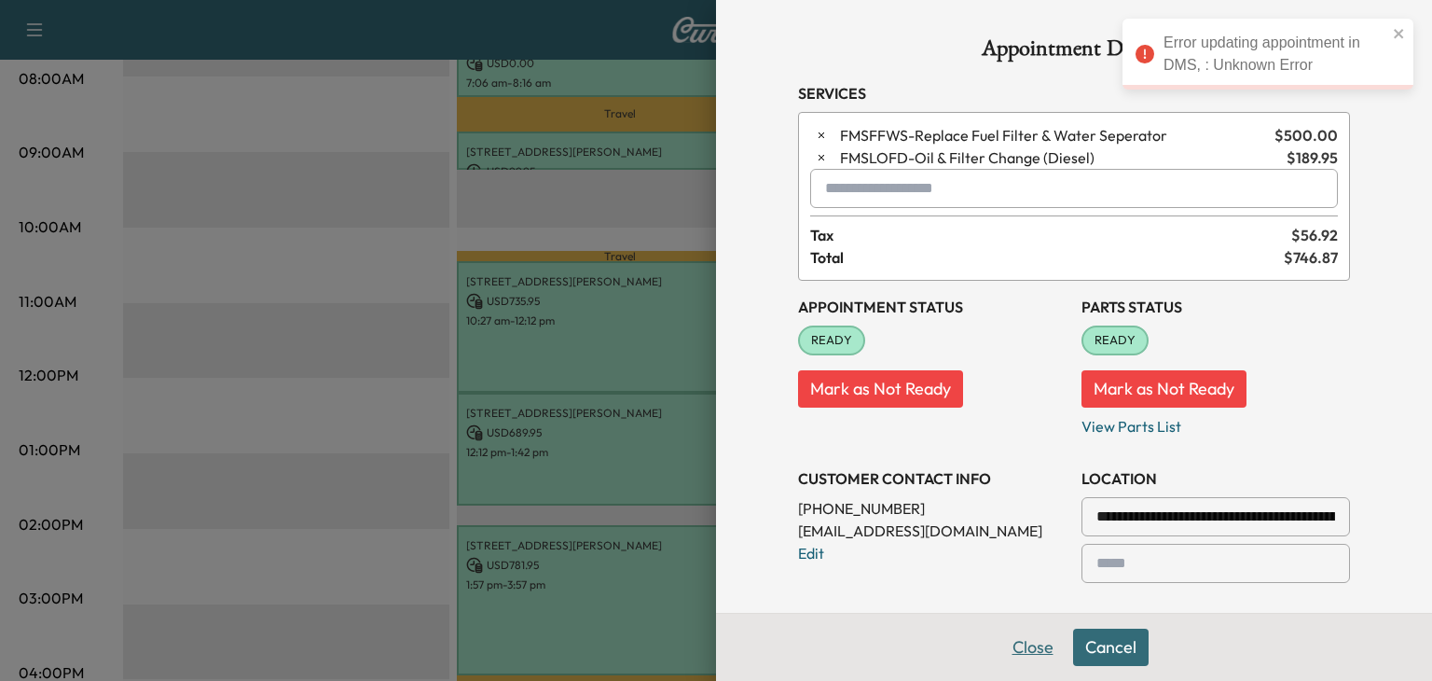
click at [1040, 647] on button "Close" at bounding box center [1032, 646] width 65 height 37
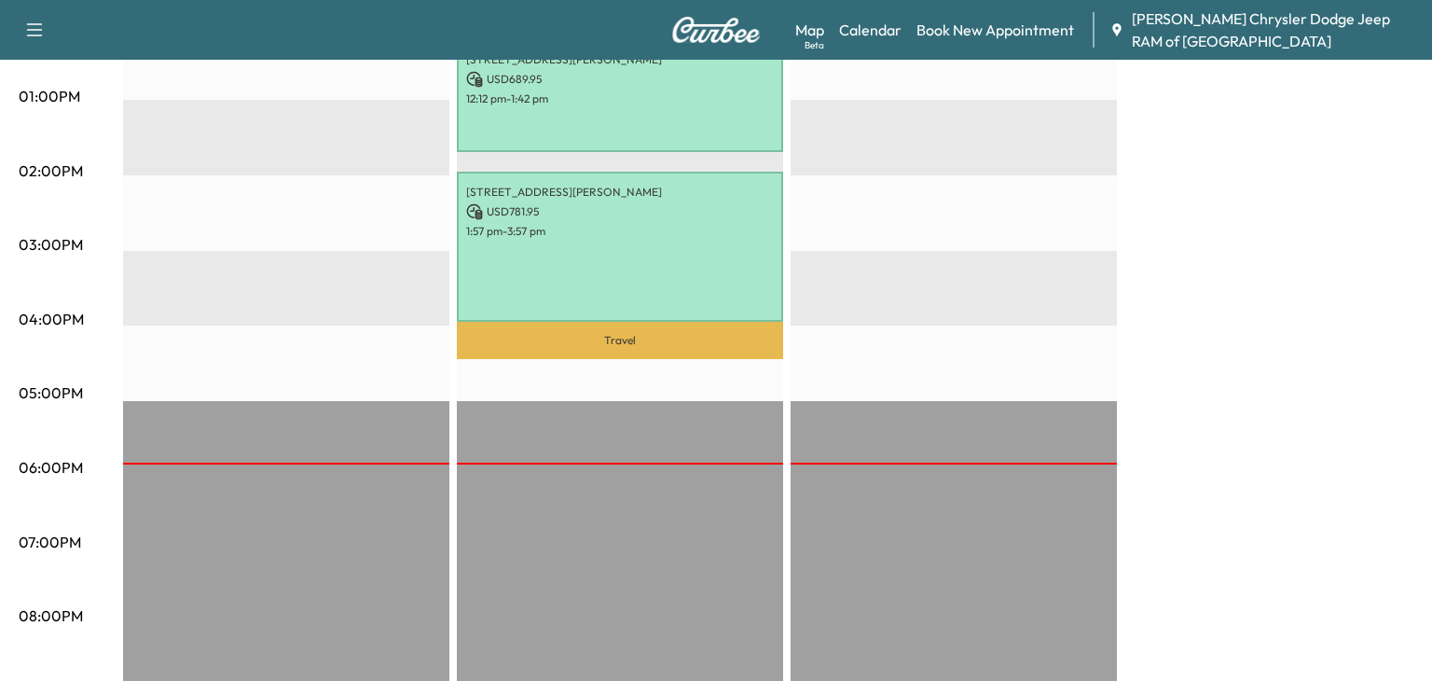
scroll to position [868, 0]
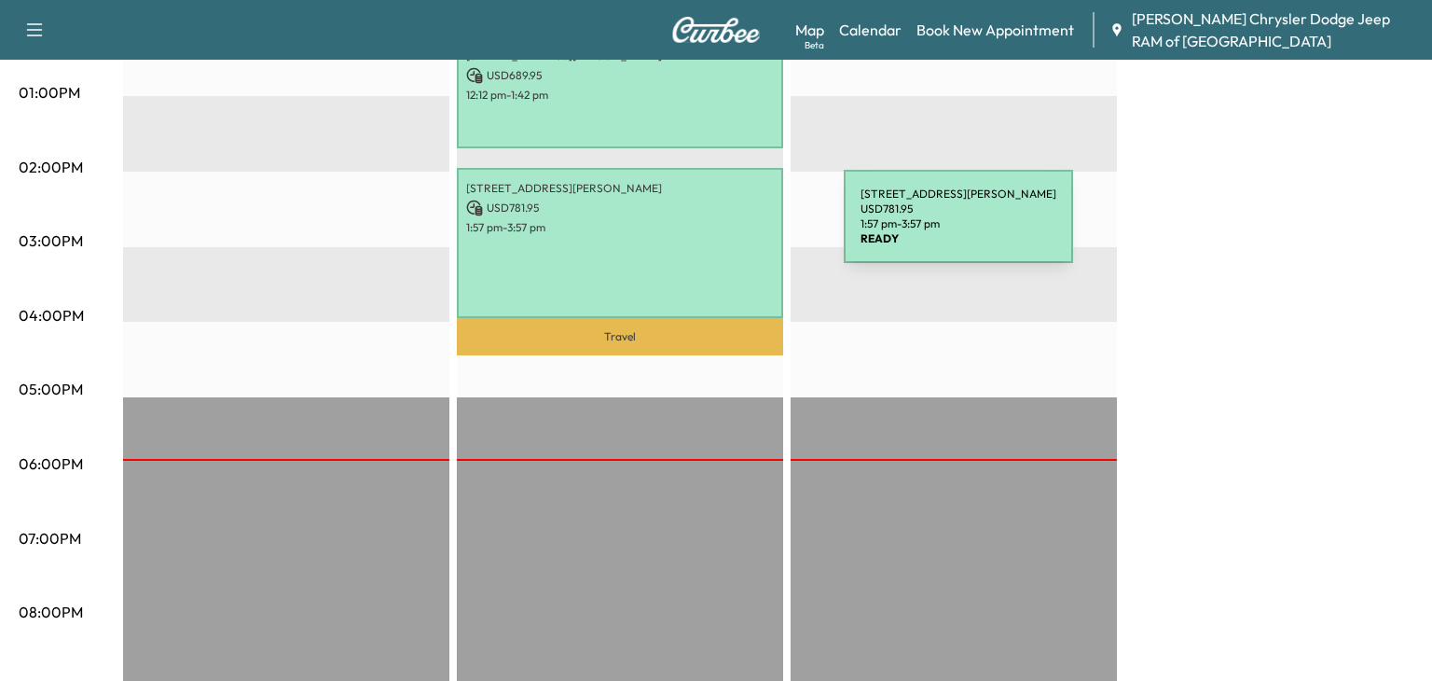
click at [704, 235] on div "[STREET_ADDRESS][PERSON_NAME] USD 781.95 1:57 pm - 3:57 pm" at bounding box center [620, 243] width 326 height 151
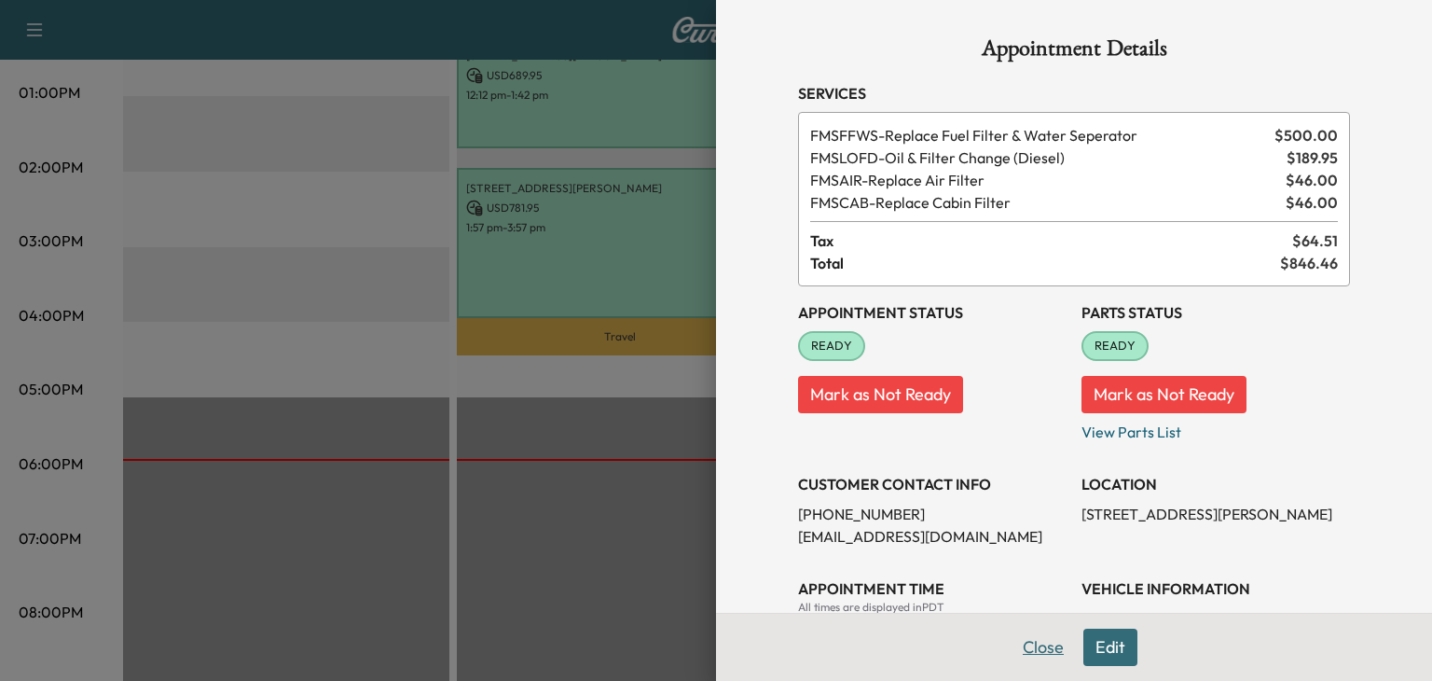
click at [1040, 651] on button "Close" at bounding box center [1043, 646] width 65 height 37
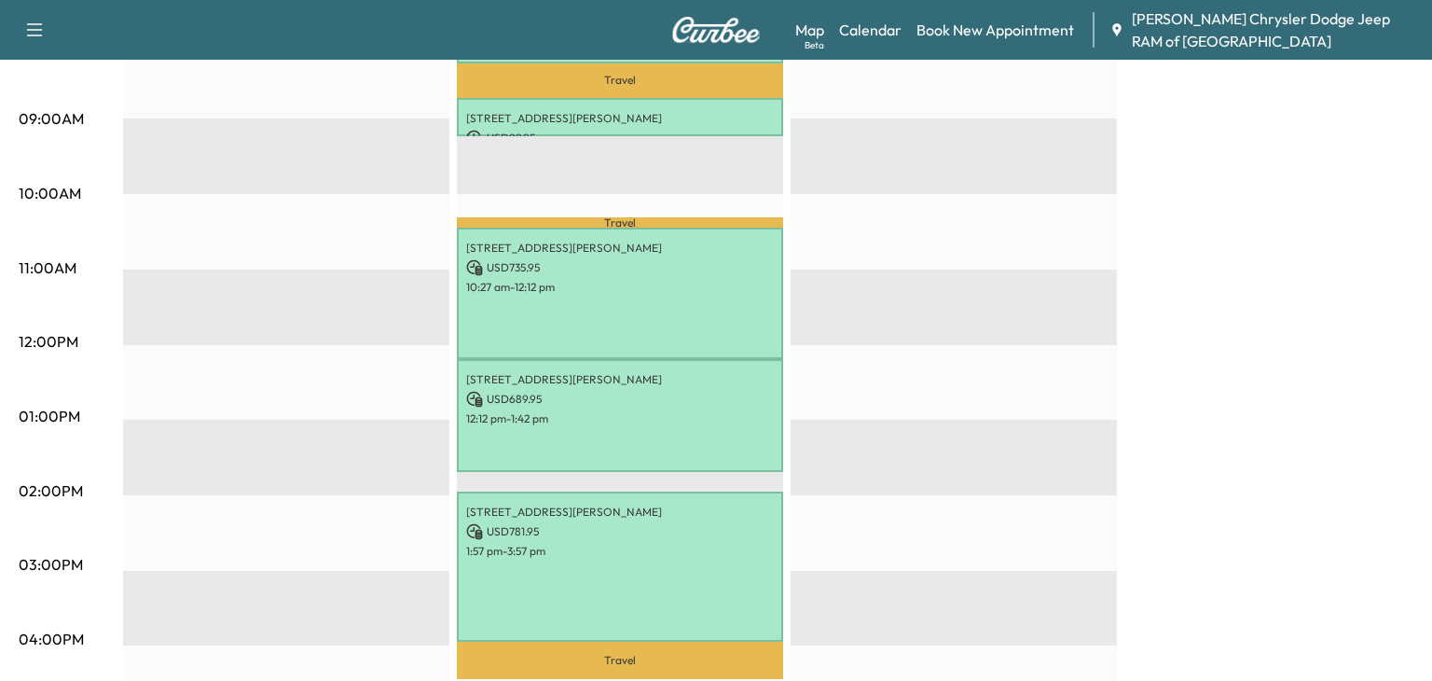
scroll to position [544, 0]
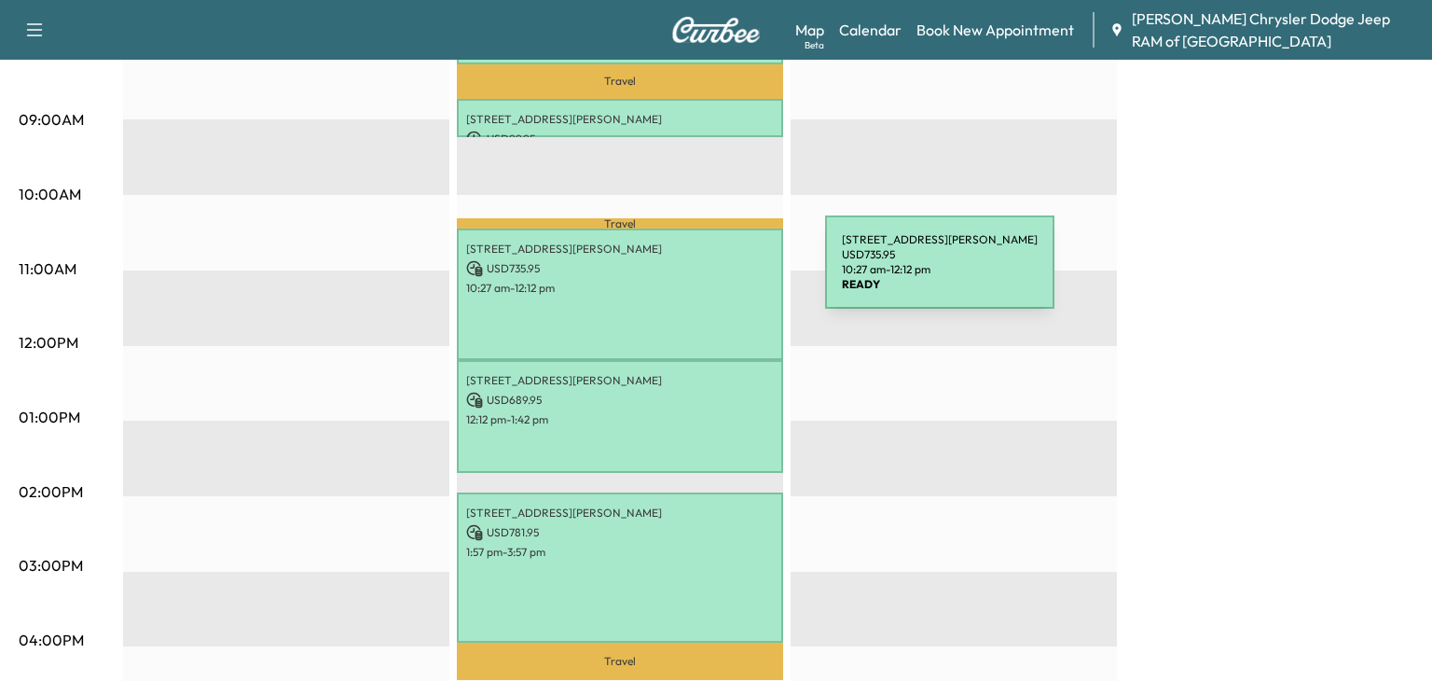
click at [685, 281] on p "10:27 am - 12:12 pm" at bounding box center [620, 288] width 308 height 15
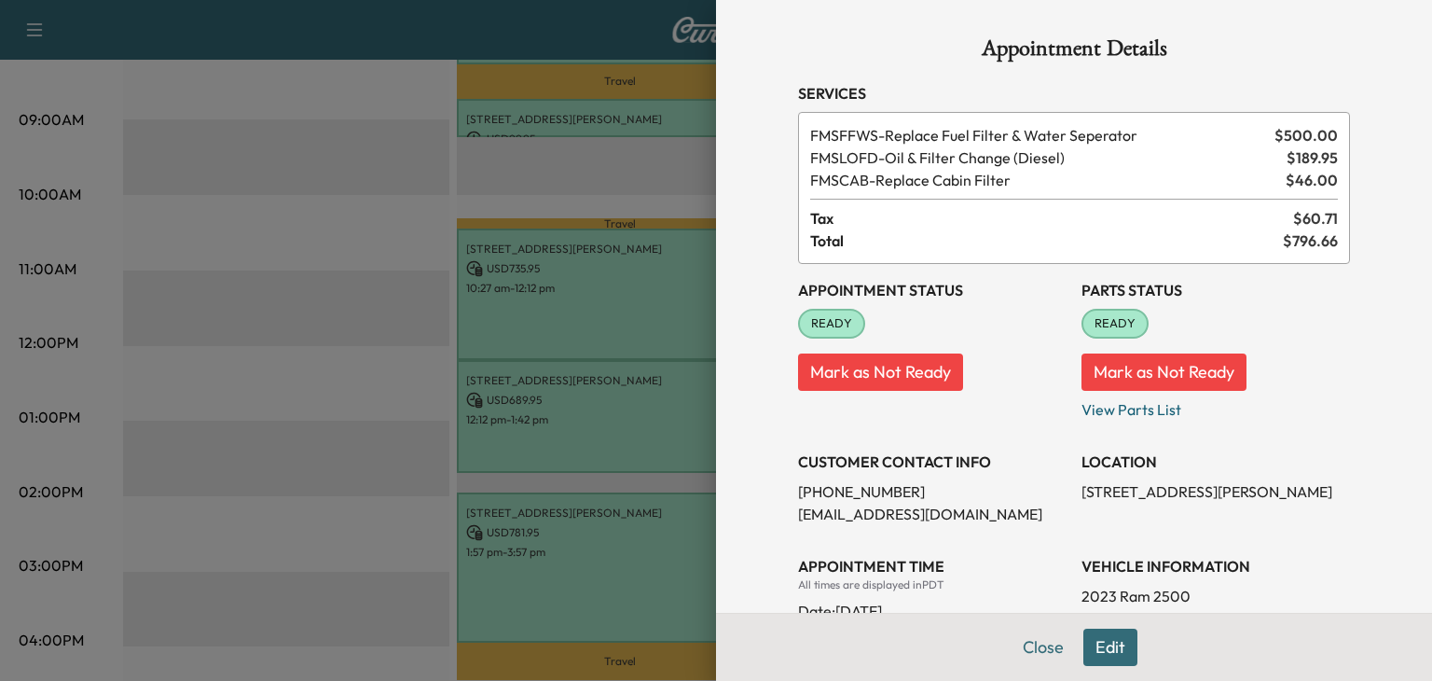
click at [1107, 634] on button "Edit" at bounding box center [1110, 646] width 54 height 37
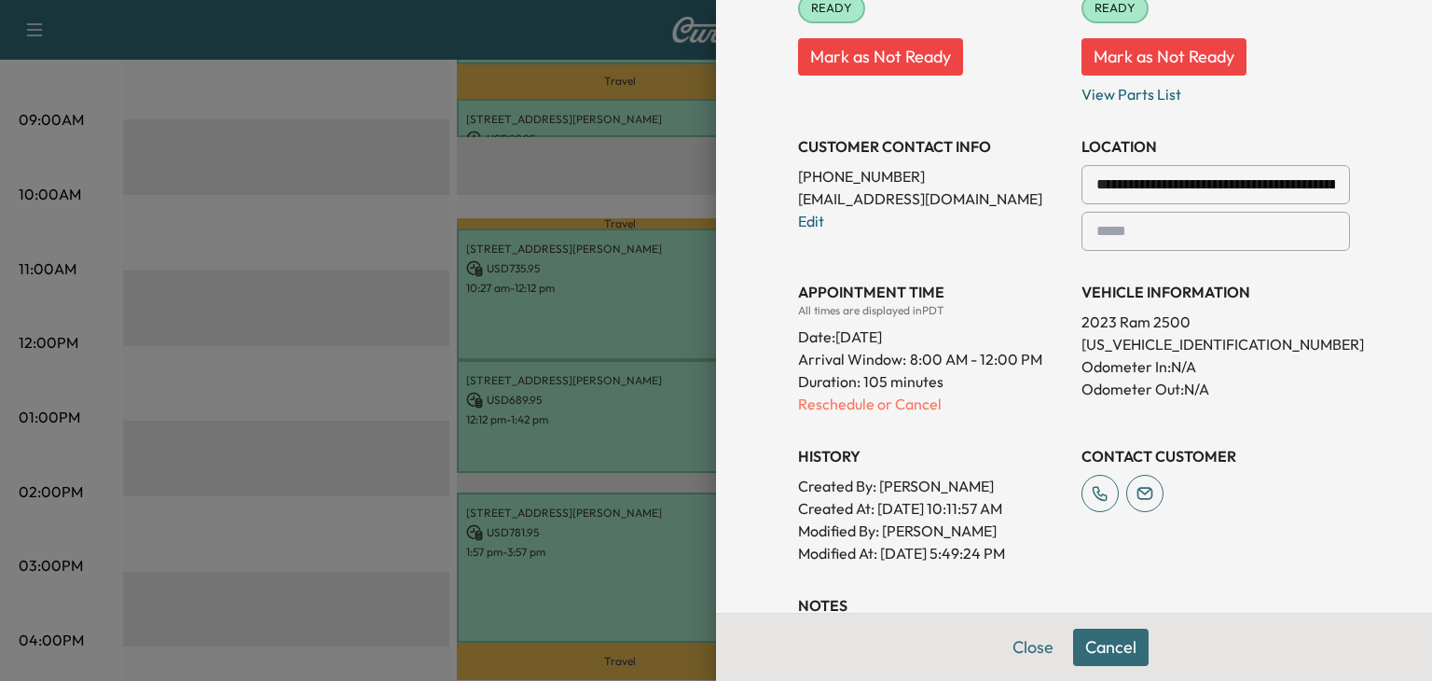
scroll to position [351, 0]
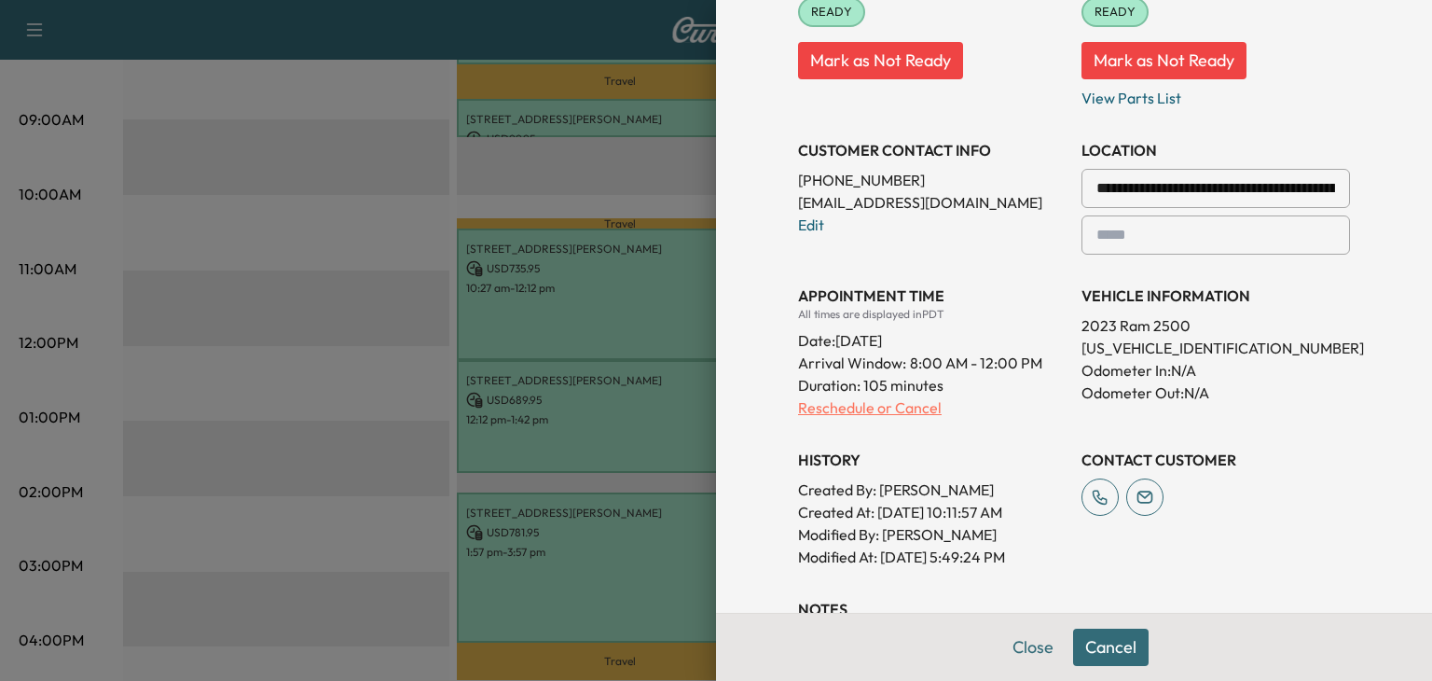
click at [884, 410] on p "Reschedule or Cancel" at bounding box center [932, 407] width 269 height 22
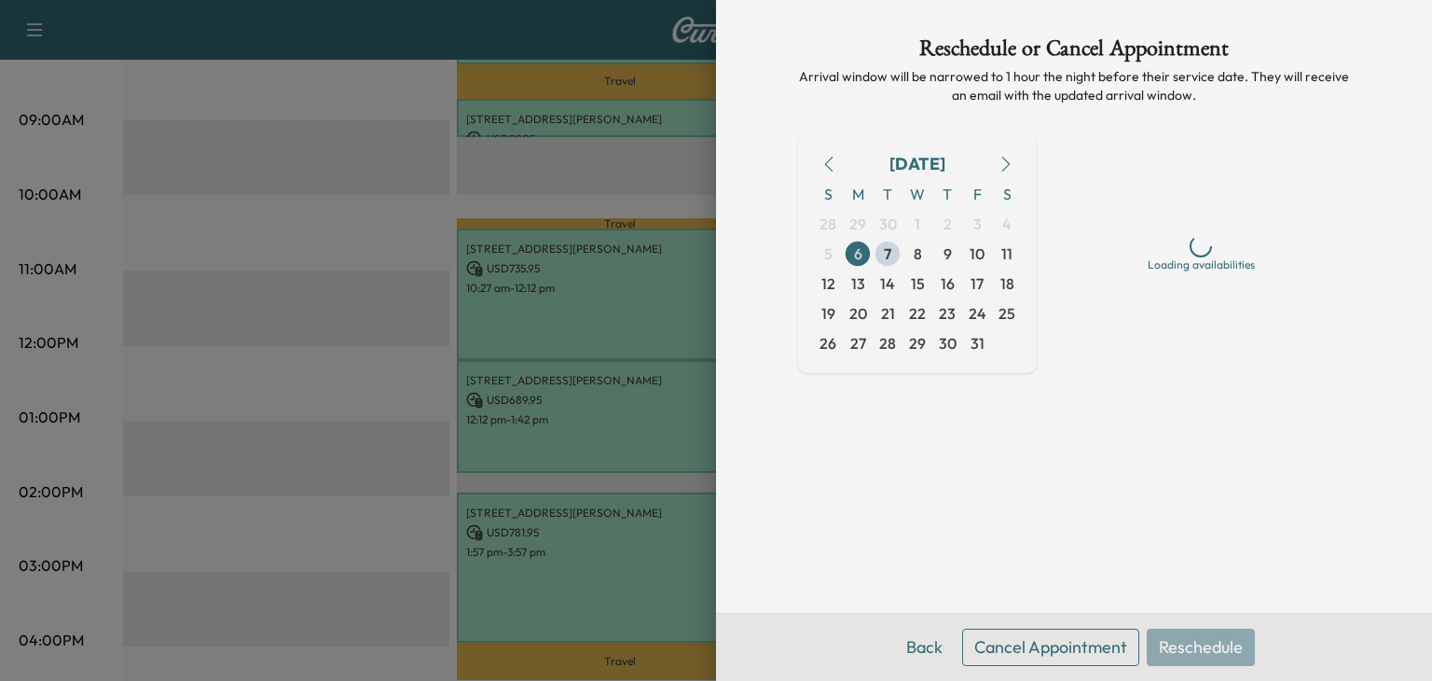
scroll to position [0, 0]
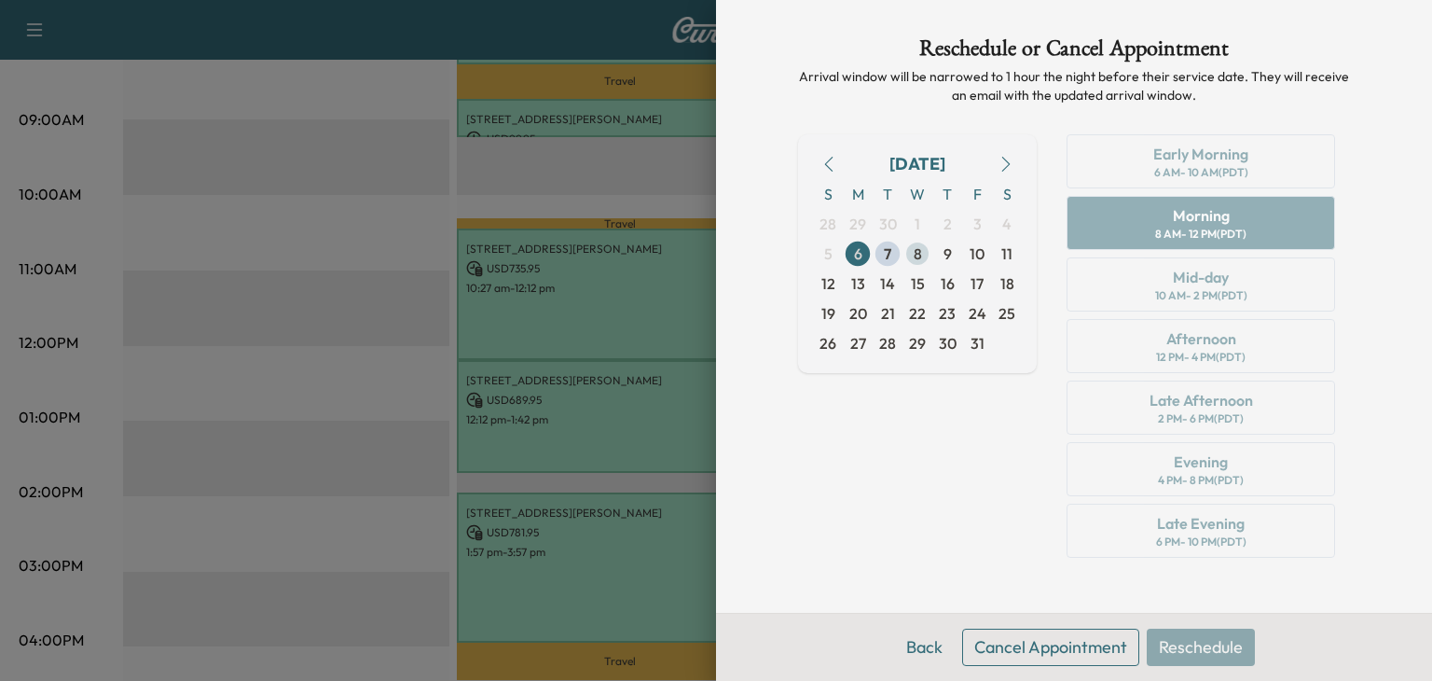
click at [904, 251] on span "8" at bounding box center [918, 254] width 30 height 30
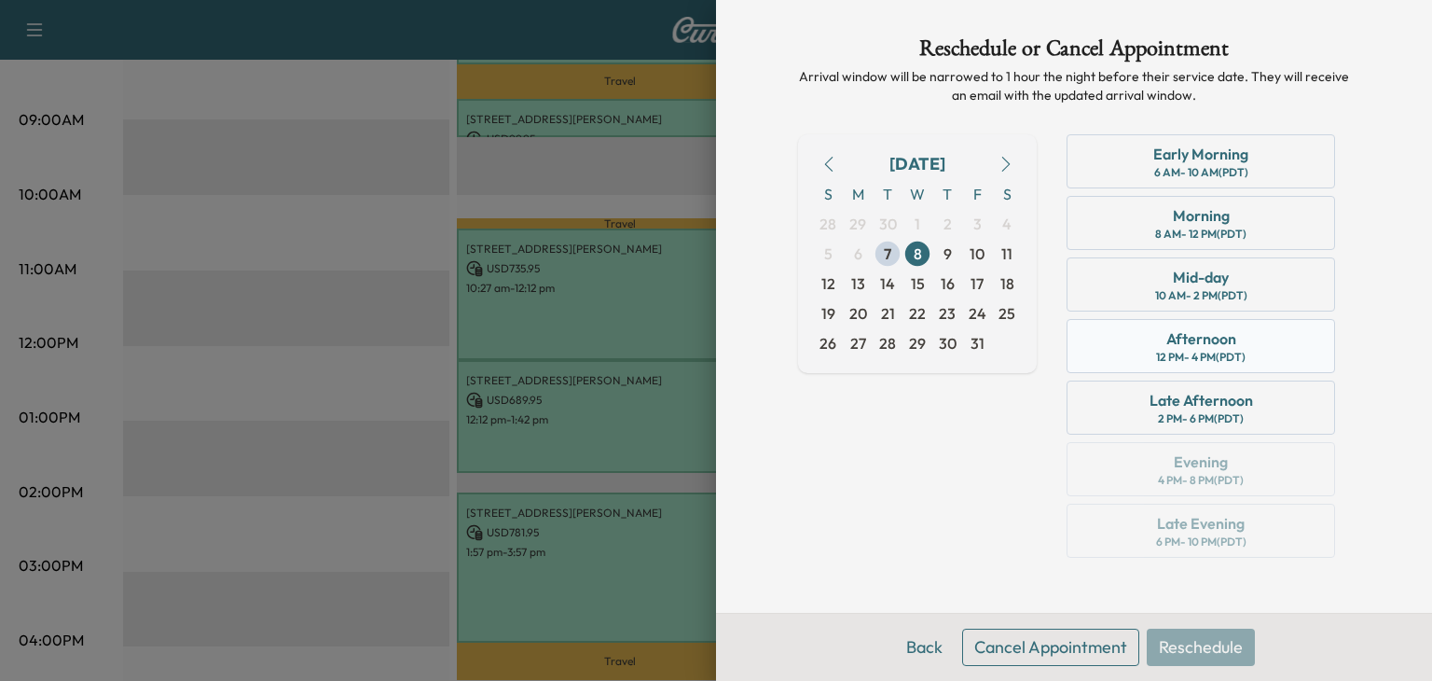
click at [1290, 358] on div "Afternoon 12 PM - 4 PM (PDT)" at bounding box center [1201, 346] width 269 height 54
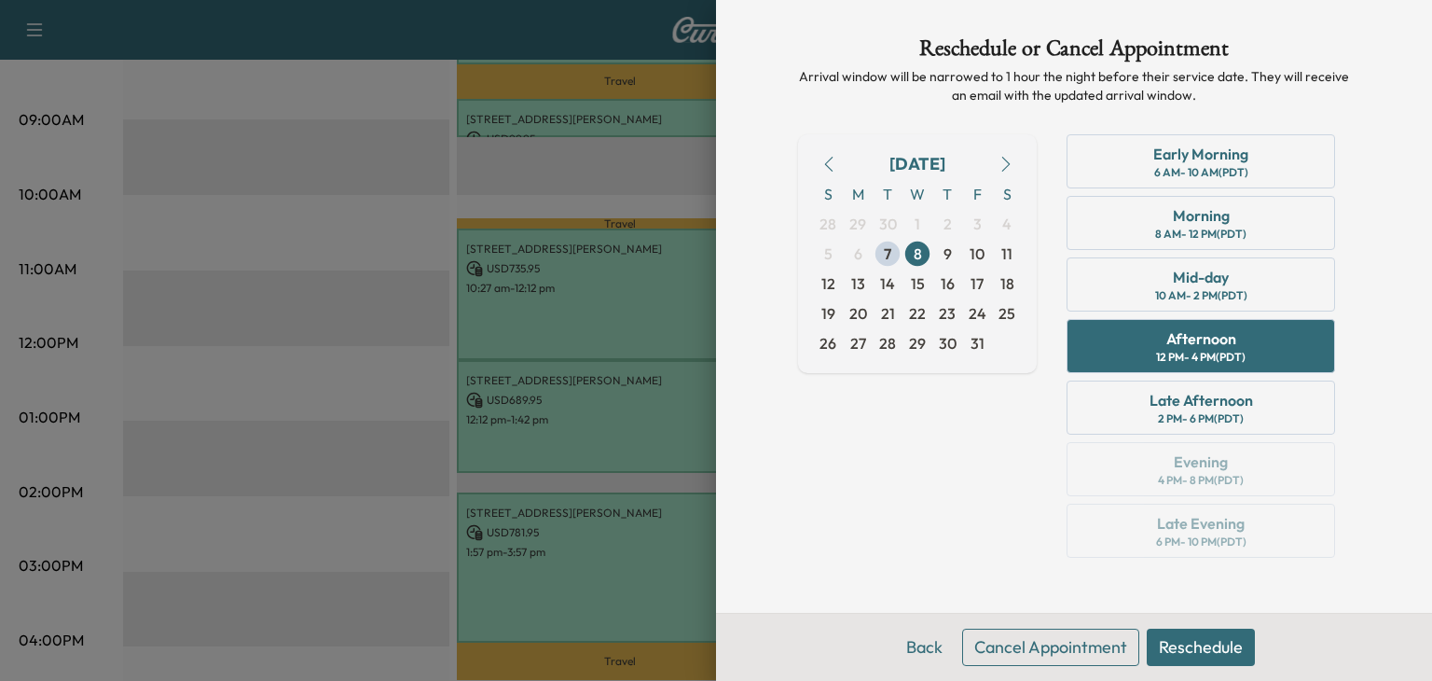
click at [1177, 659] on button "Reschedule" at bounding box center [1201, 646] width 108 height 37
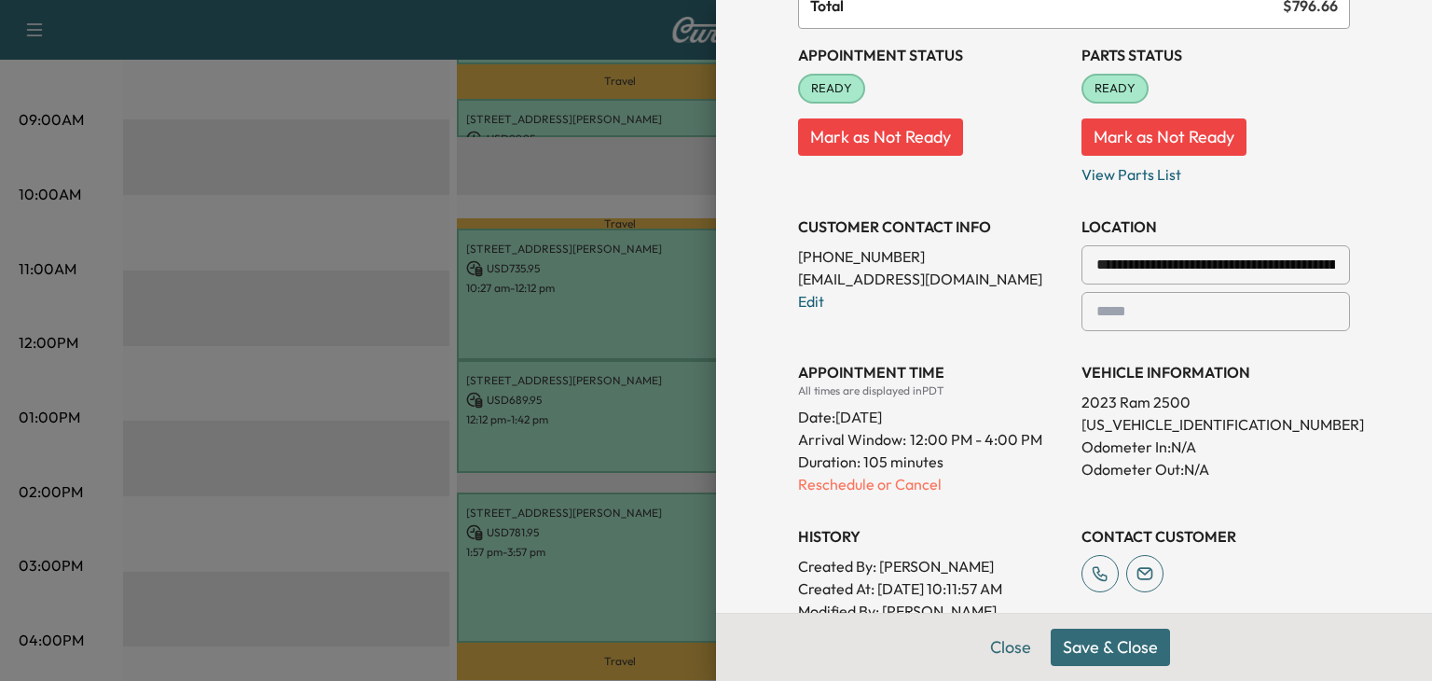
scroll to position [276, 0]
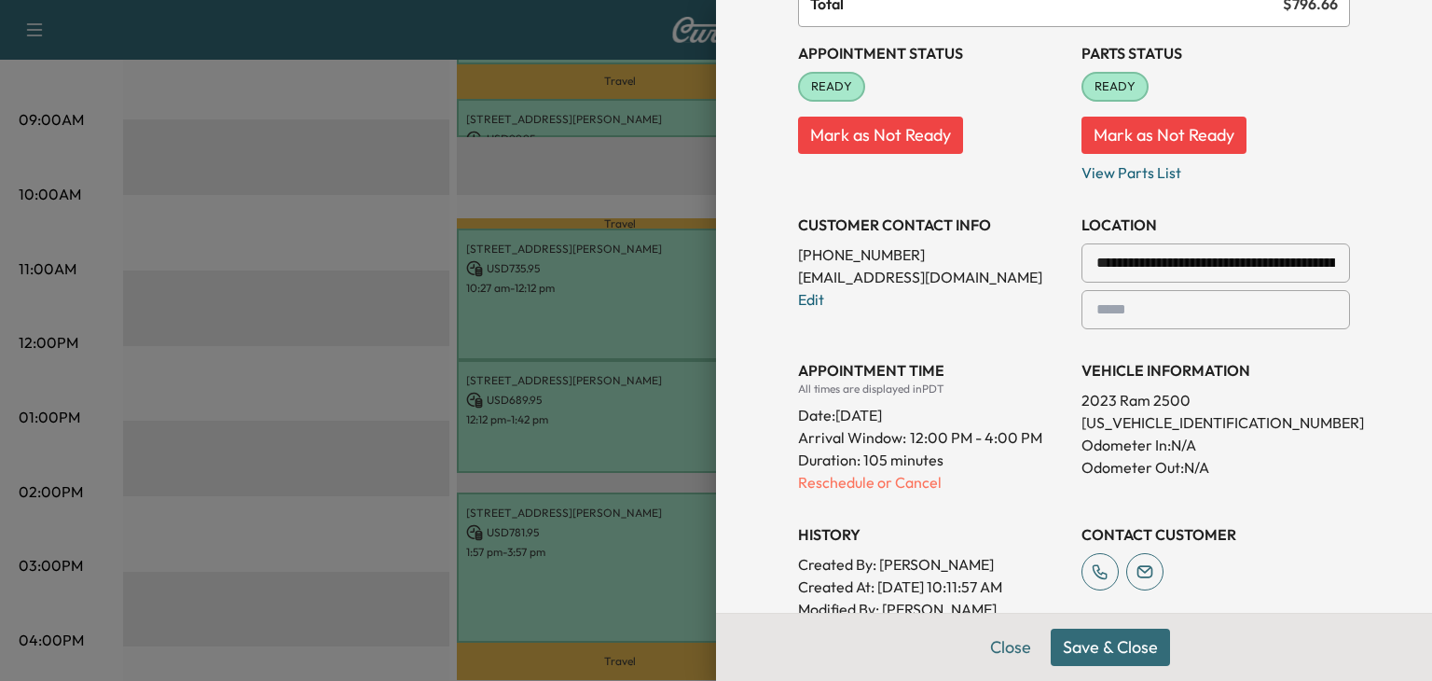
click at [1085, 647] on button "Save & Close" at bounding box center [1110, 646] width 119 height 37
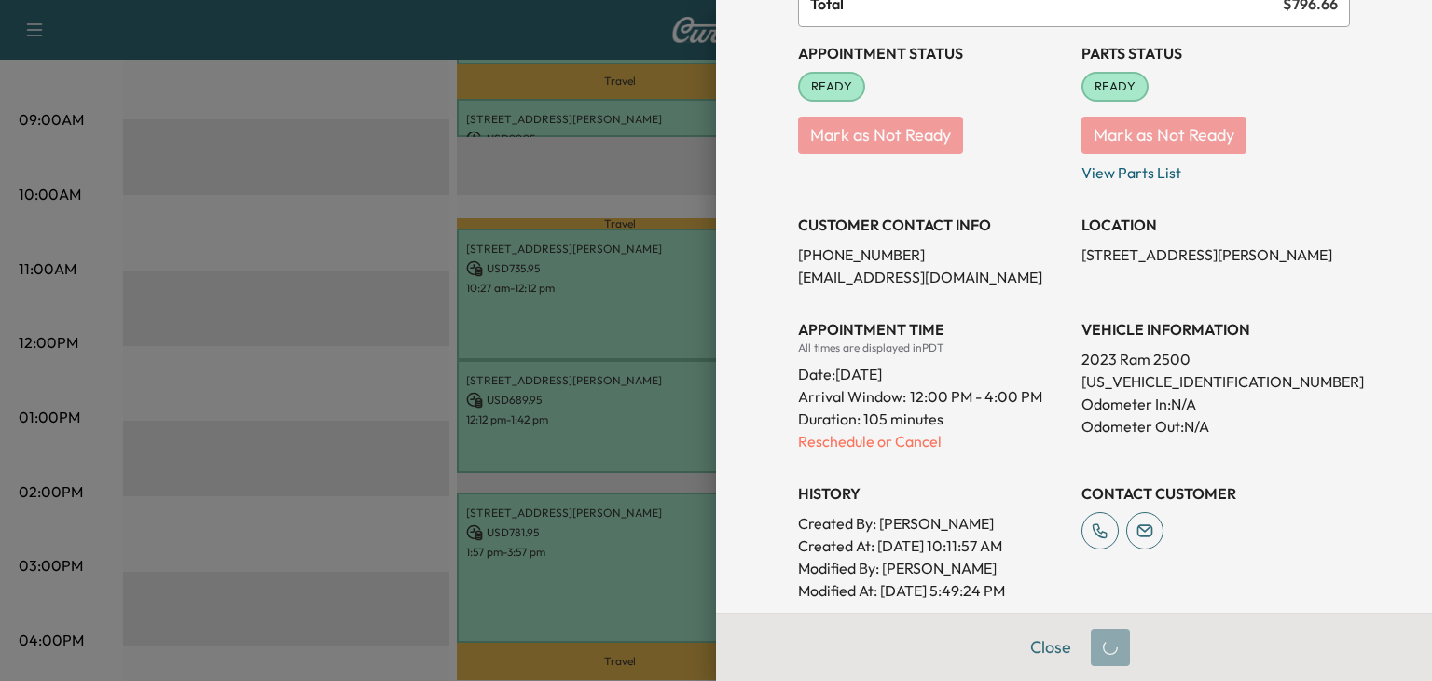
scroll to position [0, 0]
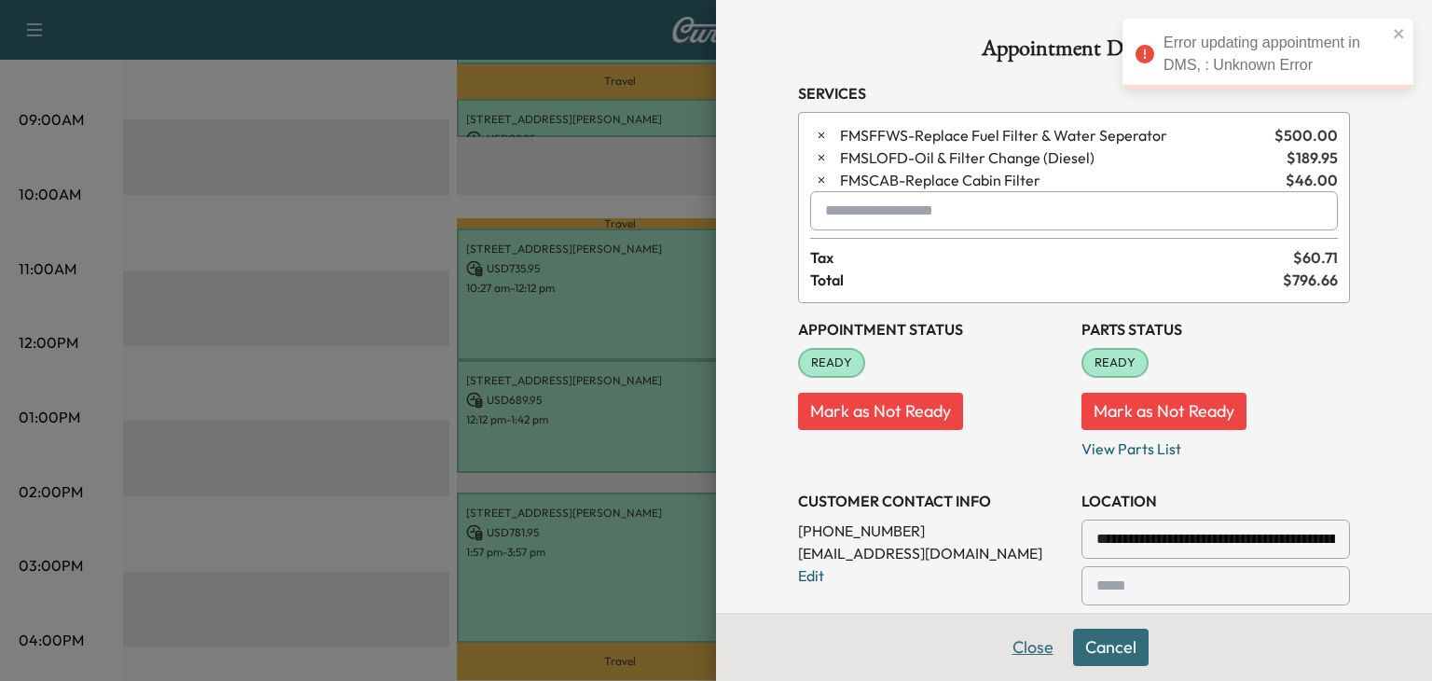
click at [1048, 643] on button "Close" at bounding box center [1032, 646] width 65 height 37
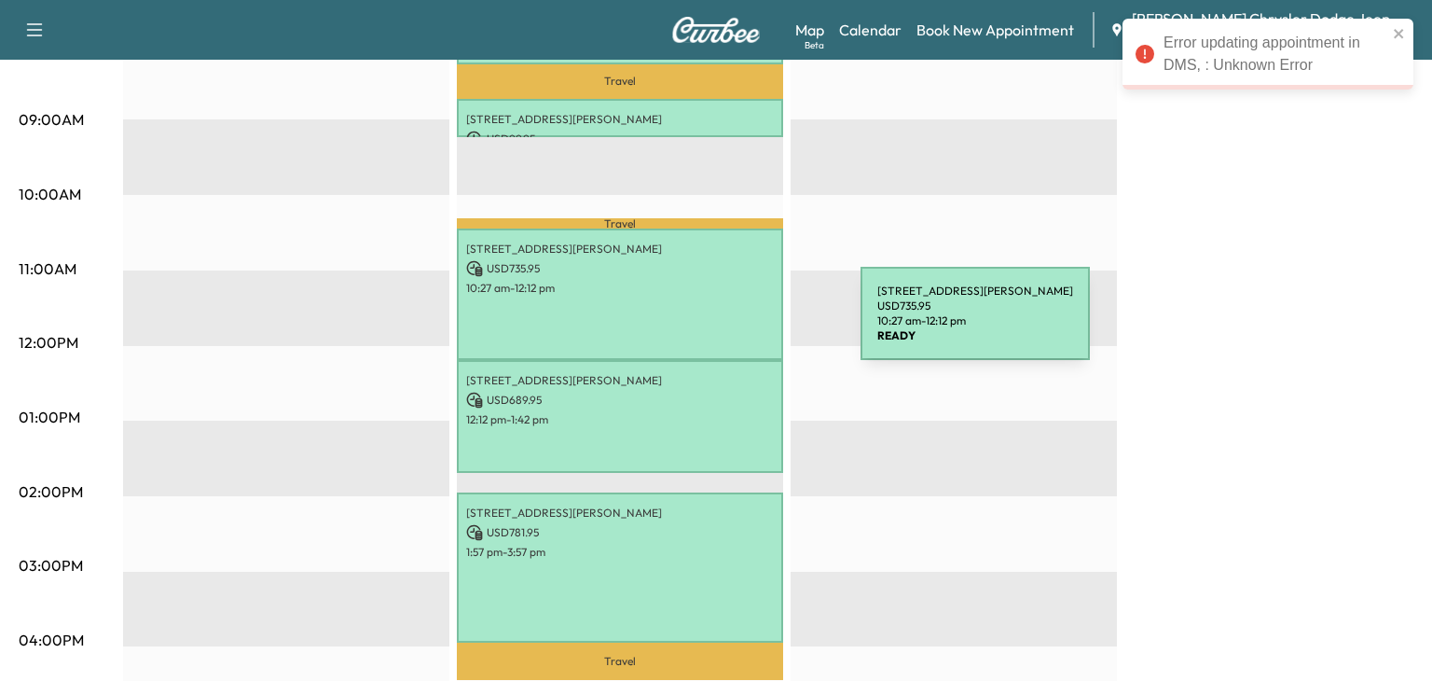
click at [721, 332] on div "[STREET_ADDRESS][PERSON_NAME] USD 735.95 10:27 am - 12:12 pm" at bounding box center [620, 293] width 326 height 131
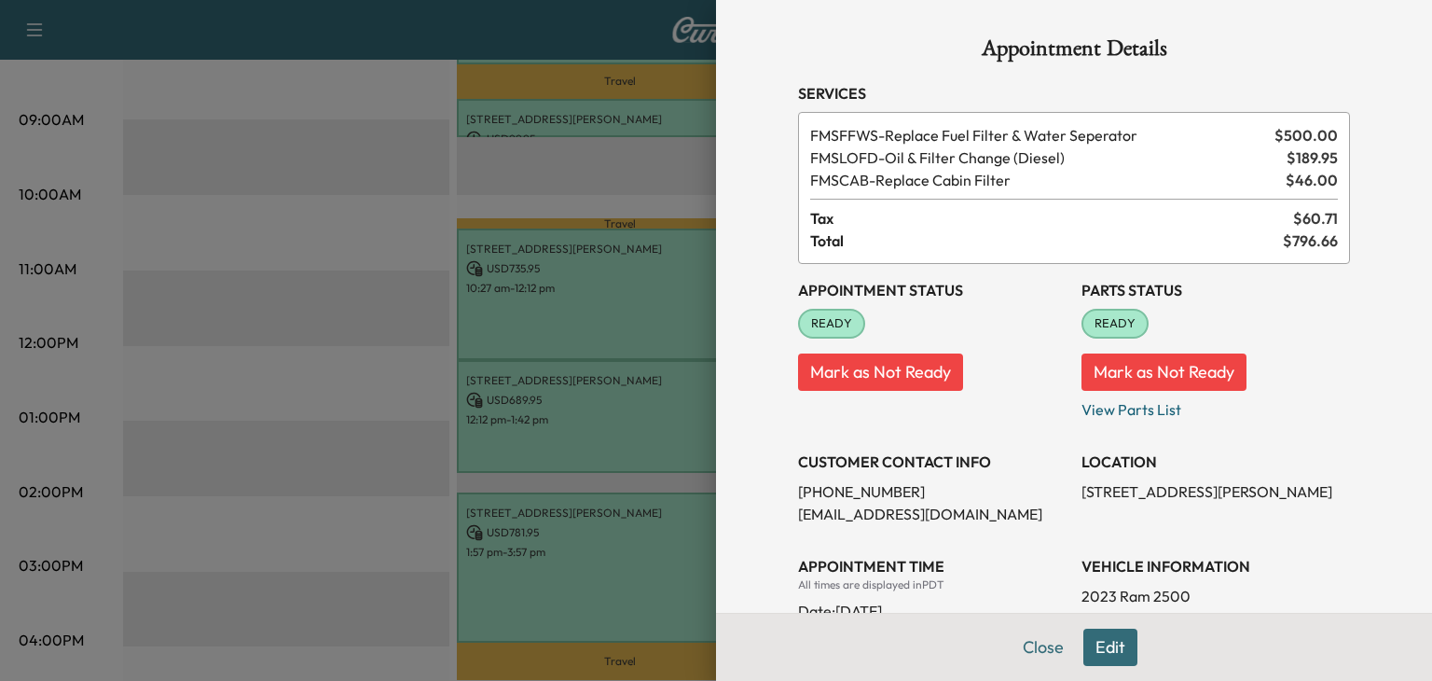
click at [1114, 643] on button "Edit" at bounding box center [1110, 646] width 54 height 37
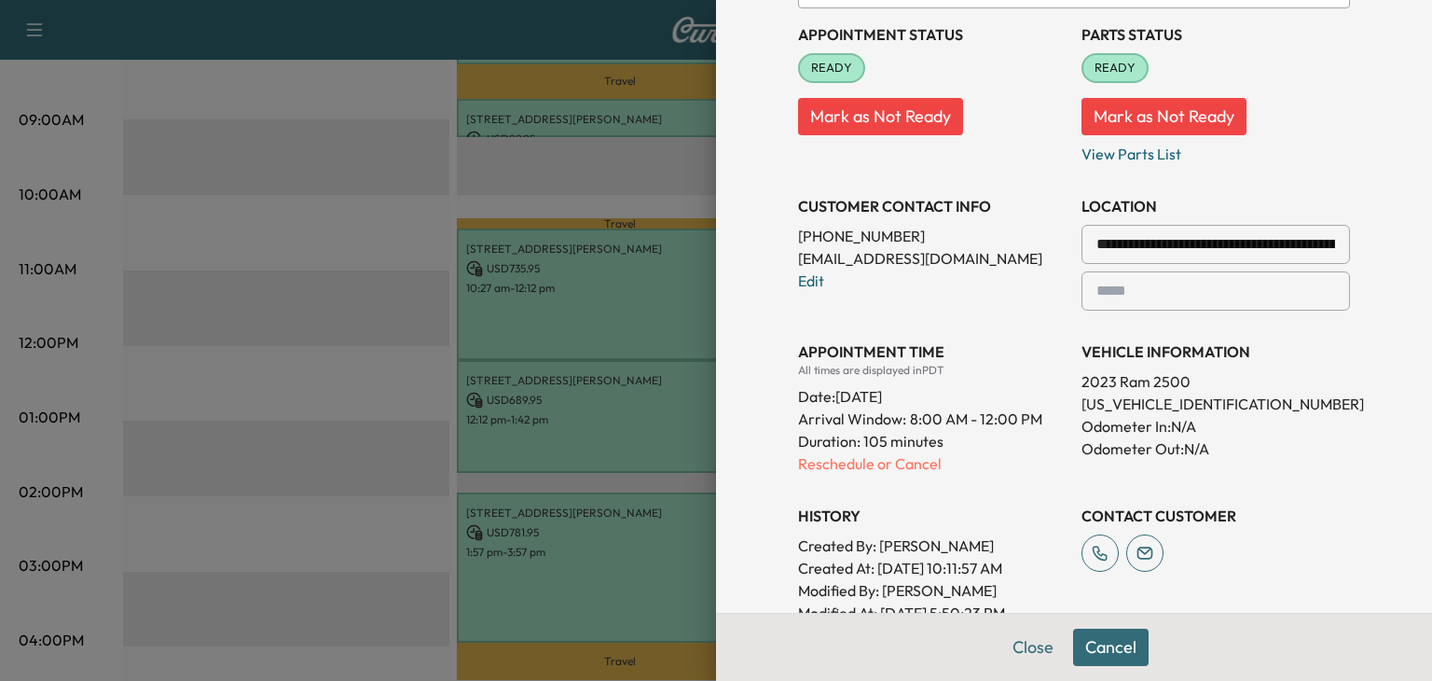
scroll to position [301, 0]
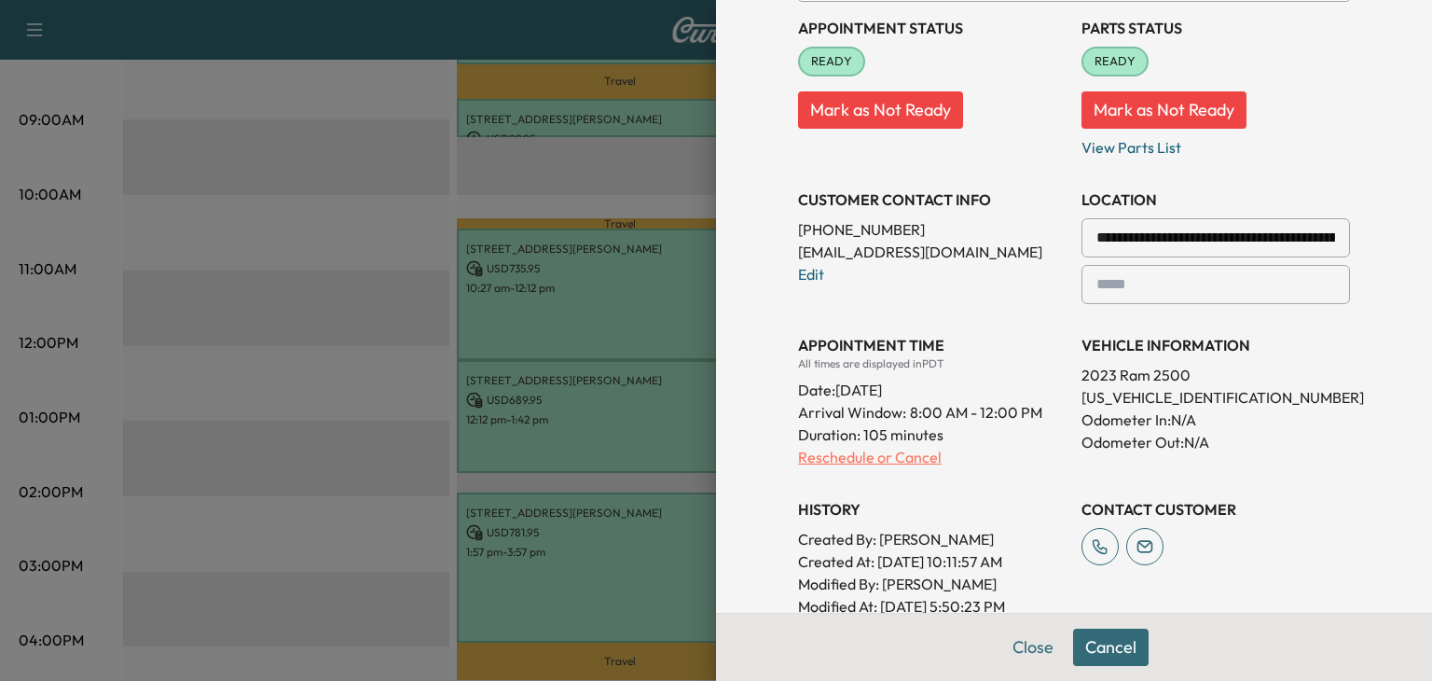
click at [875, 462] on p "Reschedule or Cancel" at bounding box center [932, 457] width 269 height 22
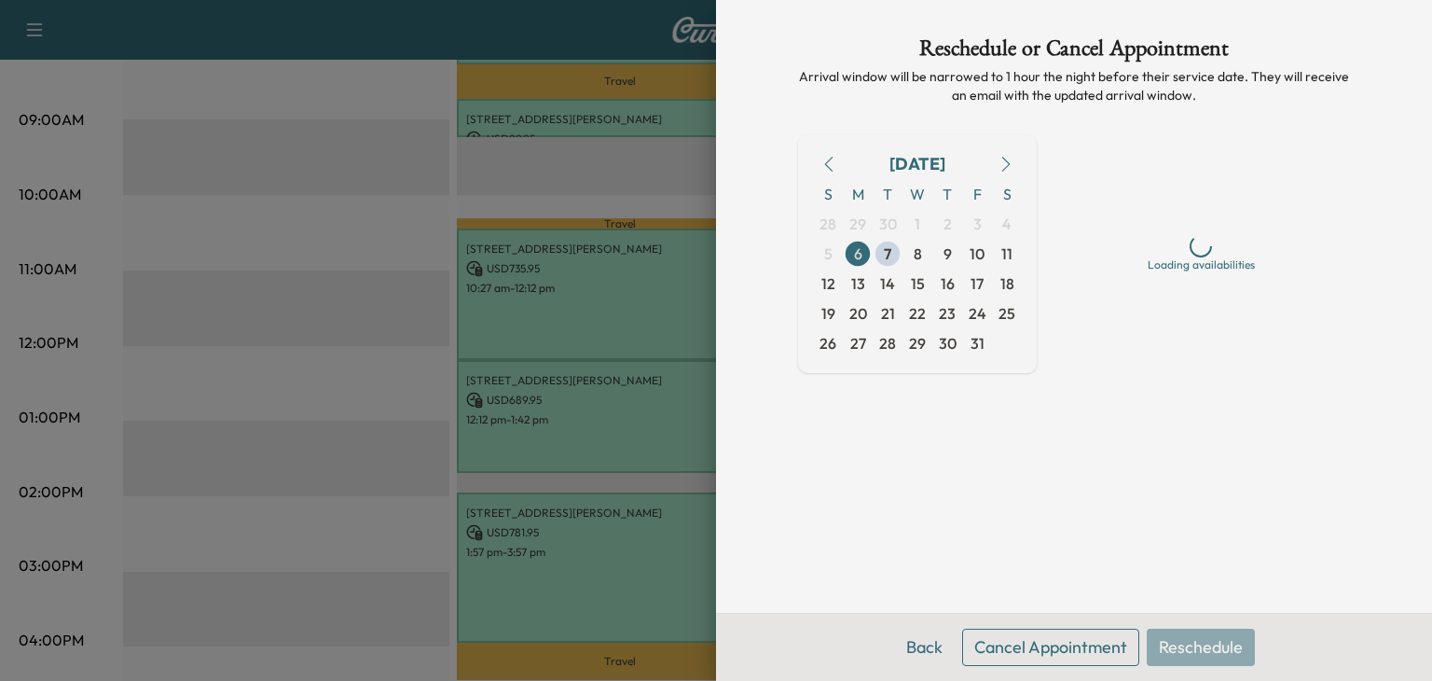
scroll to position [0, 0]
click at [889, 255] on span "7" at bounding box center [887, 253] width 7 height 22
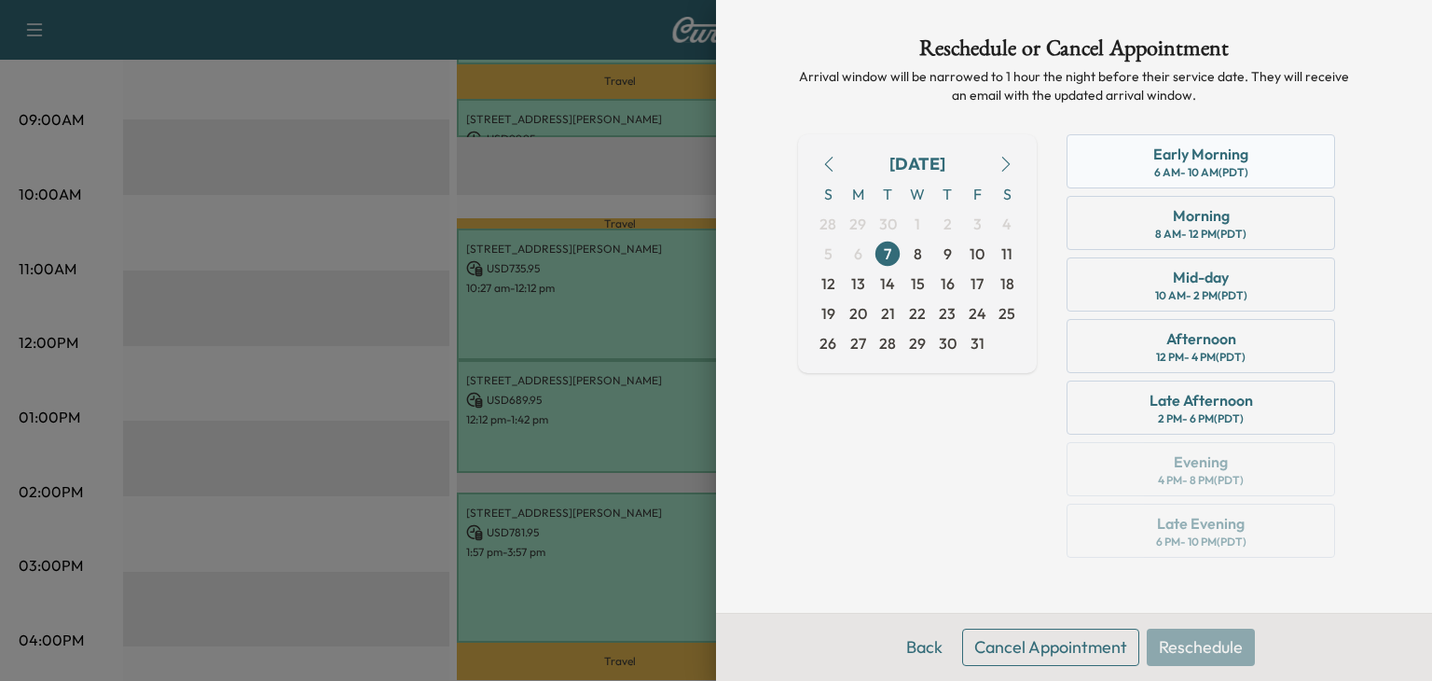
click at [1207, 159] on div "Early Morning" at bounding box center [1200, 154] width 95 height 22
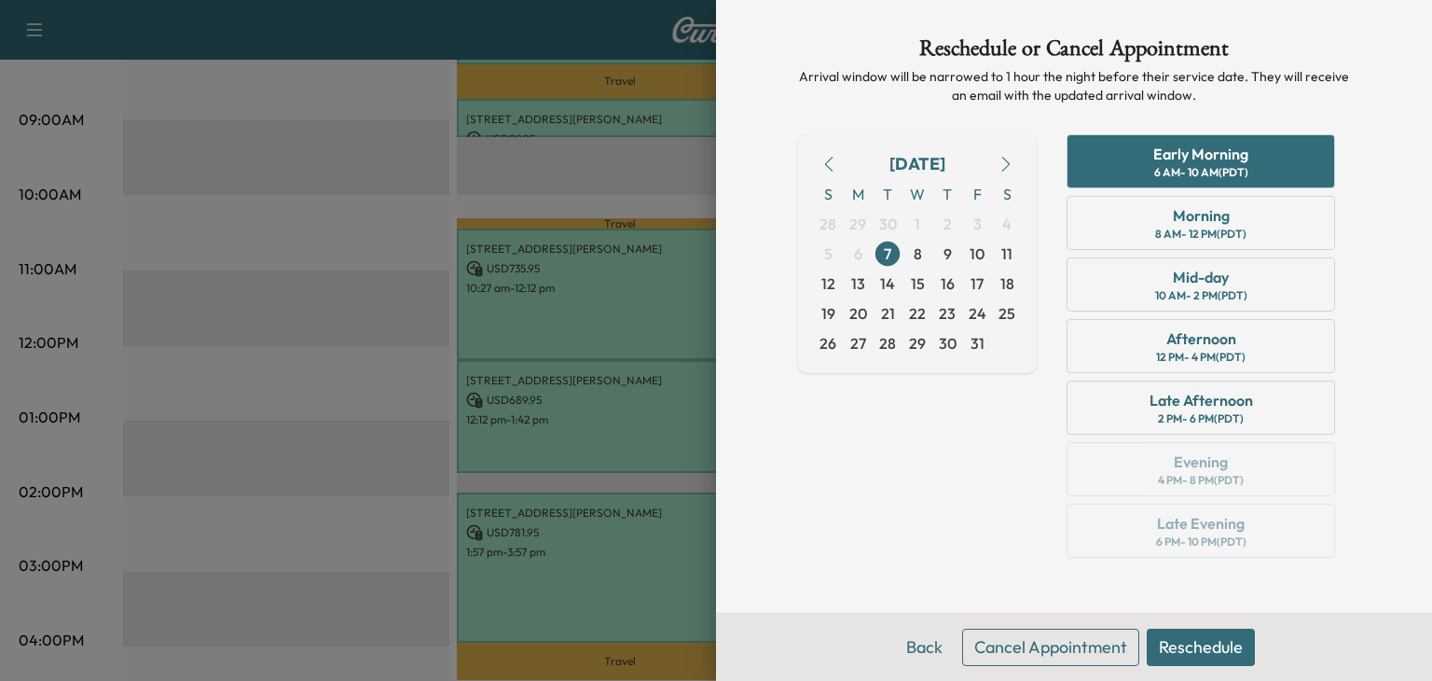
click at [1180, 652] on button "Reschedule" at bounding box center [1201, 646] width 108 height 37
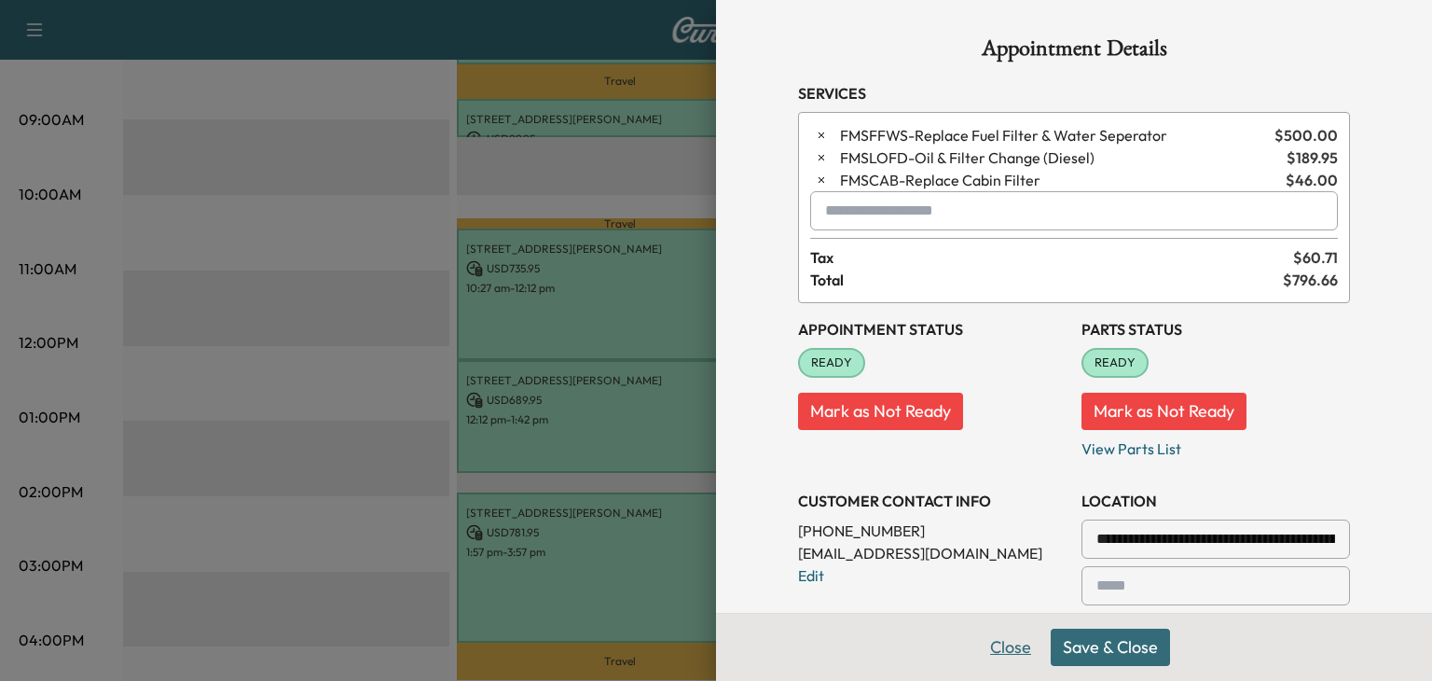
click at [1012, 639] on button "Close" at bounding box center [1010, 646] width 65 height 37
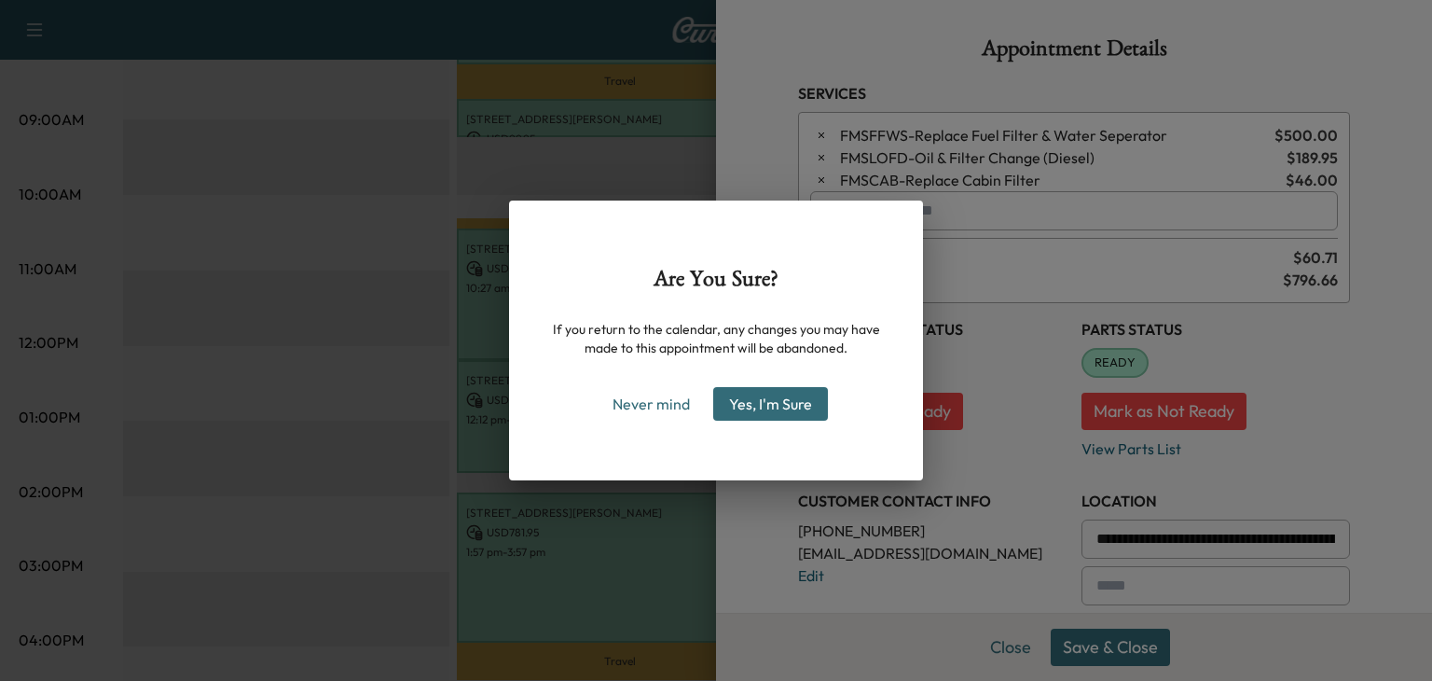
click at [770, 403] on button "Yes, I'm Sure" at bounding box center [770, 404] width 115 height 34
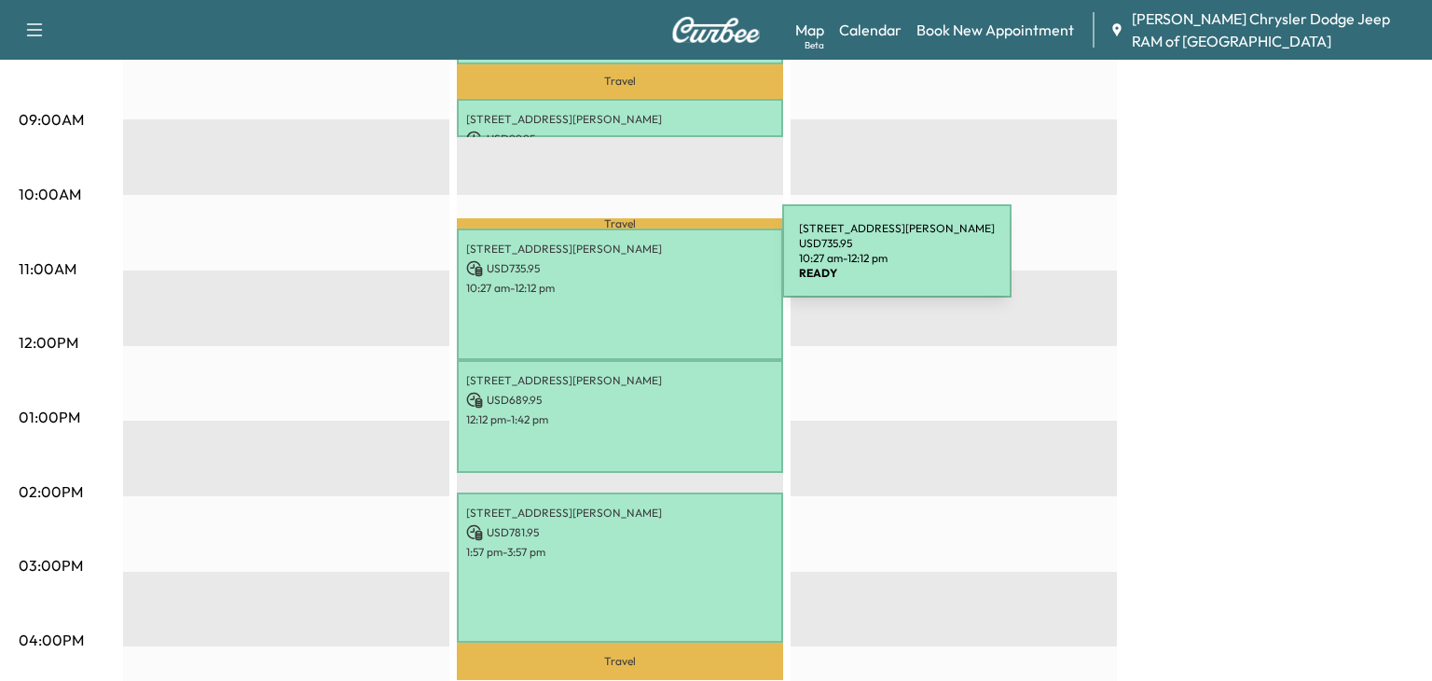
click at [642, 269] on p "USD 735.95" at bounding box center [620, 268] width 308 height 17
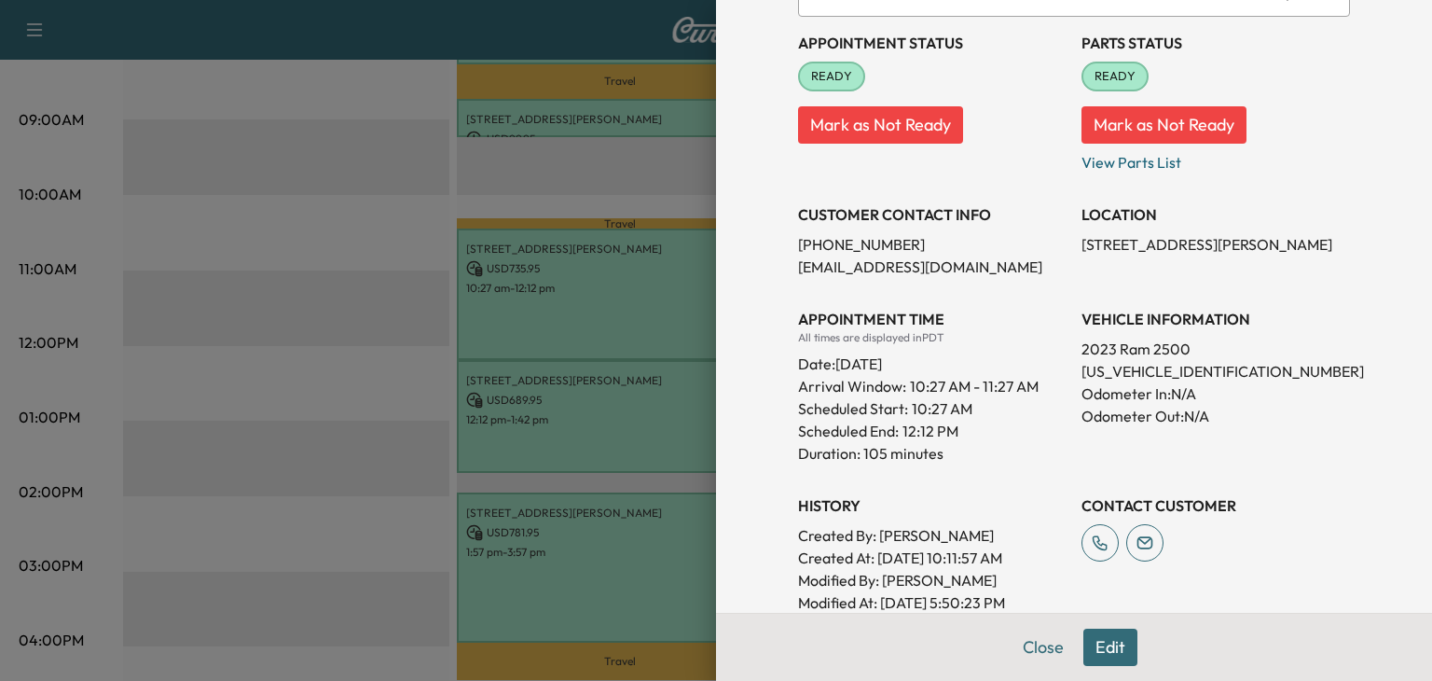
click at [1104, 657] on button "Edit" at bounding box center [1110, 646] width 54 height 37
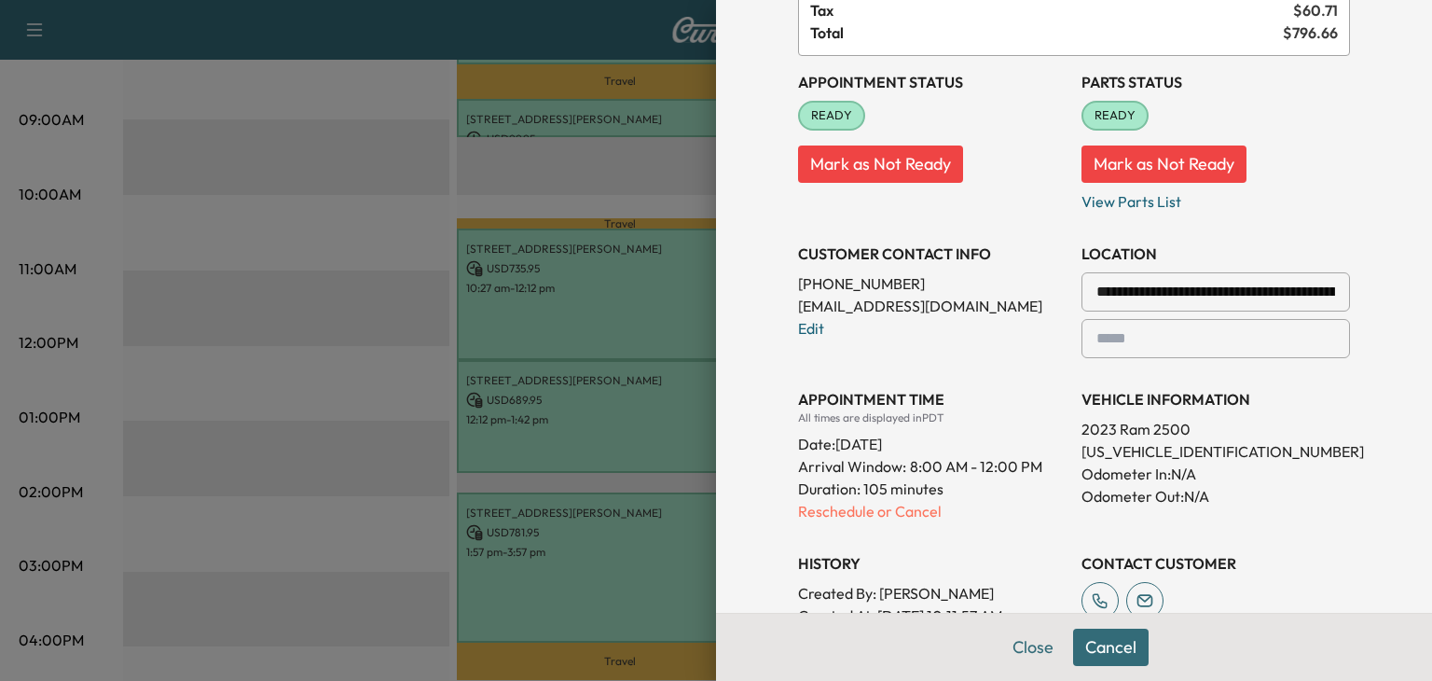
scroll to position [286, 0]
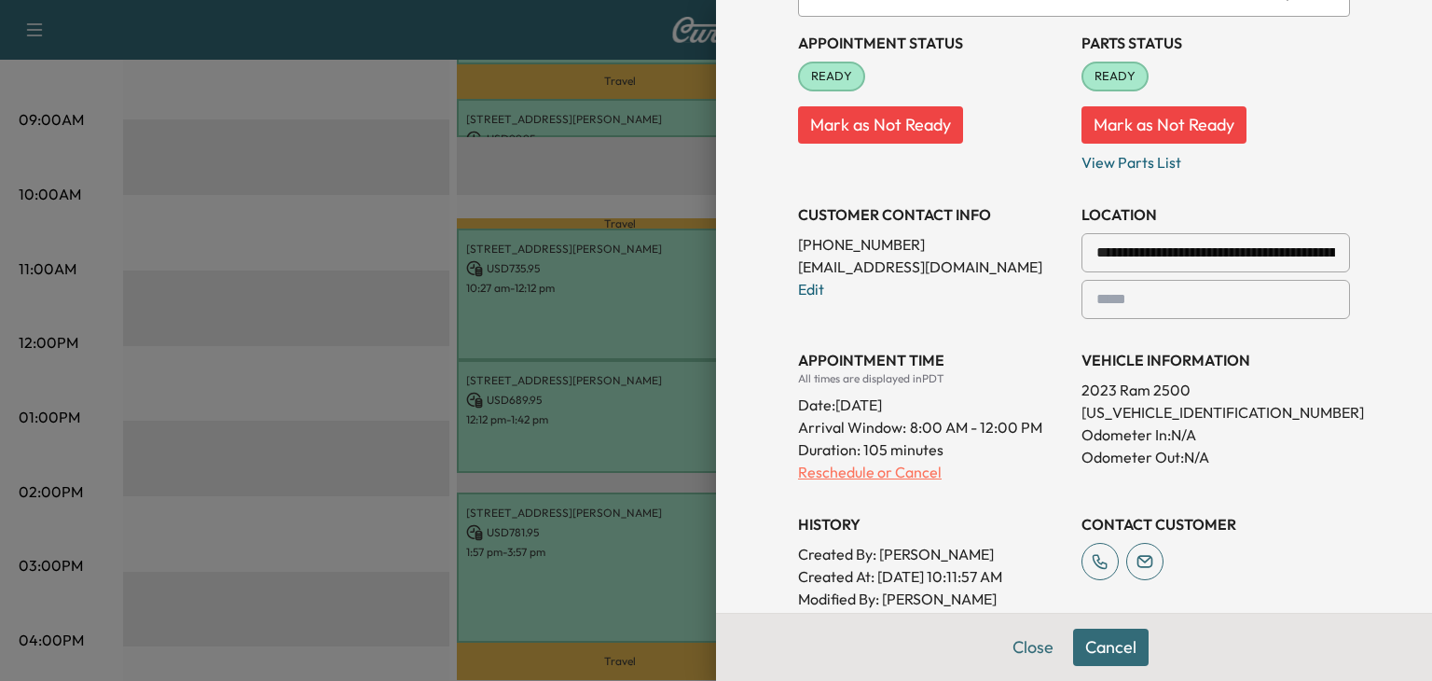
click at [909, 475] on p "Reschedule or Cancel" at bounding box center [932, 472] width 269 height 22
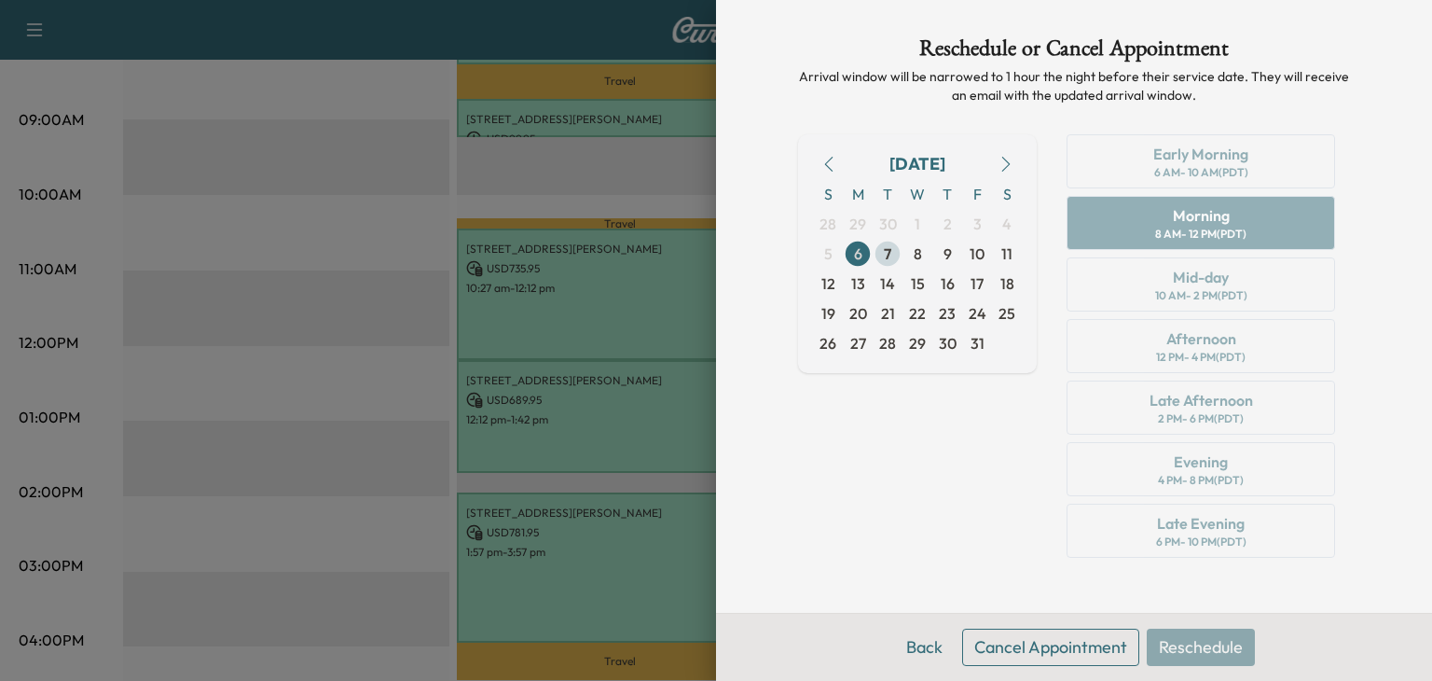
click at [877, 250] on span "7" at bounding box center [888, 254] width 30 height 30
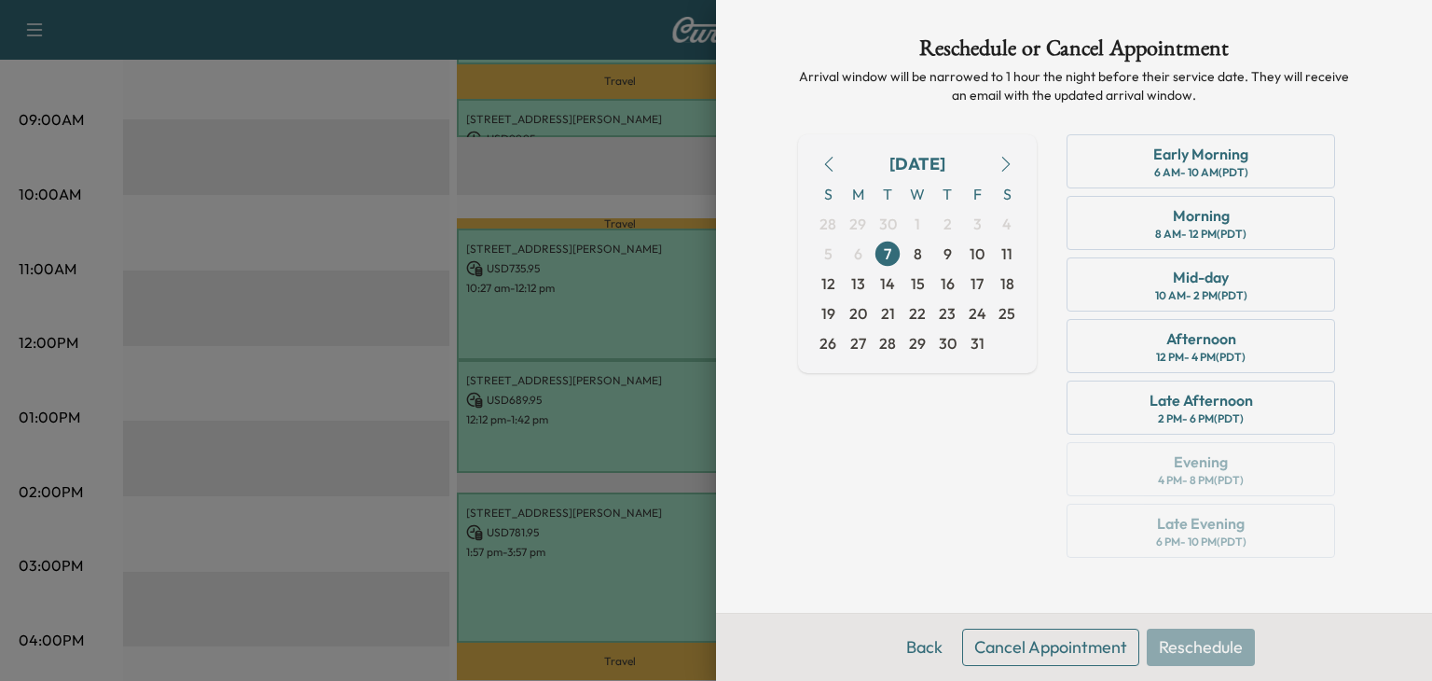
click at [1214, 125] on div "Reschedule or Cancel Appointment Arrival window will be narrowed to 1 hour the …" at bounding box center [1074, 306] width 597 height 613
click at [1201, 157] on div "Early Morning" at bounding box center [1200, 154] width 95 height 22
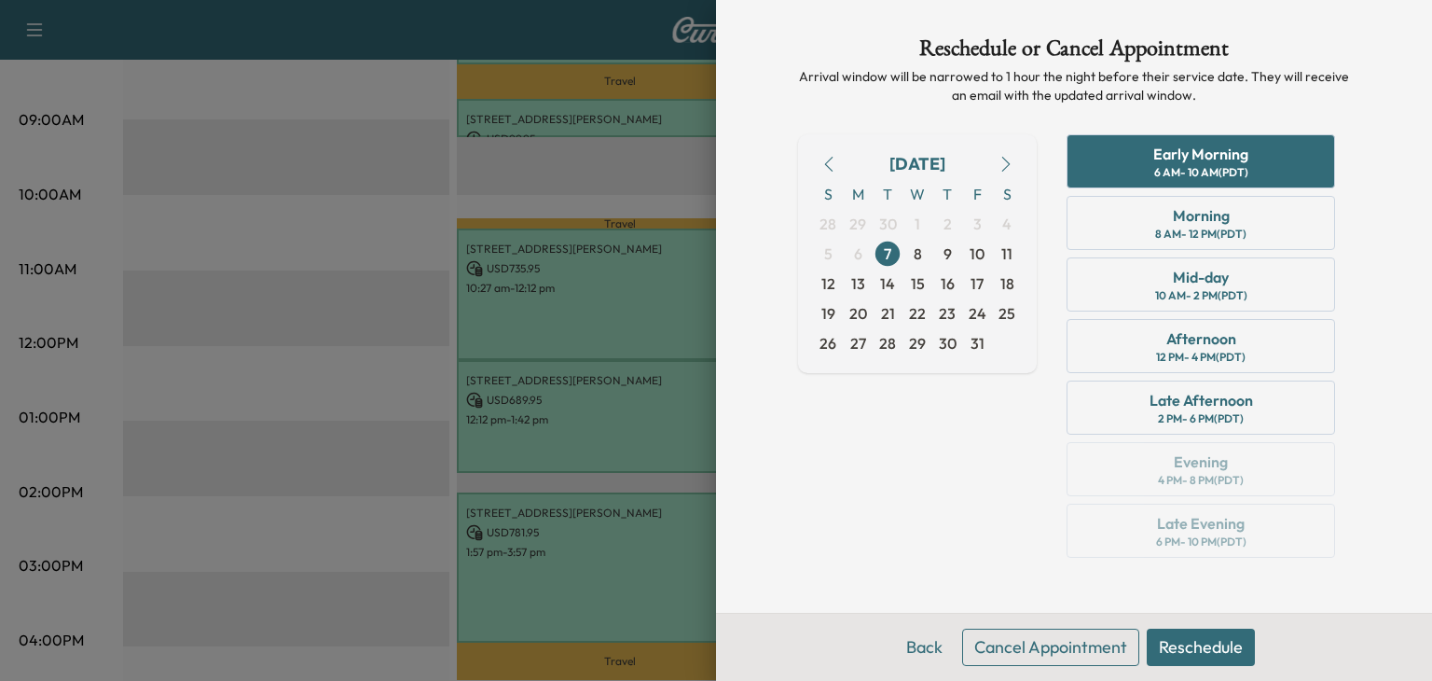
click at [1177, 641] on button "Reschedule" at bounding box center [1201, 646] width 108 height 37
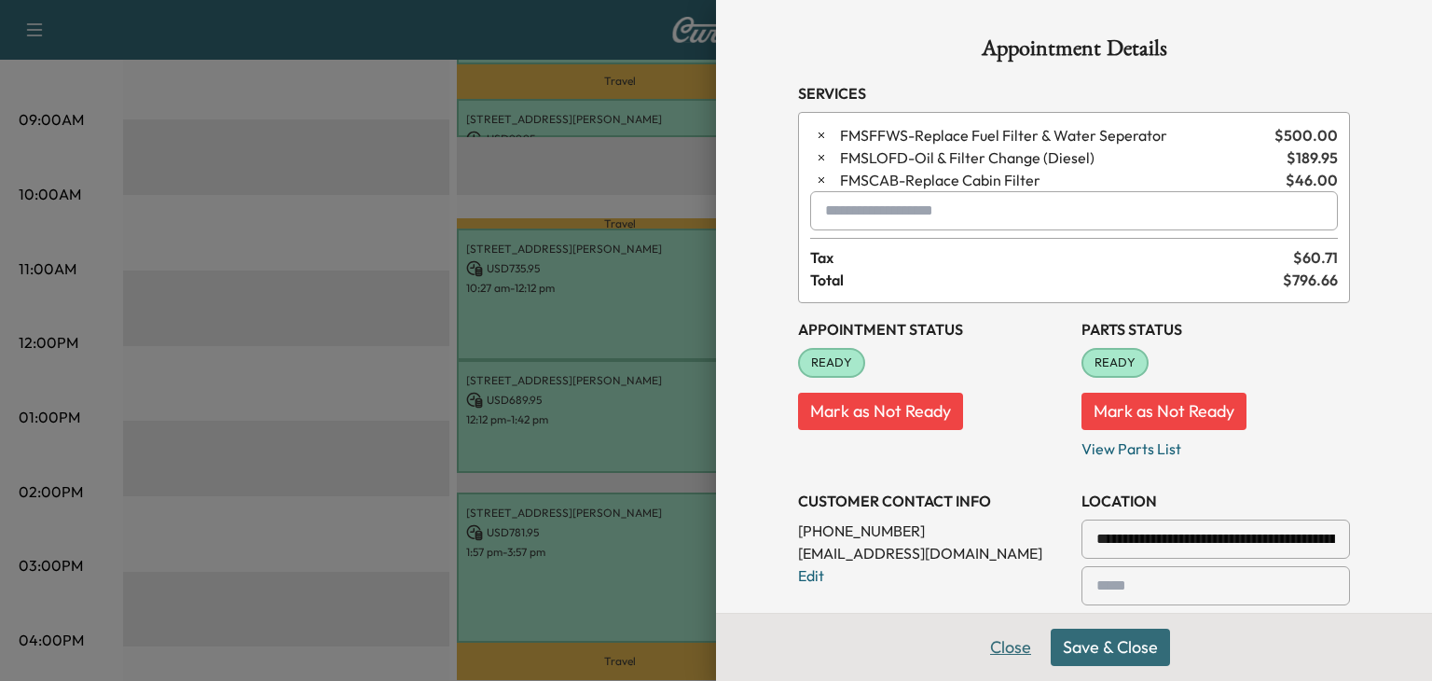
click at [1026, 654] on button "Close" at bounding box center [1010, 646] width 65 height 37
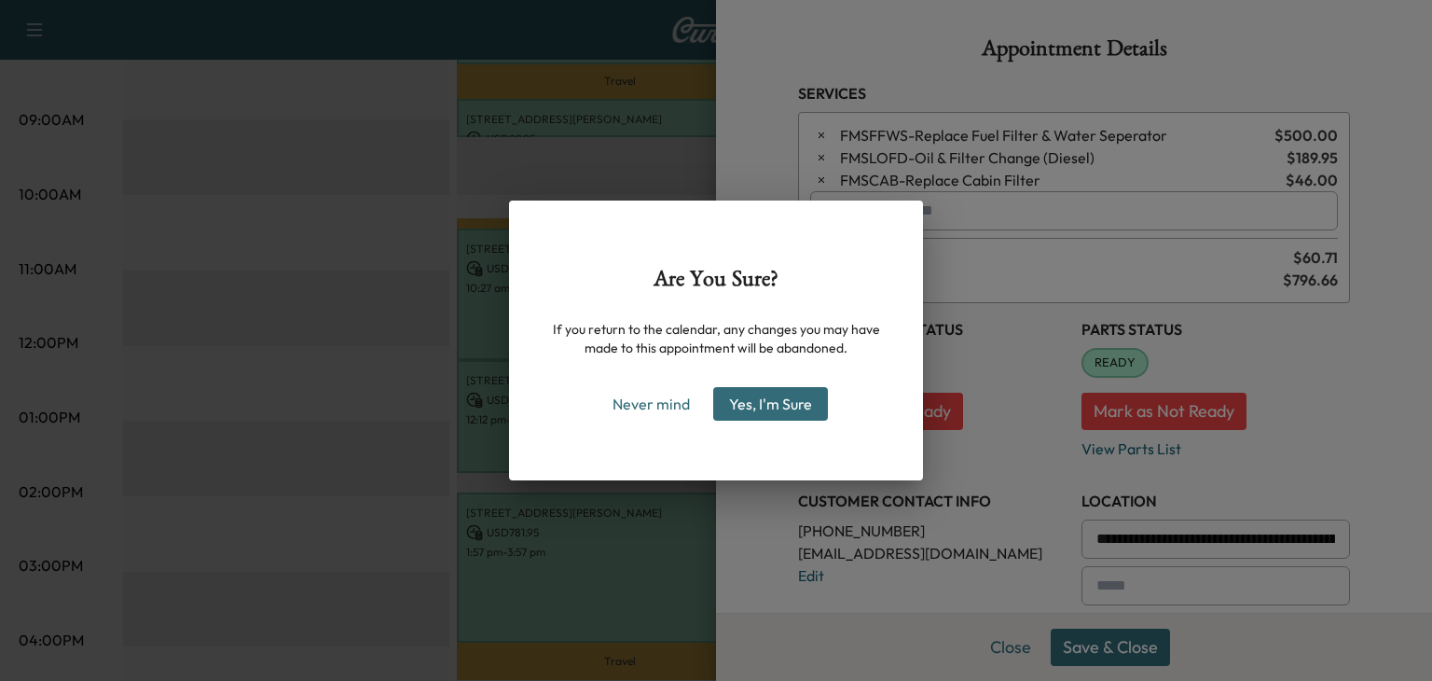
click at [748, 406] on button "Yes, I'm Sure" at bounding box center [770, 404] width 115 height 34
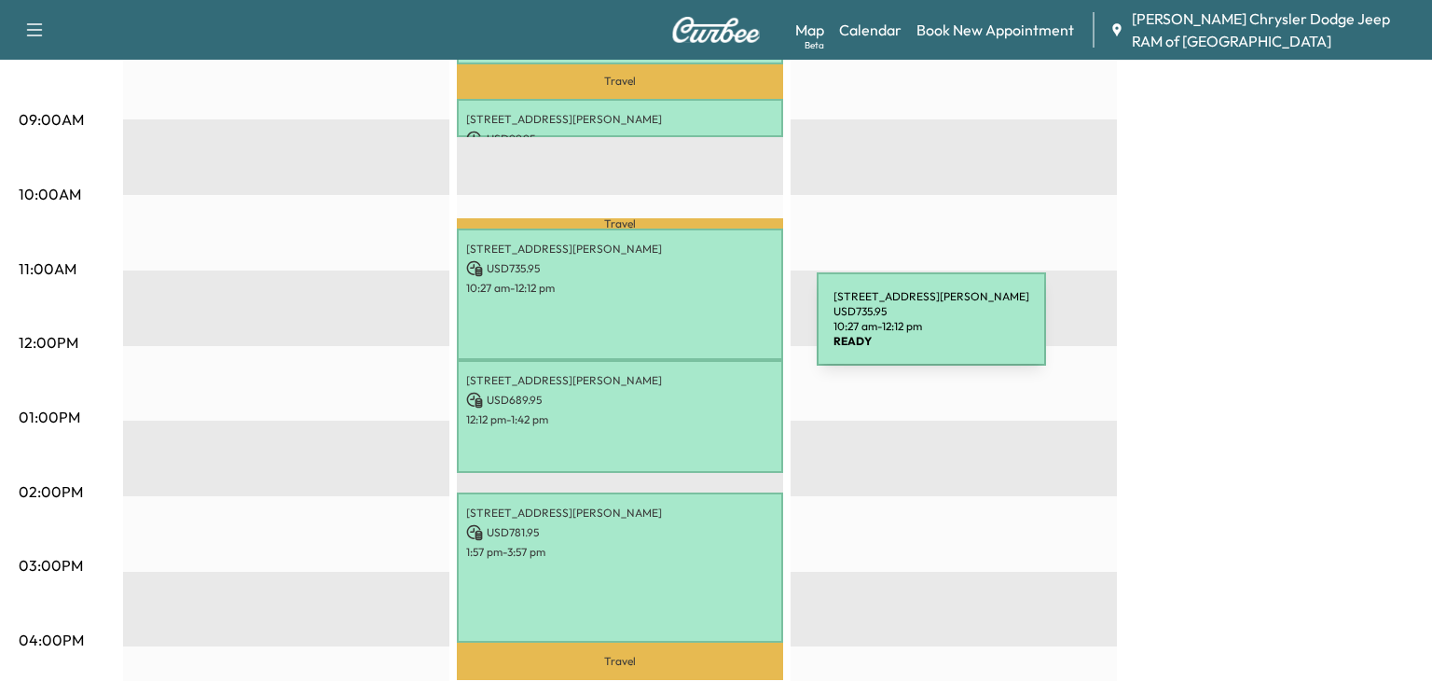
click at [677, 338] on div "[STREET_ADDRESS][PERSON_NAME] USD 735.95 10:27 am - 12:12 pm" at bounding box center [620, 293] width 326 height 131
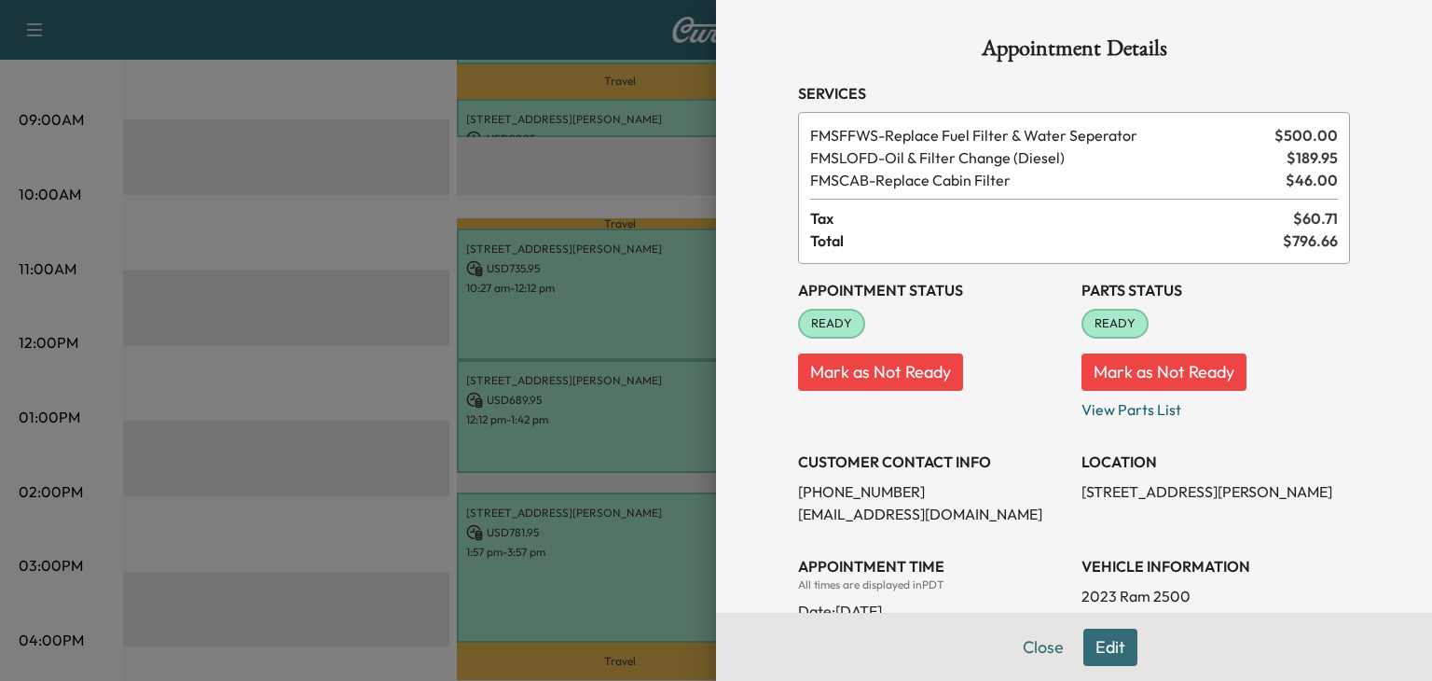
click at [1113, 640] on button "Edit" at bounding box center [1110, 646] width 54 height 37
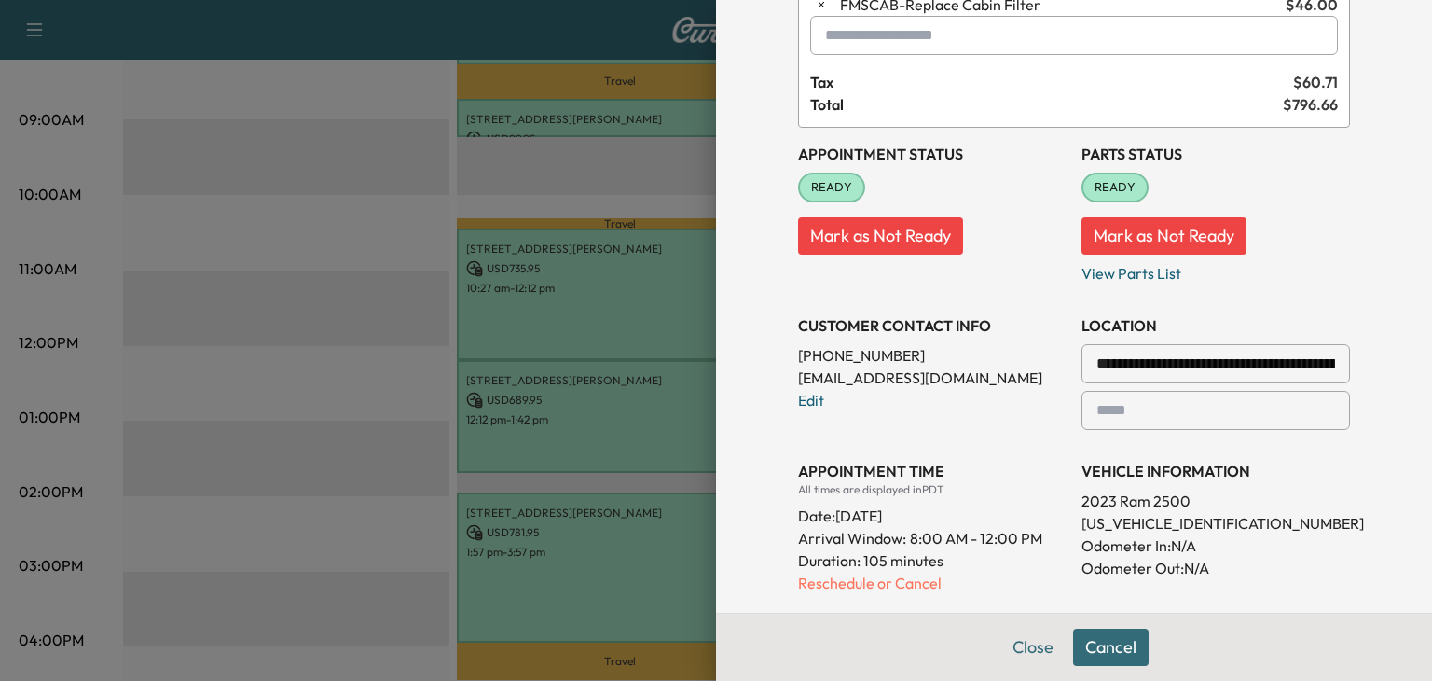
scroll to position [174, 0]
click at [876, 598] on div "**********" at bounding box center [1074, 436] width 552 height 615
click at [847, 578] on p "Reschedule or Cancel" at bounding box center [932, 583] width 269 height 22
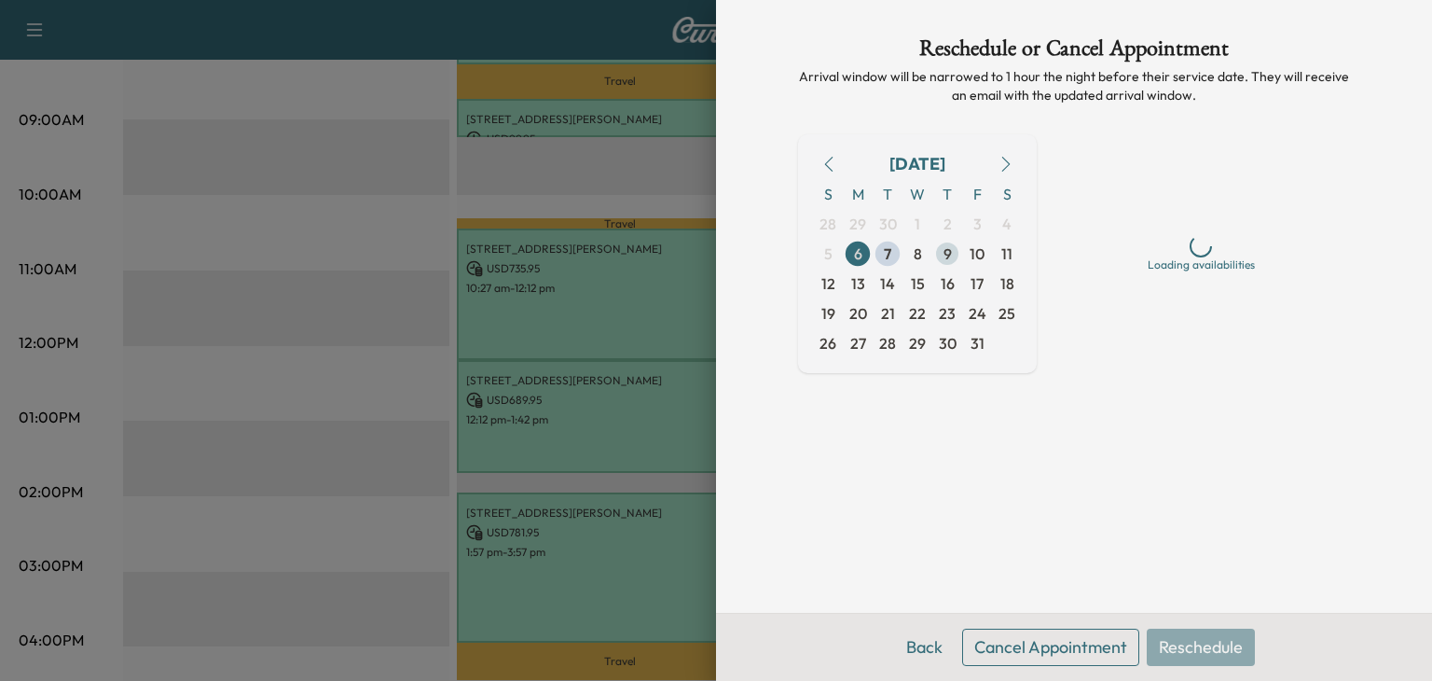
click at [949, 245] on span "9" at bounding box center [948, 253] width 8 height 22
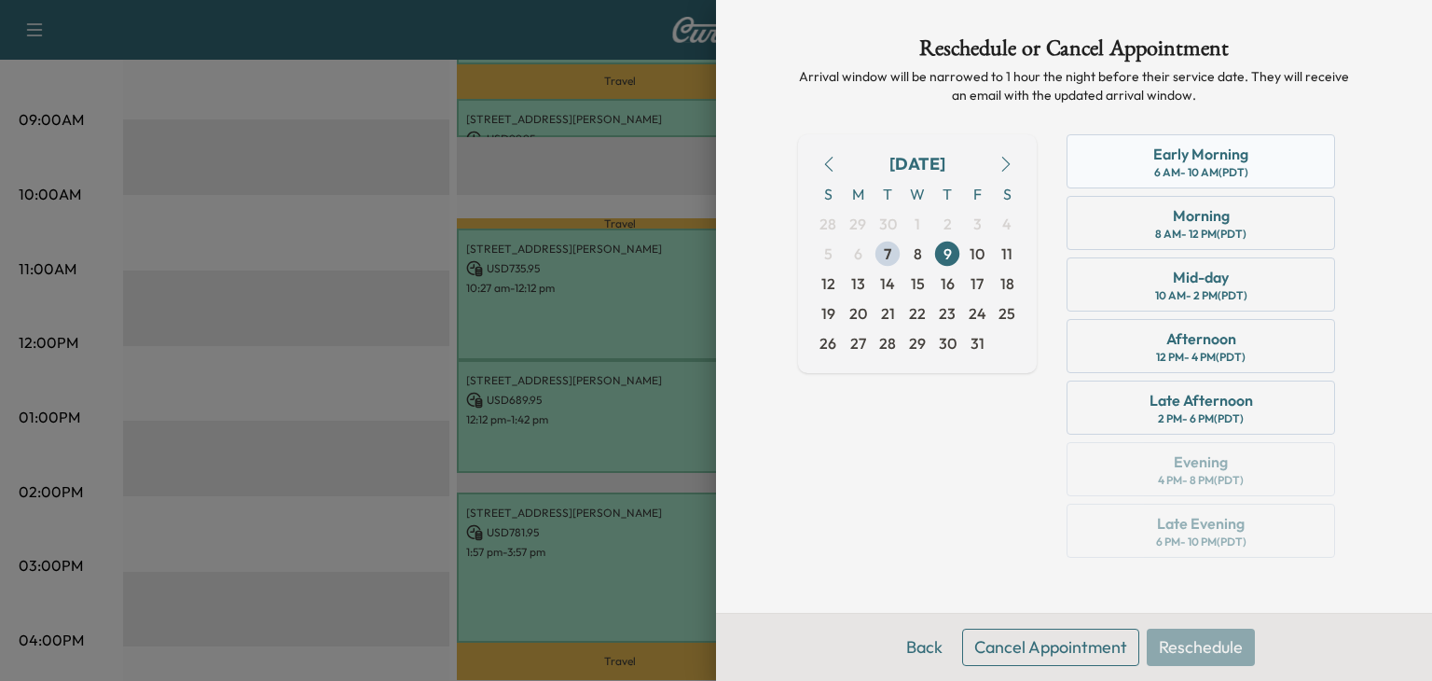
click at [1289, 161] on div "Early Morning 6 AM - 10 AM (PDT)" at bounding box center [1201, 161] width 269 height 54
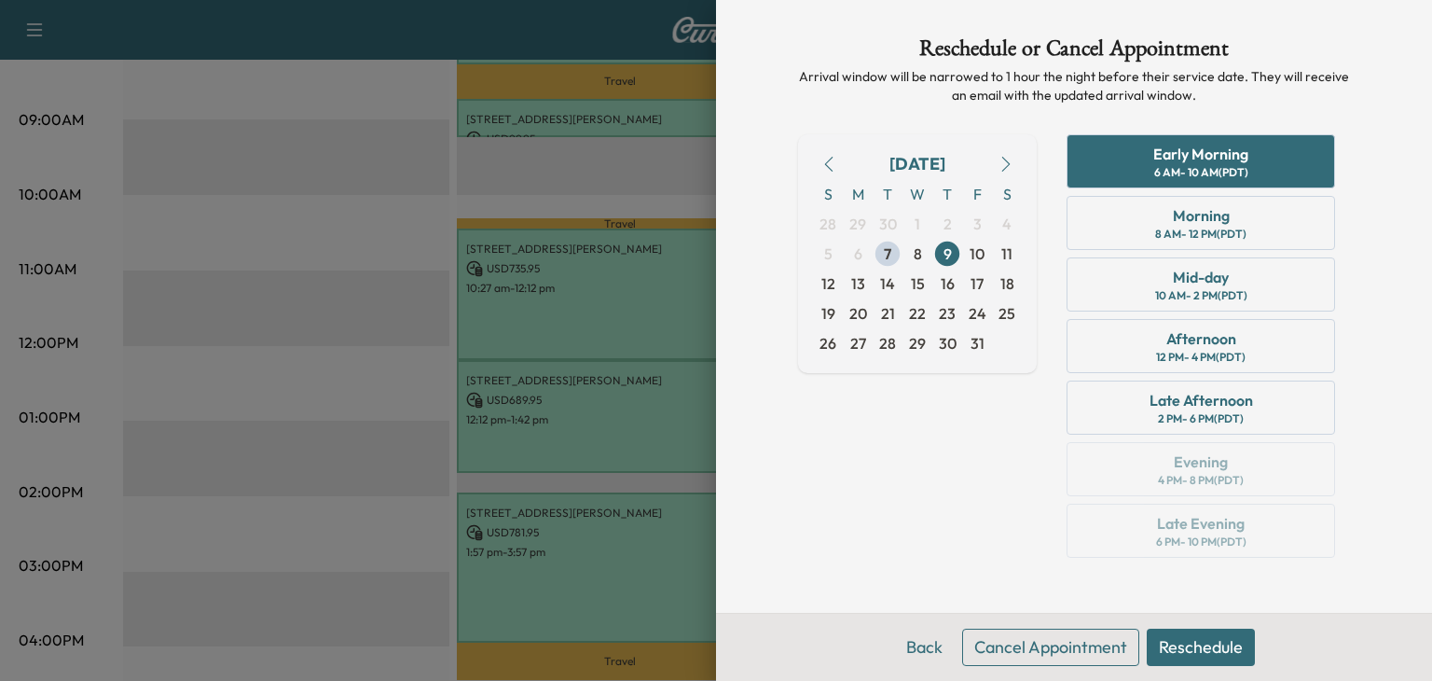
click at [1183, 656] on button "Reschedule" at bounding box center [1201, 646] width 108 height 37
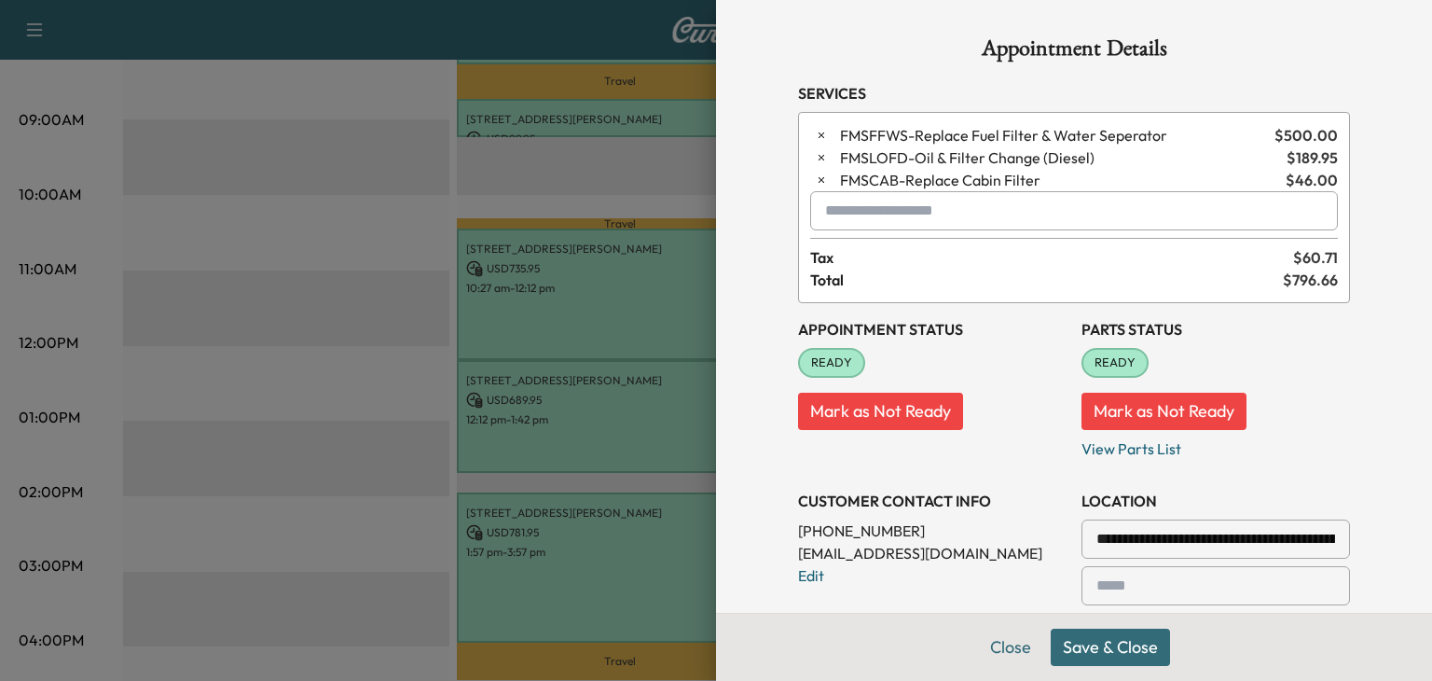
click at [1156, 648] on button "Save & Close" at bounding box center [1110, 646] width 119 height 37
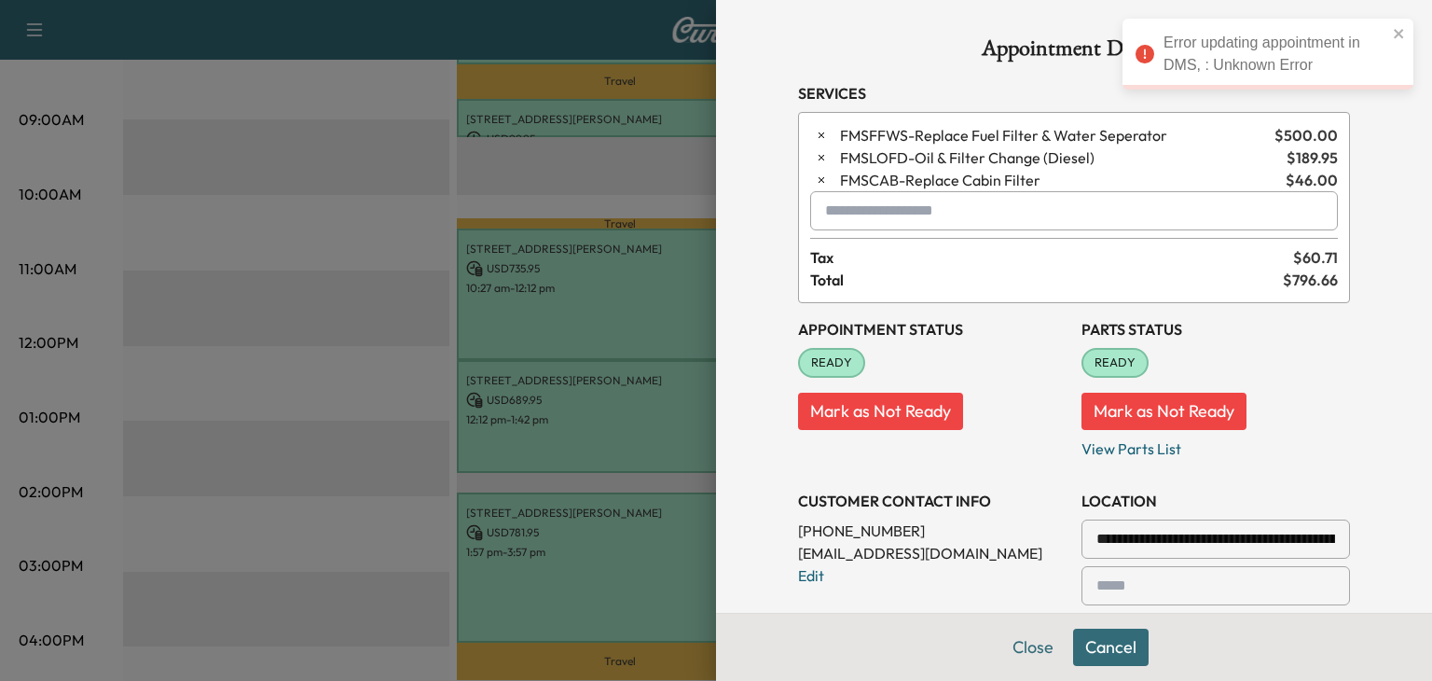
click at [242, 428] on div at bounding box center [716, 340] width 1432 height 681
